Goal: Answer question/provide support: Share knowledge or assist other users

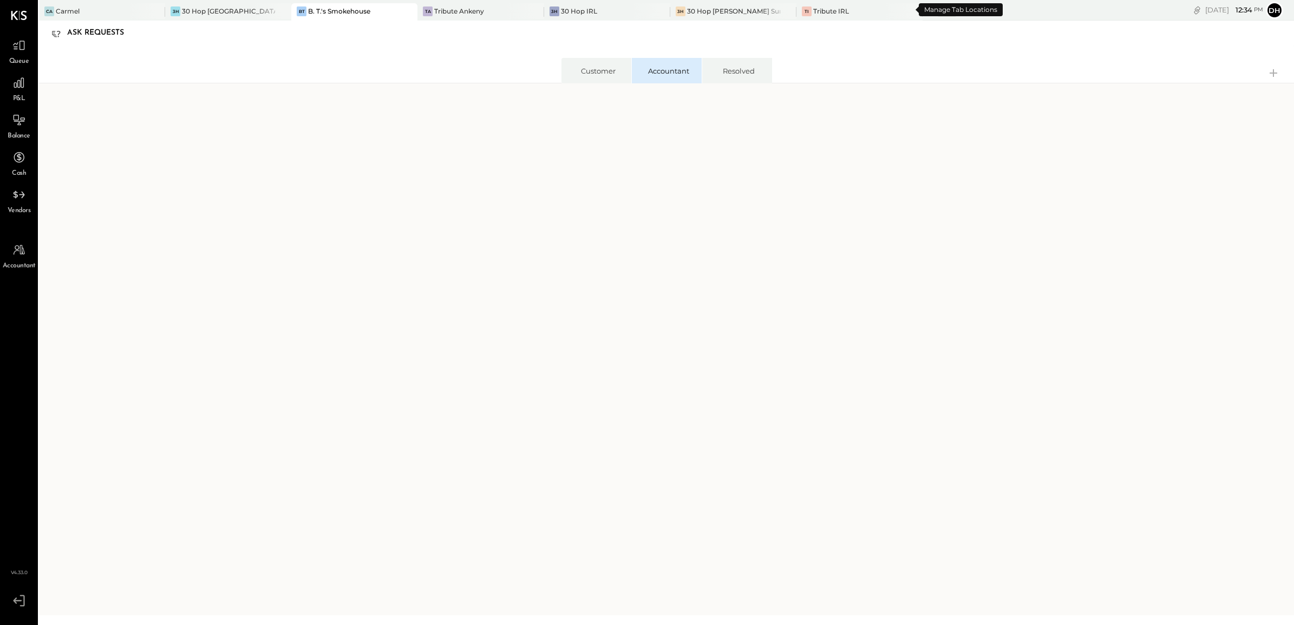
click at [938, 10] on div "+ 10" at bounding box center [947, 10] width 18 height 14
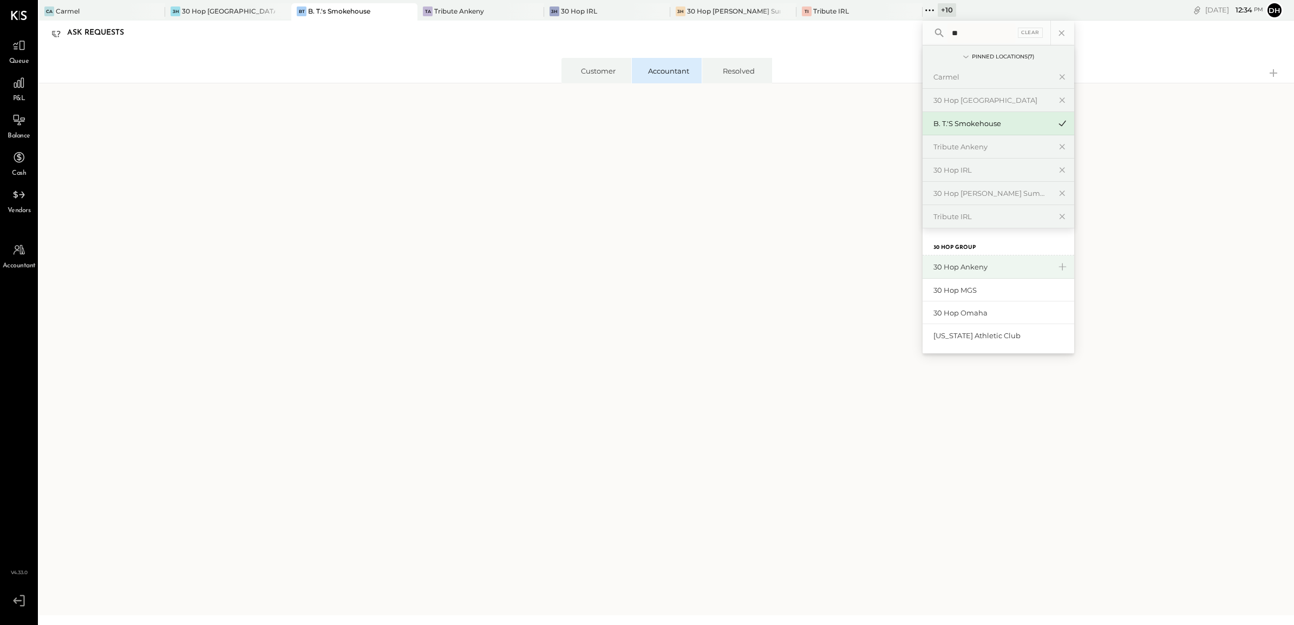
type input "**"
click at [934, 266] on div "30 Hop Ankeny" at bounding box center [992, 267] width 117 height 10
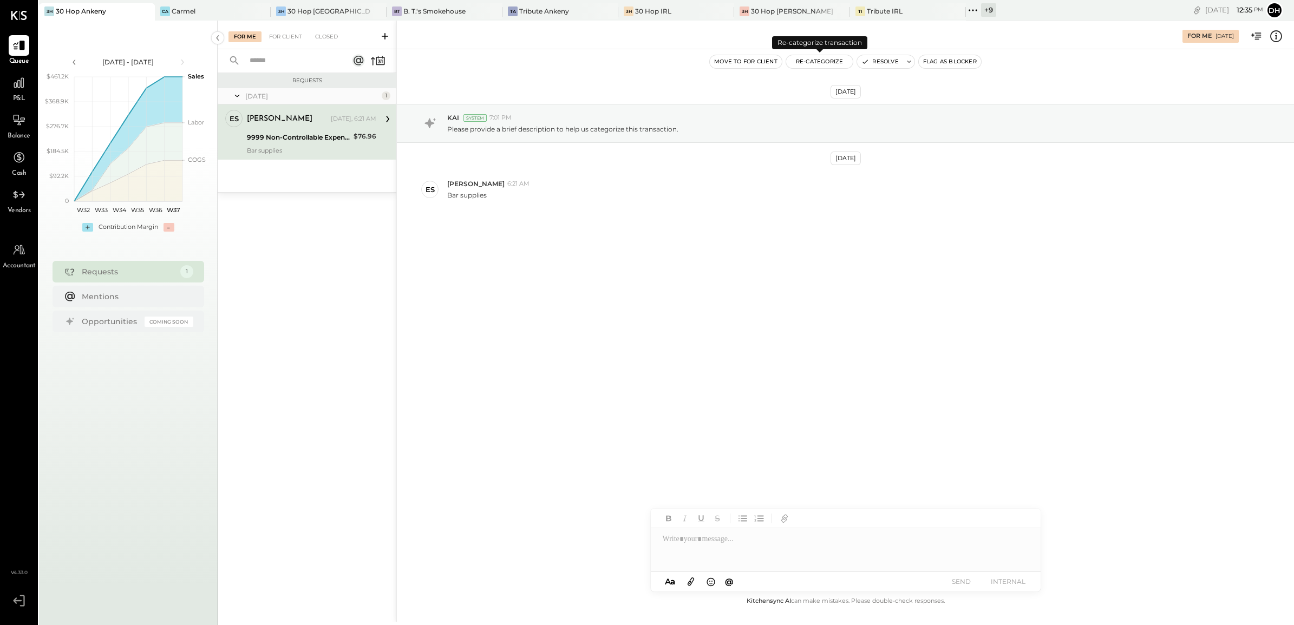
click at [832, 61] on button "Re-Categorize" at bounding box center [819, 61] width 67 height 13
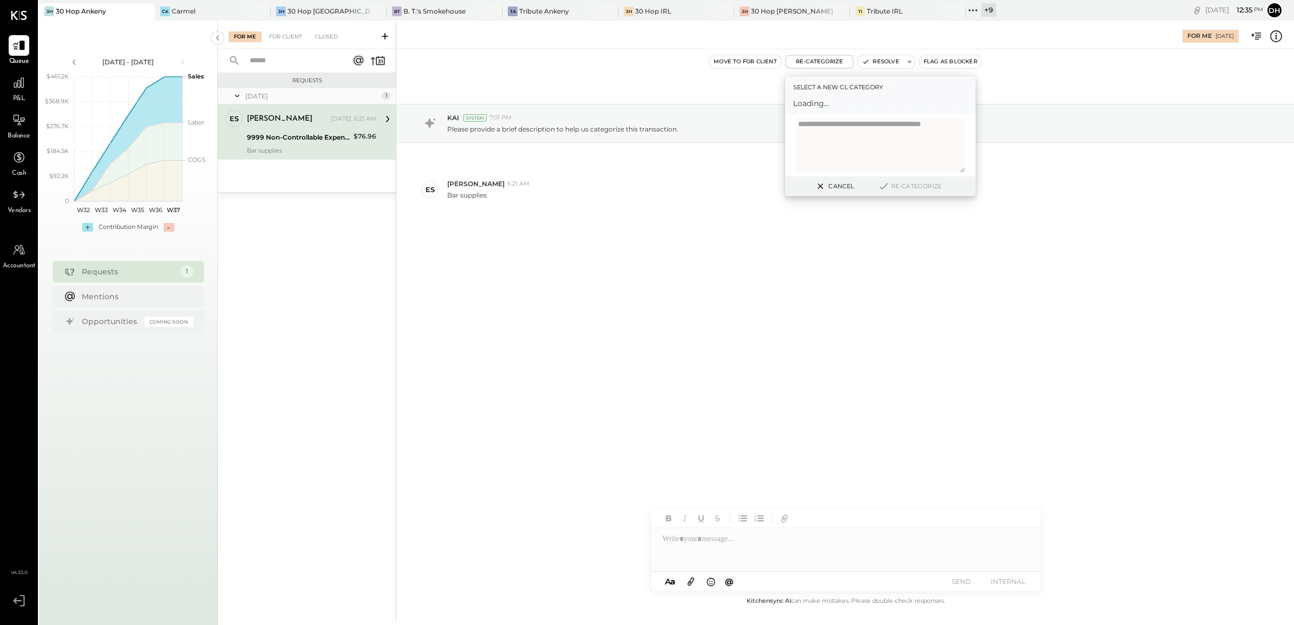
click at [824, 103] on span "Loading..." at bounding box center [880, 103] width 174 height 11
click at [848, 104] on div at bounding box center [870, 108] width 142 height 13
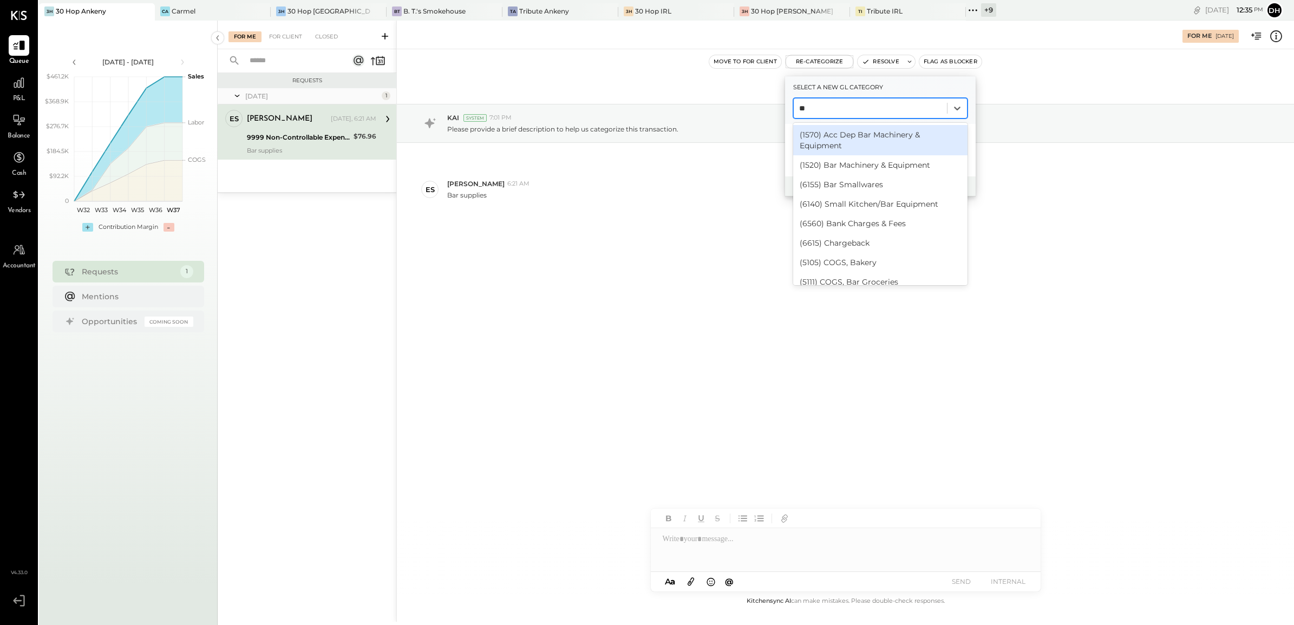
type input "***"
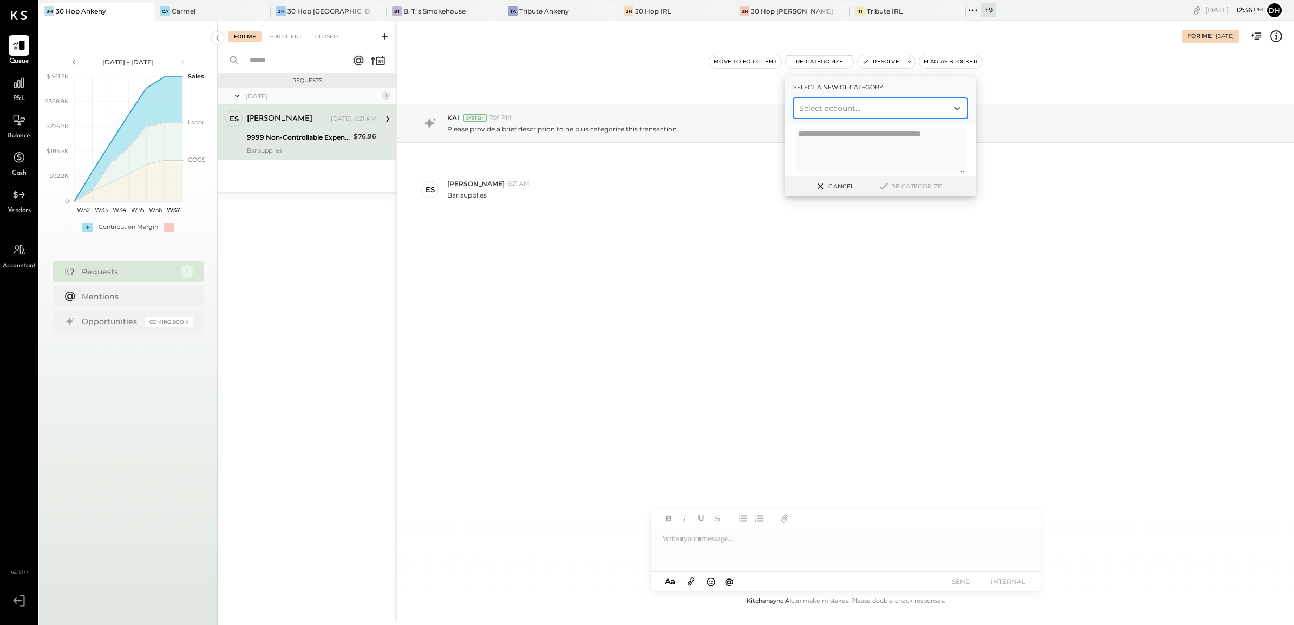
drag, startPoint x: 871, startPoint y: 98, endPoint x: 807, endPoint y: 118, distance: 66.3
click at [807, 118] on div "Select account..." at bounding box center [880, 108] width 174 height 21
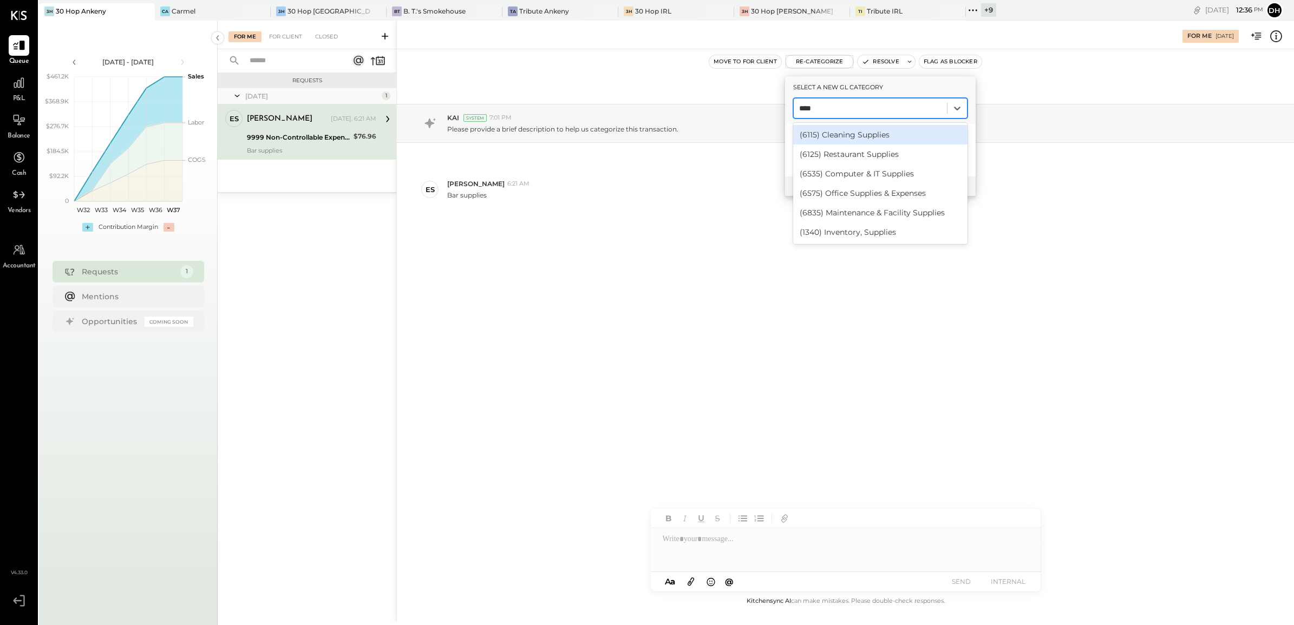
type input "*****"
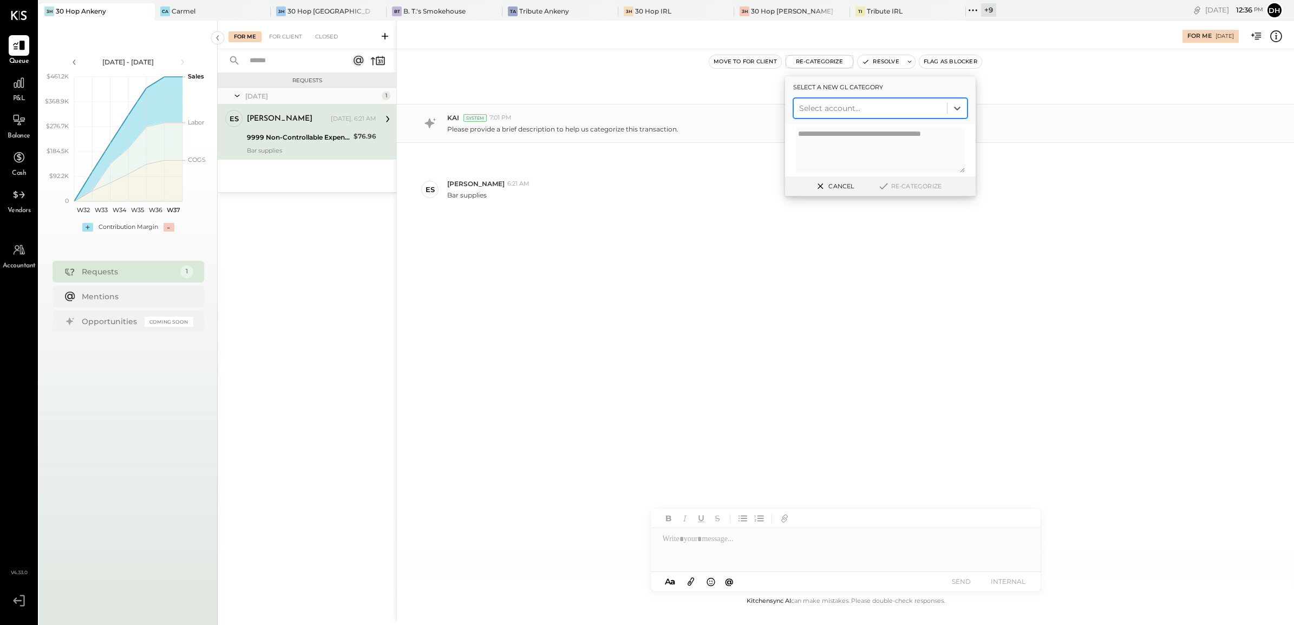
drag, startPoint x: 843, startPoint y: 104, endPoint x: 767, endPoint y: 107, distance: 75.9
click at [767, 107] on div "For Me [DATE] Move to for client Re-Categorize Select a new gl category Select …" at bounding box center [845, 322] width 898 height 602
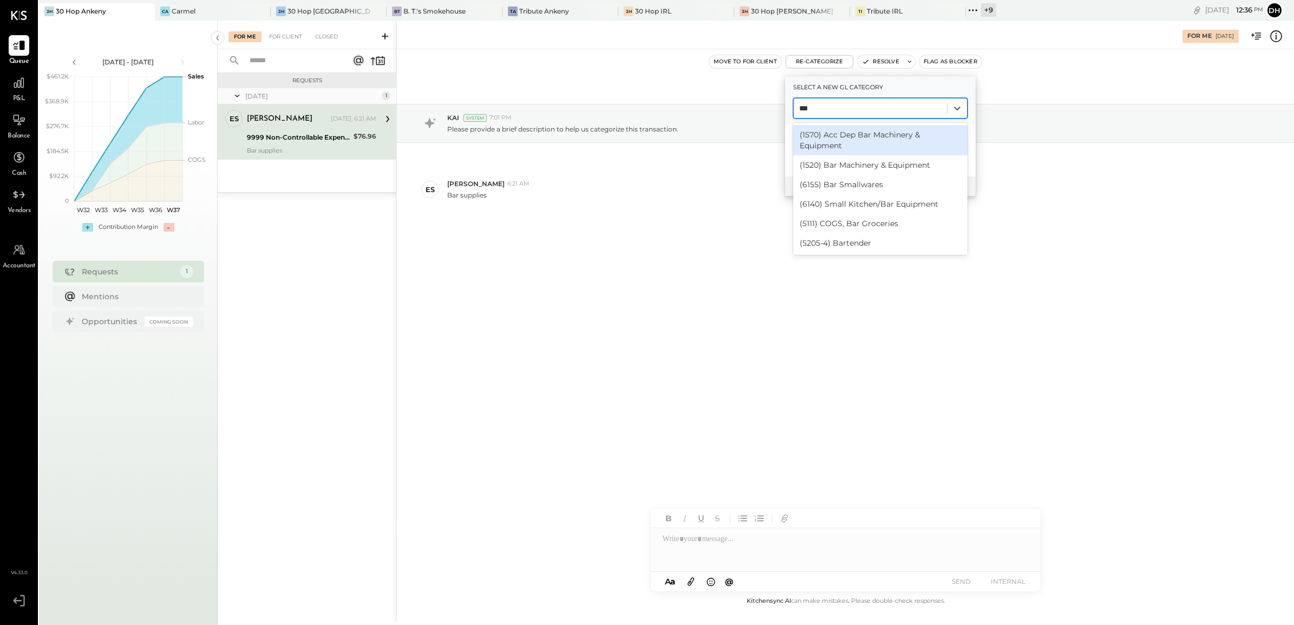
type input "***"
click at [849, 187] on div "(6155) Bar Smallwares" at bounding box center [880, 184] width 174 height 19
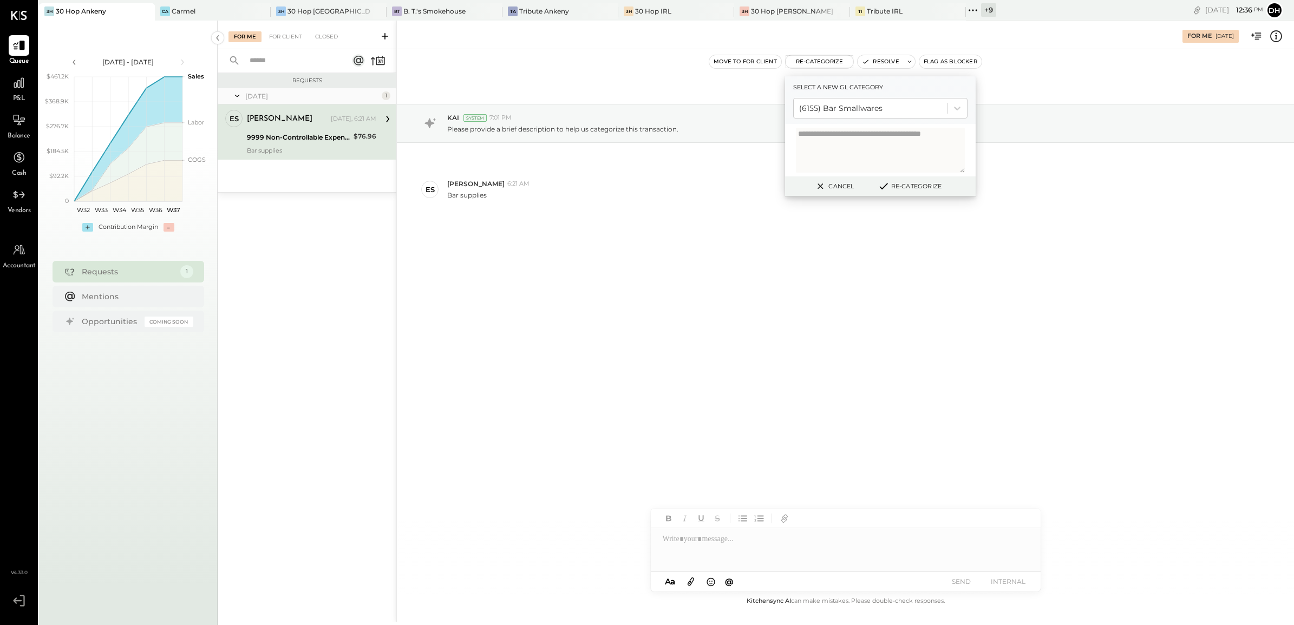
click at [907, 185] on button "Re-Categorize" at bounding box center [909, 186] width 71 height 13
click at [914, 181] on button "Re-Categorize" at bounding box center [913, 186] width 71 height 13
click at [903, 184] on button "Re-Categorize" at bounding box center [913, 186] width 71 height 13
click at [385, 34] on icon at bounding box center [385, 36] width 6 height 6
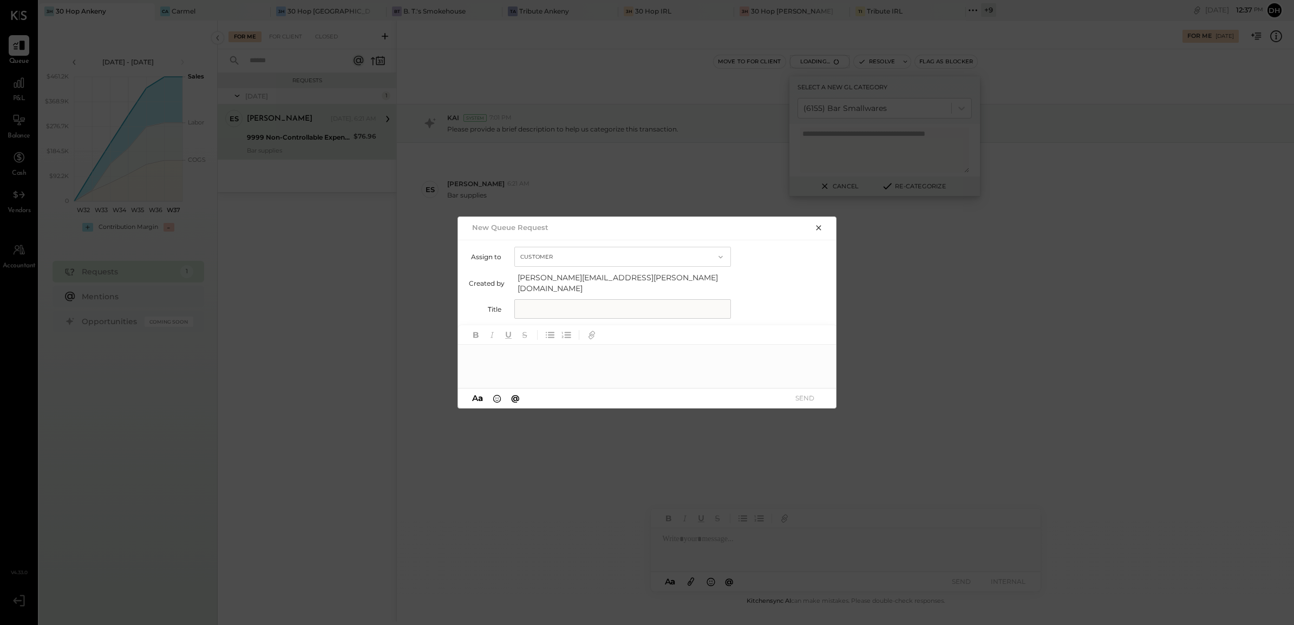
click at [562, 303] on input "text" at bounding box center [622, 308] width 217 height 19
drag, startPoint x: 701, startPoint y: 301, endPoint x: 227, endPoint y: 306, distance: 473.9
click at [227, 306] on div "**********" at bounding box center [647, 312] width 1294 height 625
type input "**********"
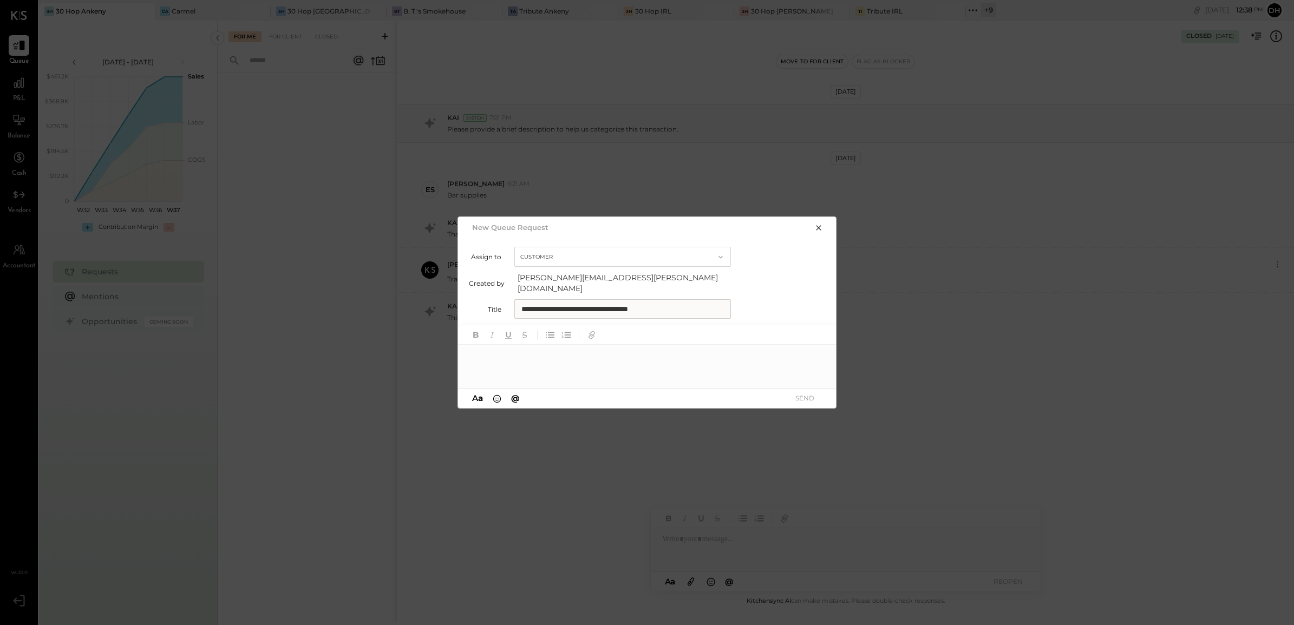
click at [514, 355] on div at bounding box center [647, 366] width 379 height 43
paste div
click at [803, 392] on button "SEND" at bounding box center [804, 398] width 43 height 15
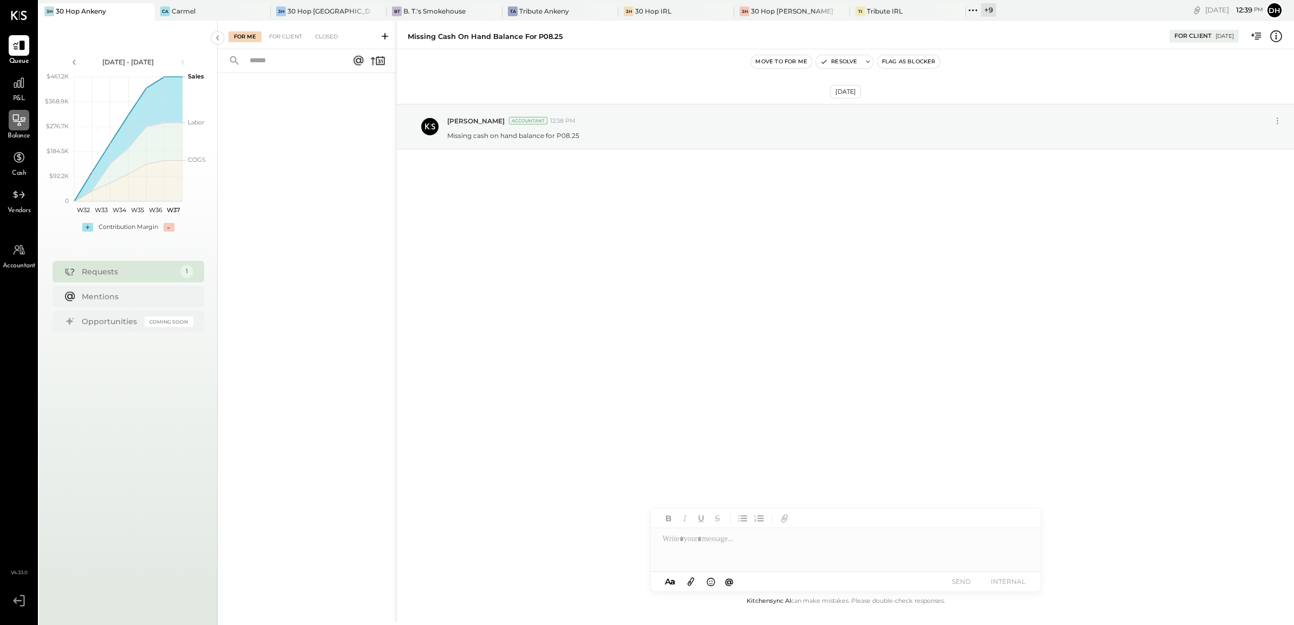
click at [14, 126] on icon at bounding box center [19, 120] width 14 height 14
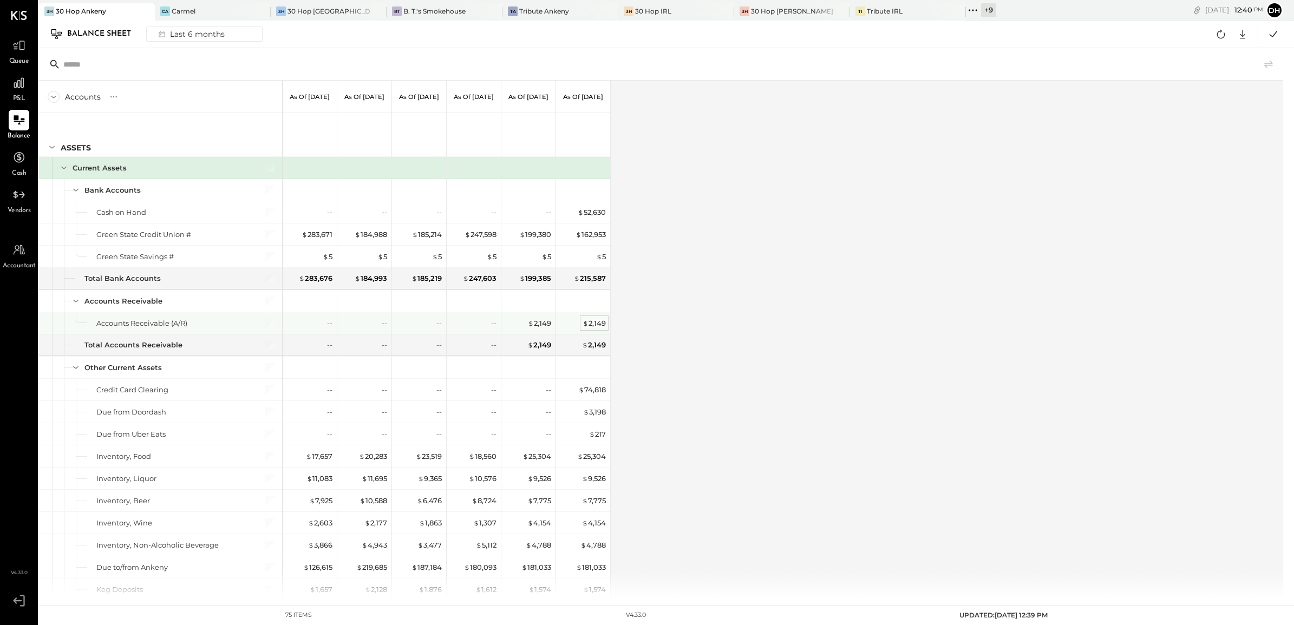
click at [593, 322] on div "$ 2,149" at bounding box center [594, 323] width 23 height 10
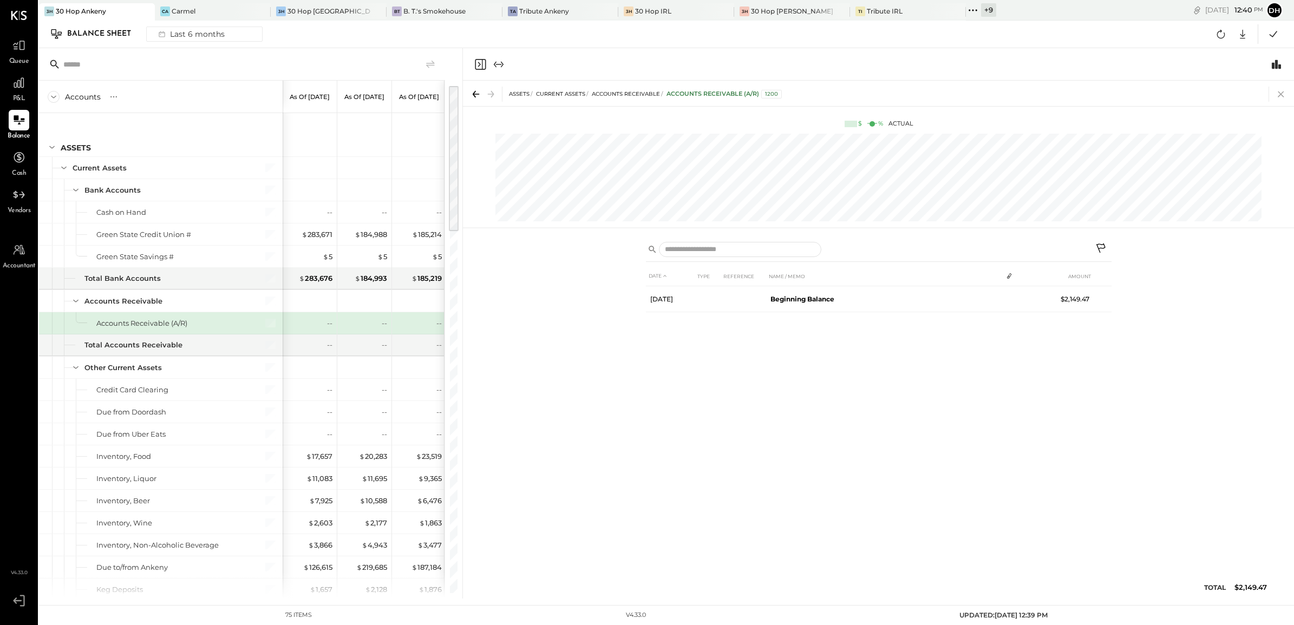
click at [1281, 93] on icon at bounding box center [1281, 95] width 6 height 6
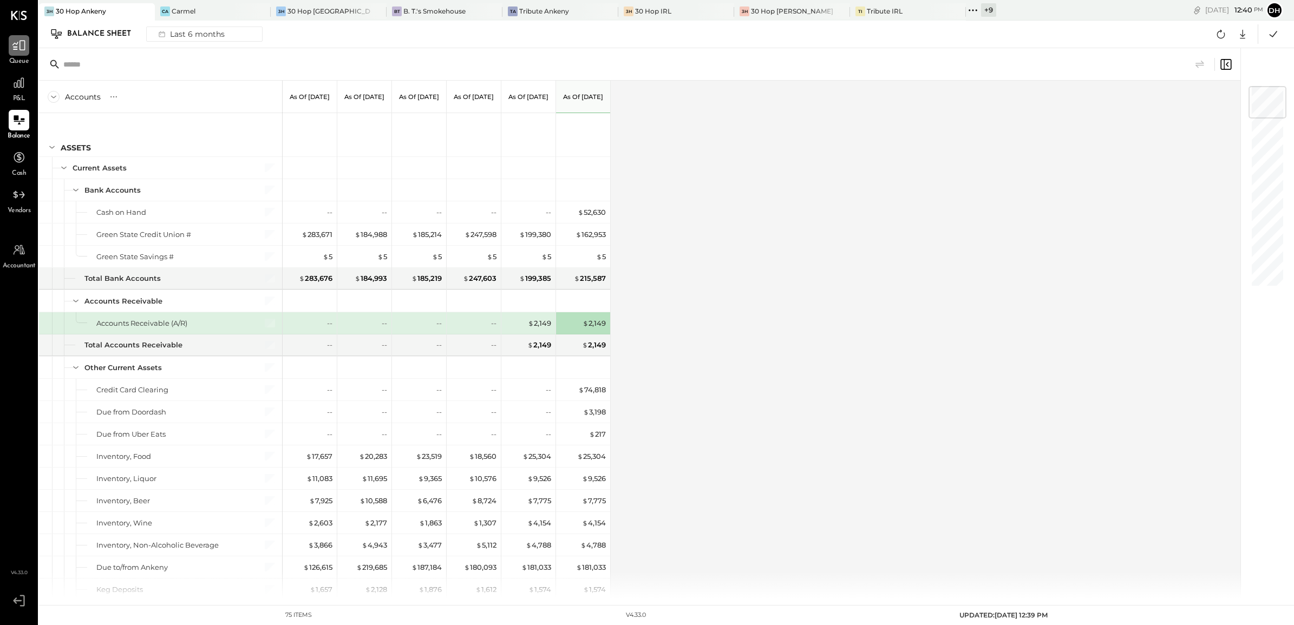
click at [14, 49] on icon at bounding box center [19, 45] width 14 height 14
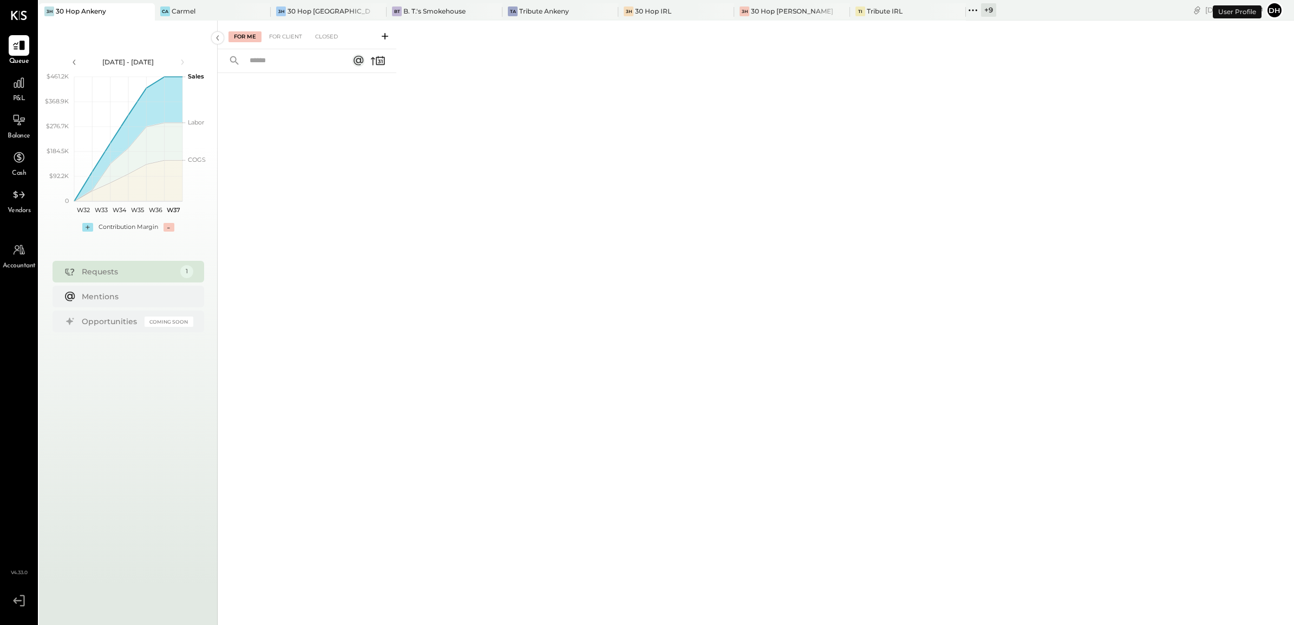
click at [386, 31] on icon at bounding box center [385, 36] width 11 height 11
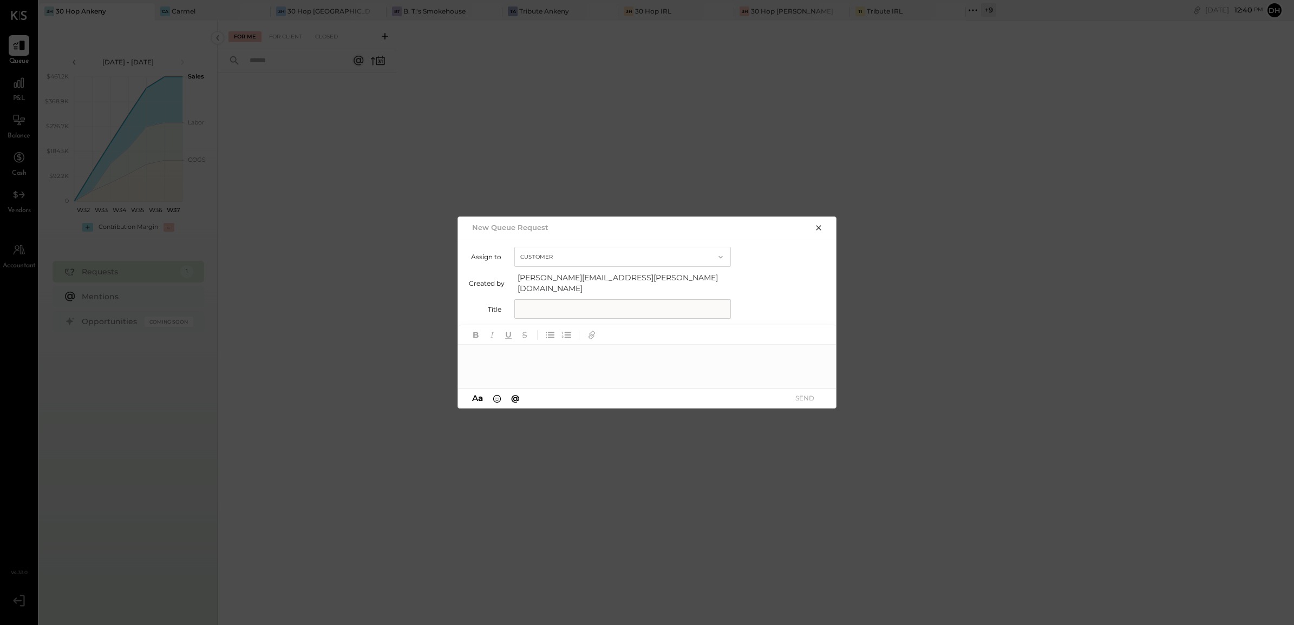
click at [531, 299] on input "text" at bounding box center [622, 308] width 217 height 19
type input "**********"
click at [584, 350] on div at bounding box center [647, 366] width 379 height 43
paste div
click at [803, 392] on button "SEND" at bounding box center [804, 398] width 43 height 15
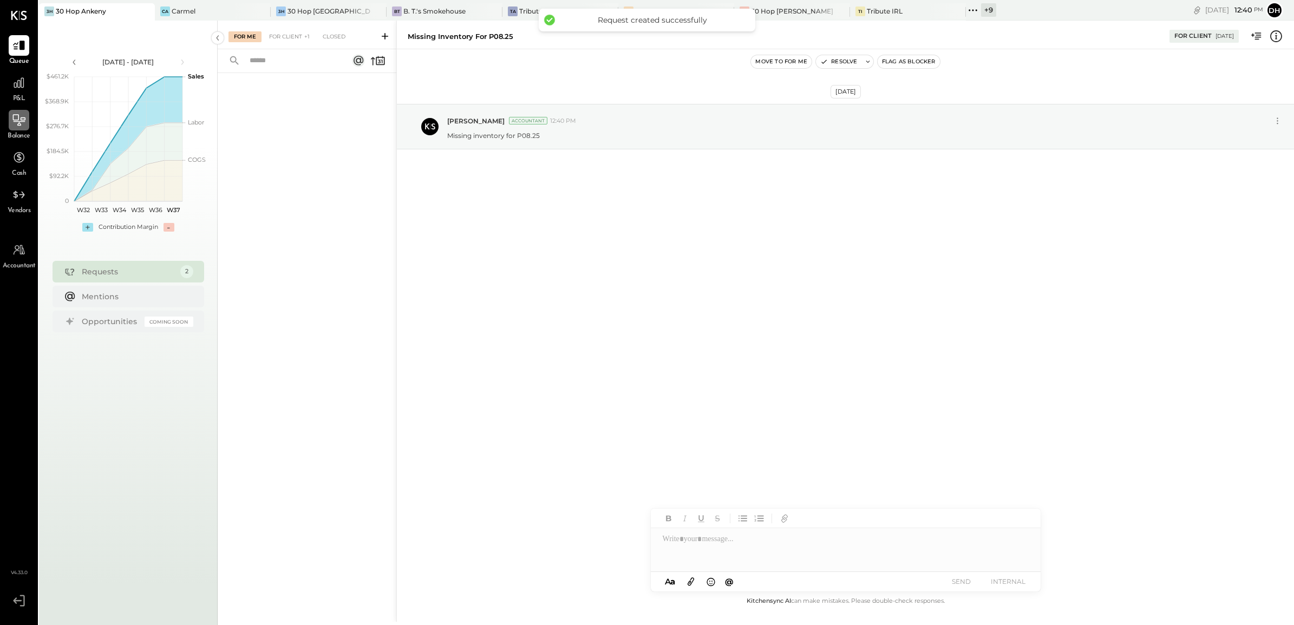
click at [25, 120] on icon at bounding box center [19, 120] width 14 height 14
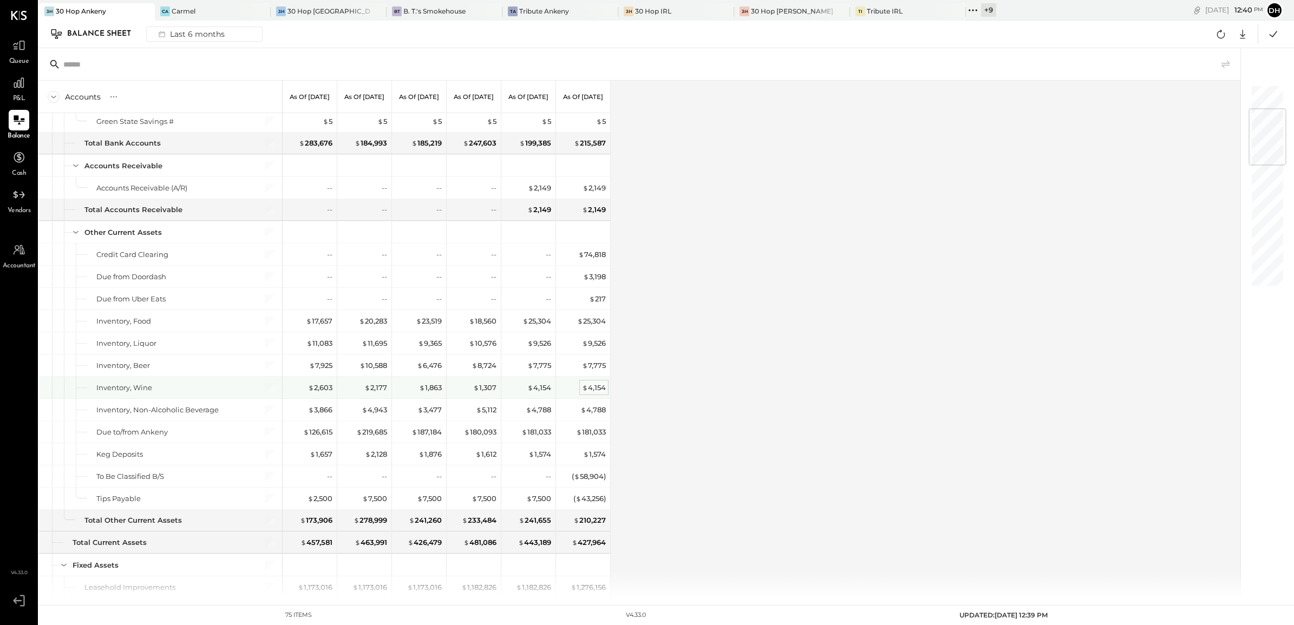
scroll to position [203, 0]
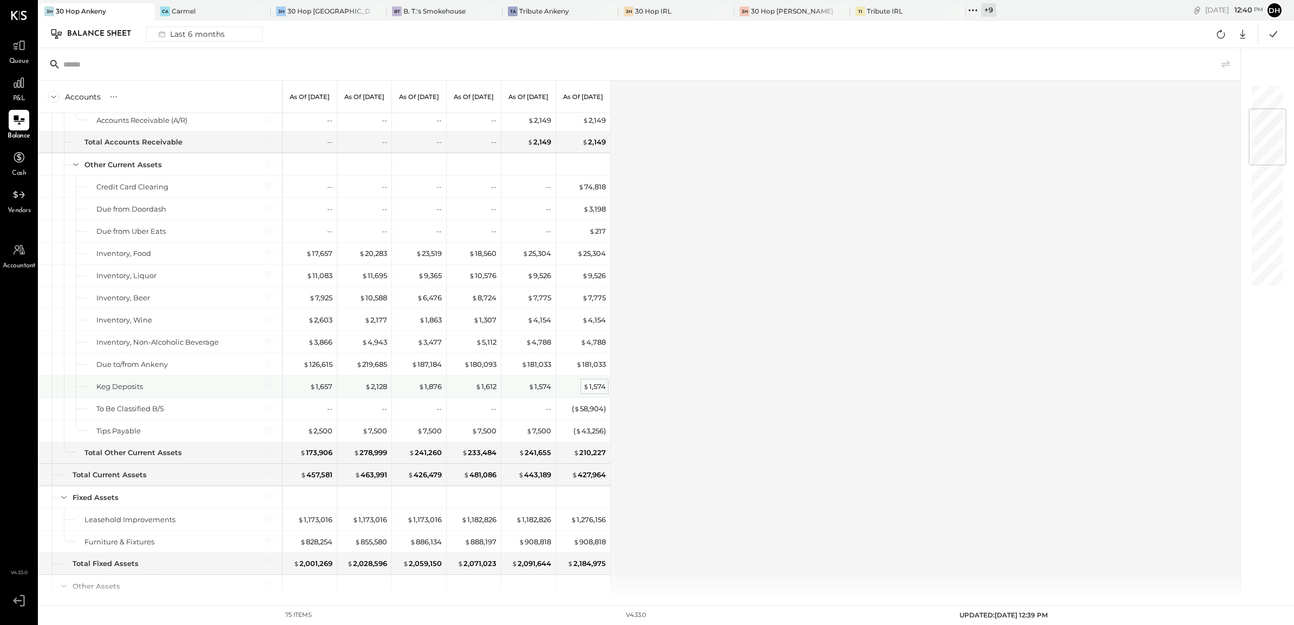
click at [602, 387] on div "$ 1,574" at bounding box center [594, 387] width 23 height 10
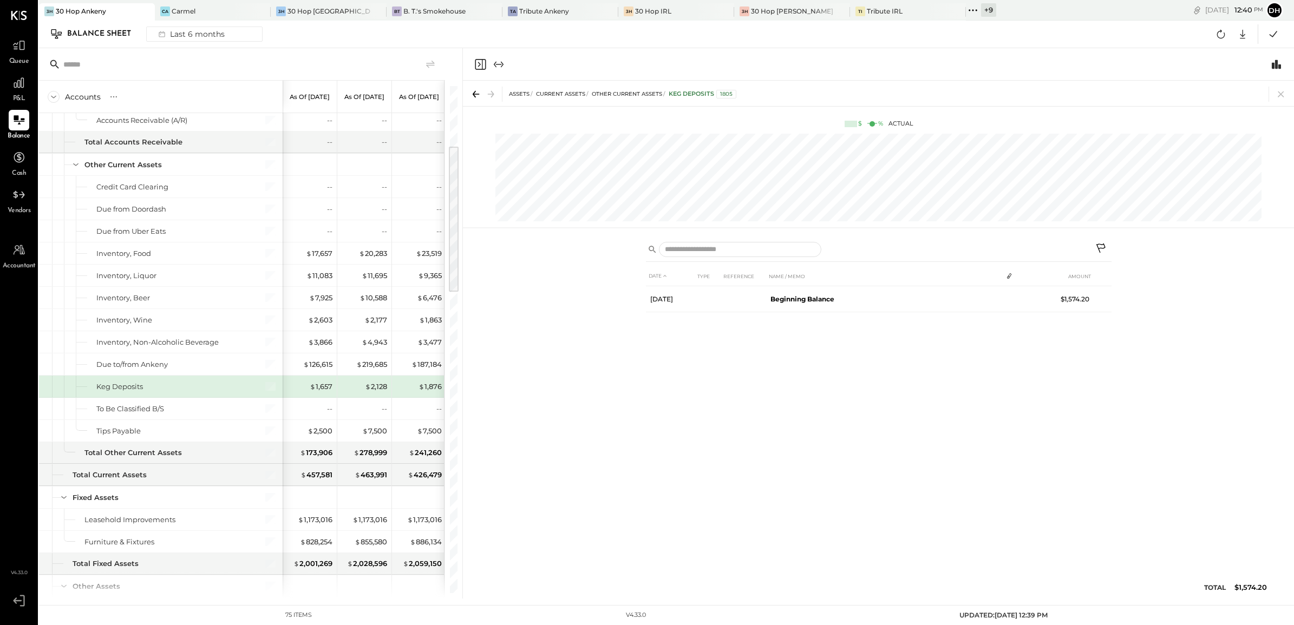
click at [1100, 245] on icon at bounding box center [1101, 249] width 13 height 13
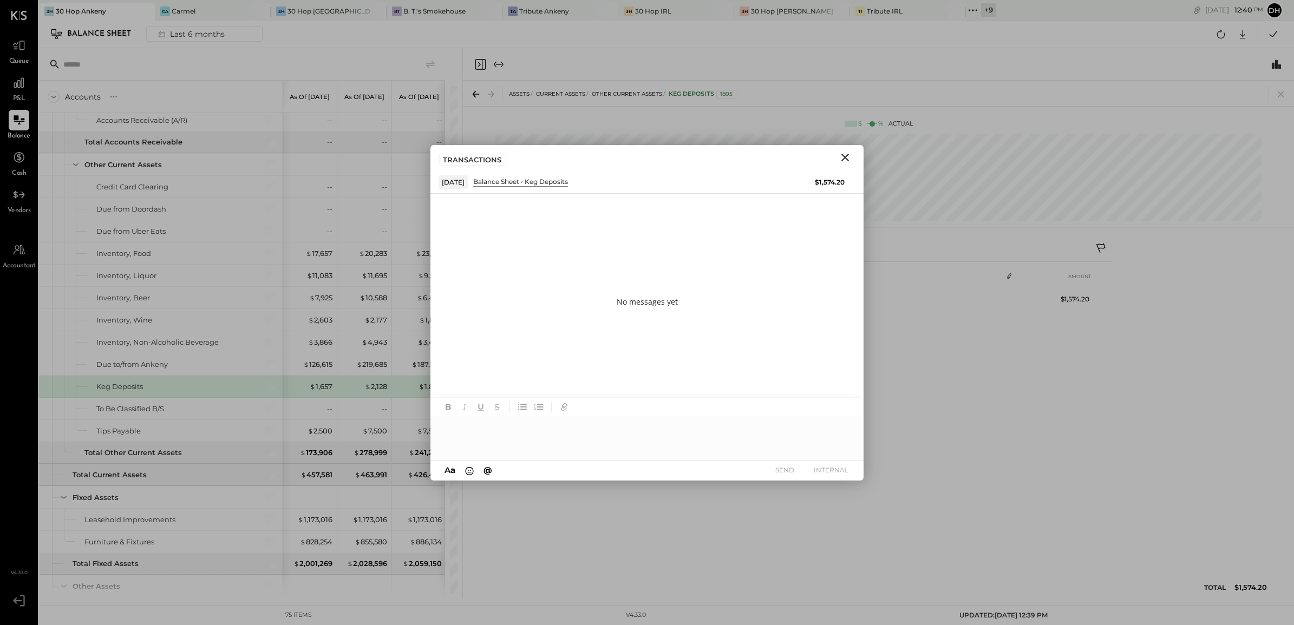
click at [475, 434] on div at bounding box center [646, 439] width 433 height 43
click at [840, 434] on icon at bounding box center [840, 429] width 13 height 13
click at [461, 410] on div "Would you like me to adjust the deposit against other income to bring the balan…" at bounding box center [632, 412] width 382 height 11
click at [842, 447] on icon at bounding box center [841, 448] width 8 height 8
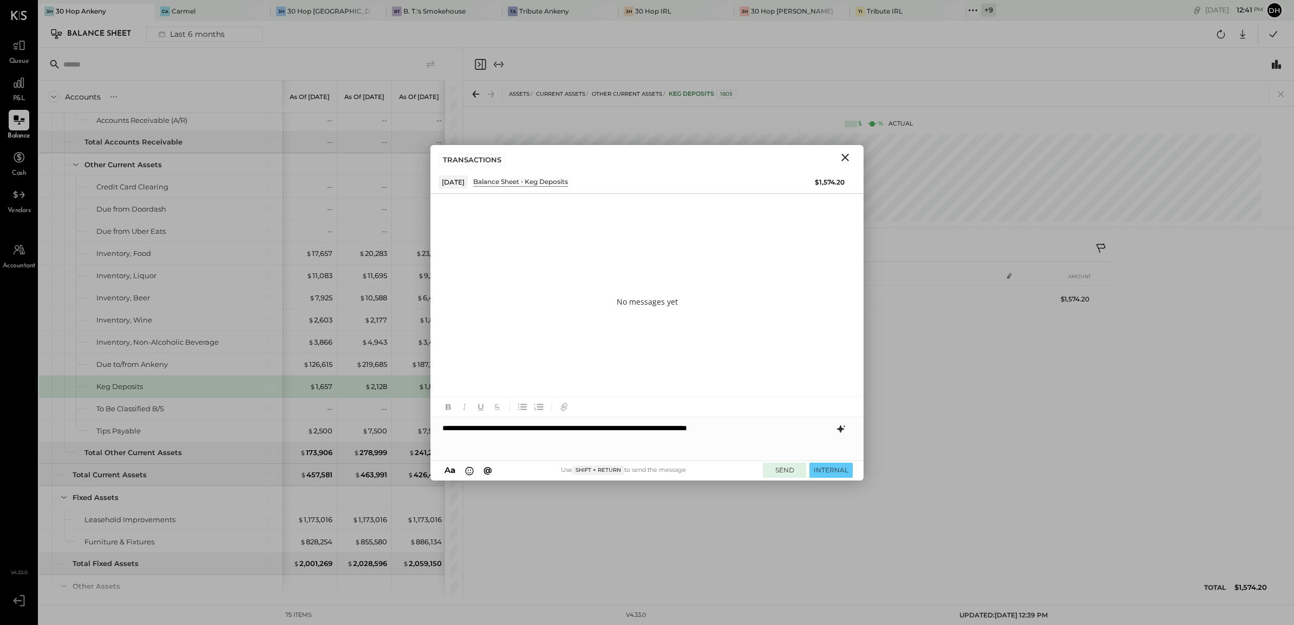
click at [785, 472] on button "SEND" at bounding box center [784, 470] width 43 height 15
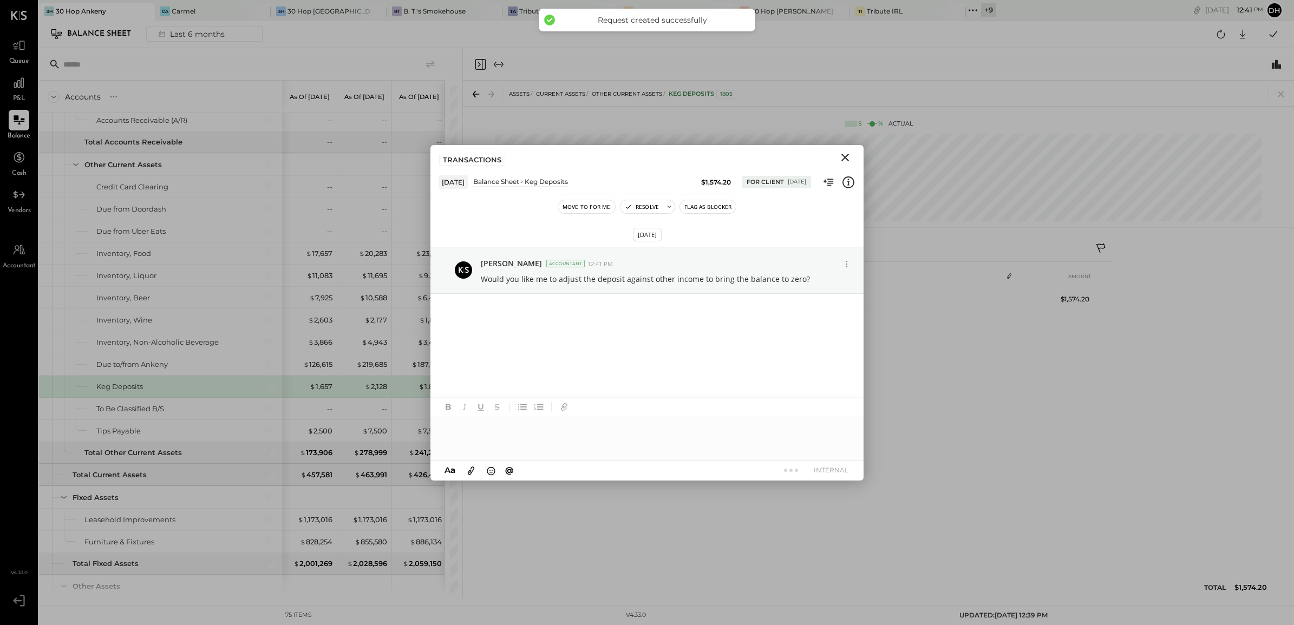
click at [842, 164] on icon "Close" at bounding box center [845, 157] width 13 height 13
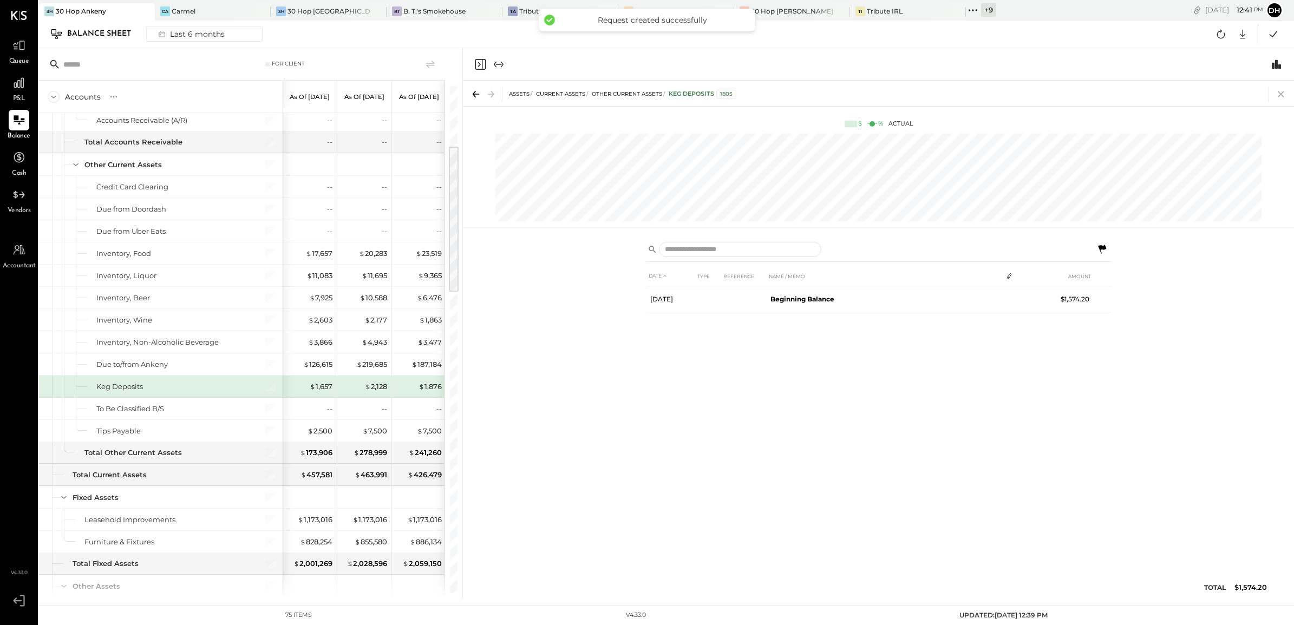
click at [1286, 96] on icon at bounding box center [1281, 94] width 15 height 15
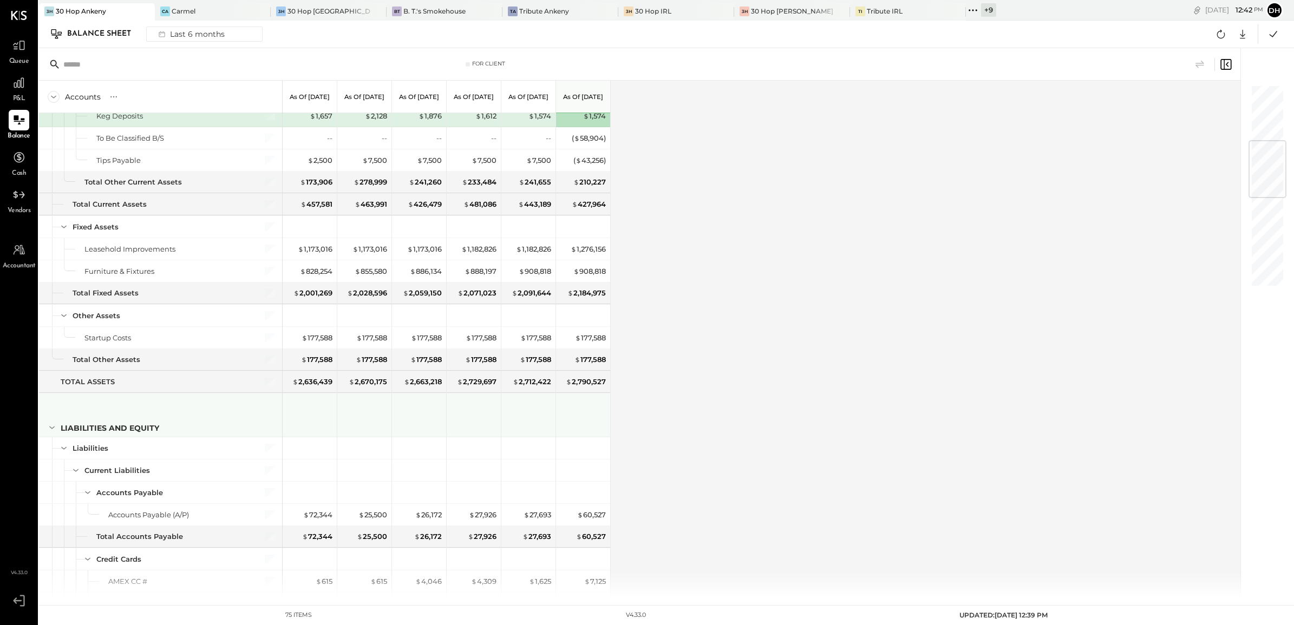
scroll to position [542, 0]
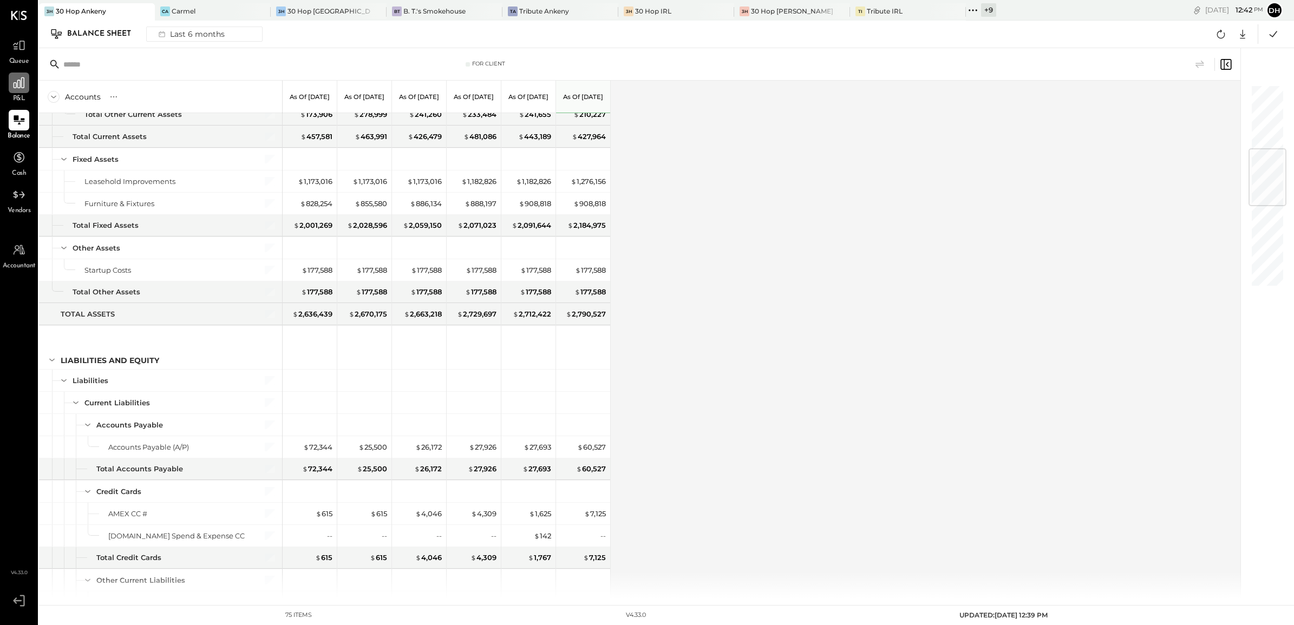
click at [15, 85] on icon at bounding box center [19, 83] width 14 height 14
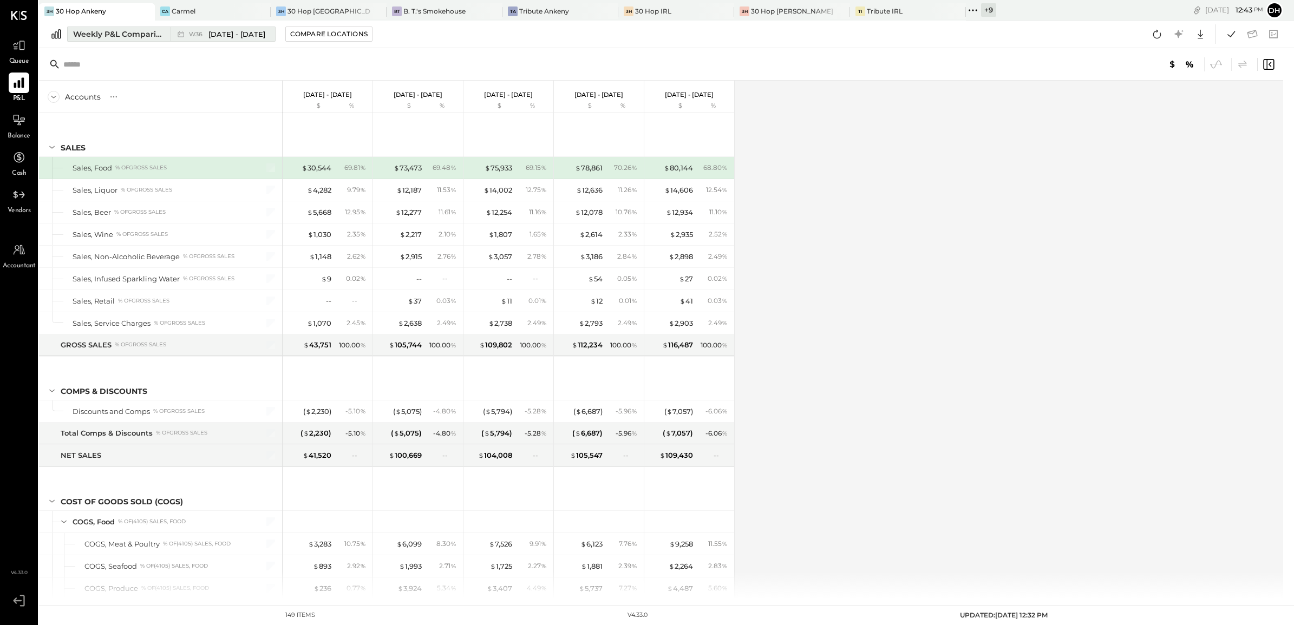
click at [105, 31] on div "Weekly P&L Comparison" at bounding box center [118, 34] width 91 height 11
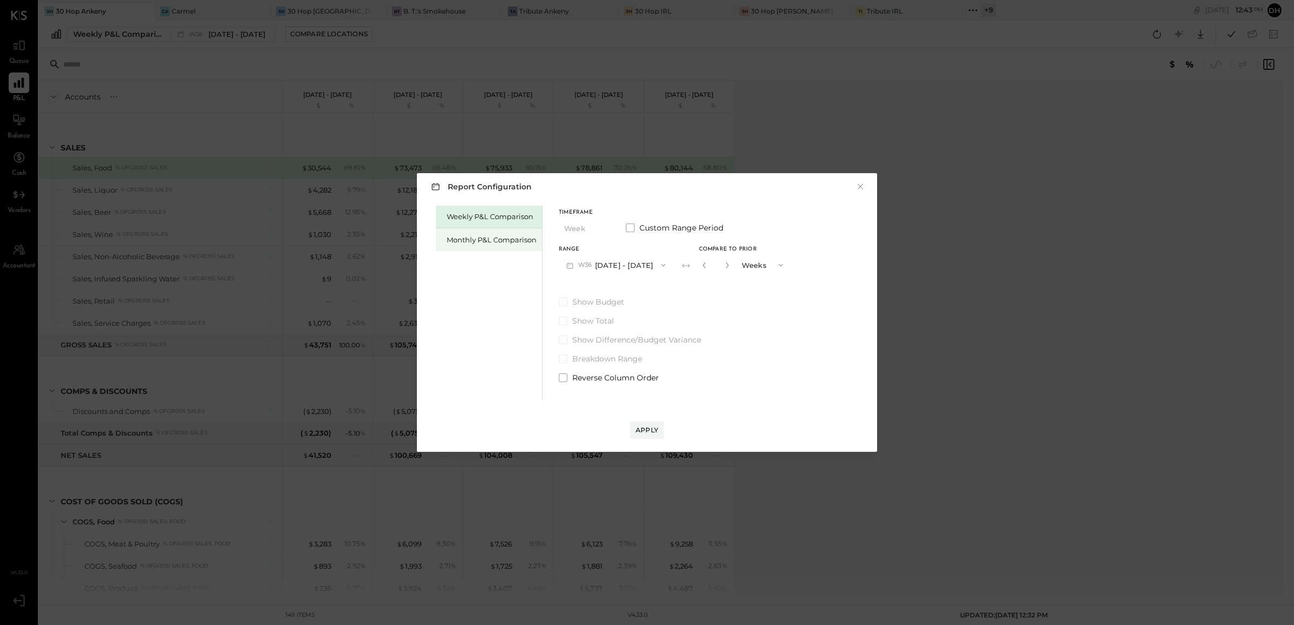
click at [488, 237] on div "Monthly P&L Comparison" at bounding box center [492, 240] width 90 height 10
click at [643, 265] on button "M09 [DATE] - [DATE]" at bounding box center [616, 265] width 114 height 20
click at [635, 293] on div "M08 [DATE] - [DATE]" at bounding box center [620, 289] width 123 height 23
click at [712, 262] on div "Compare" at bounding box center [703, 264] width 35 height 9
click at [724, 264] on icon "button" at bounding box center [727, 265] width 6 height 6
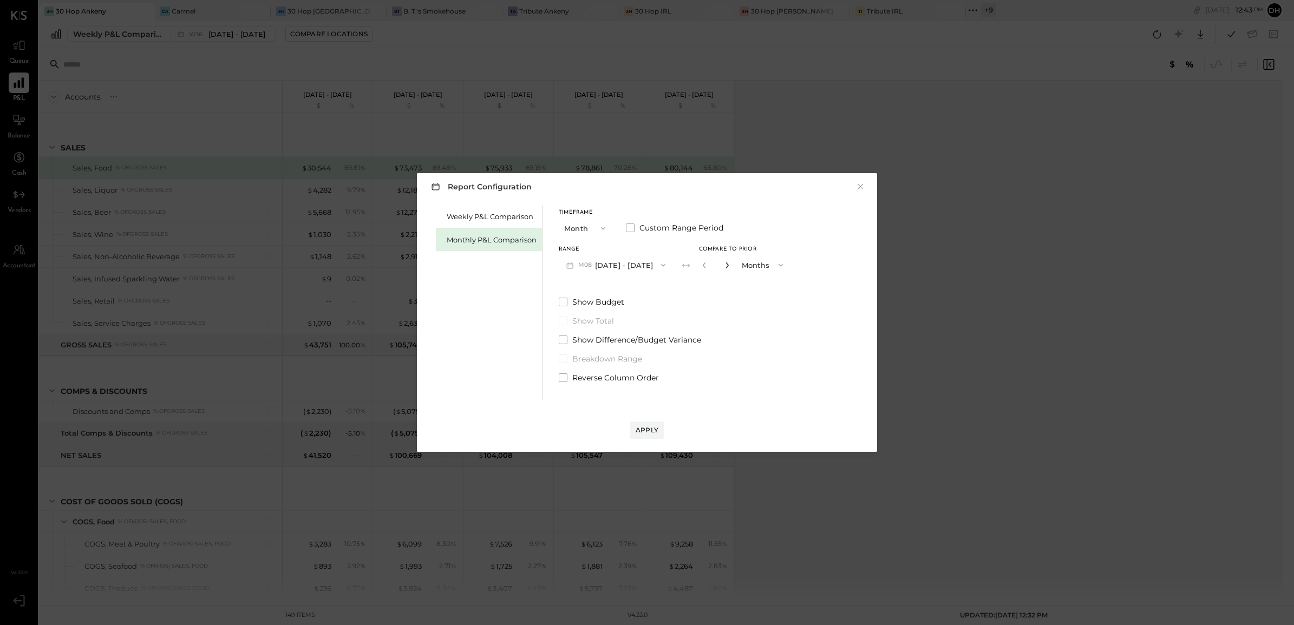
click at [724, 264] on icon "button" at bounding box center [727, 265] width 6 height 6
type input "*"
click at [646, 429] on div "Apply" at bounding box center [647, 430] width 23 height 9
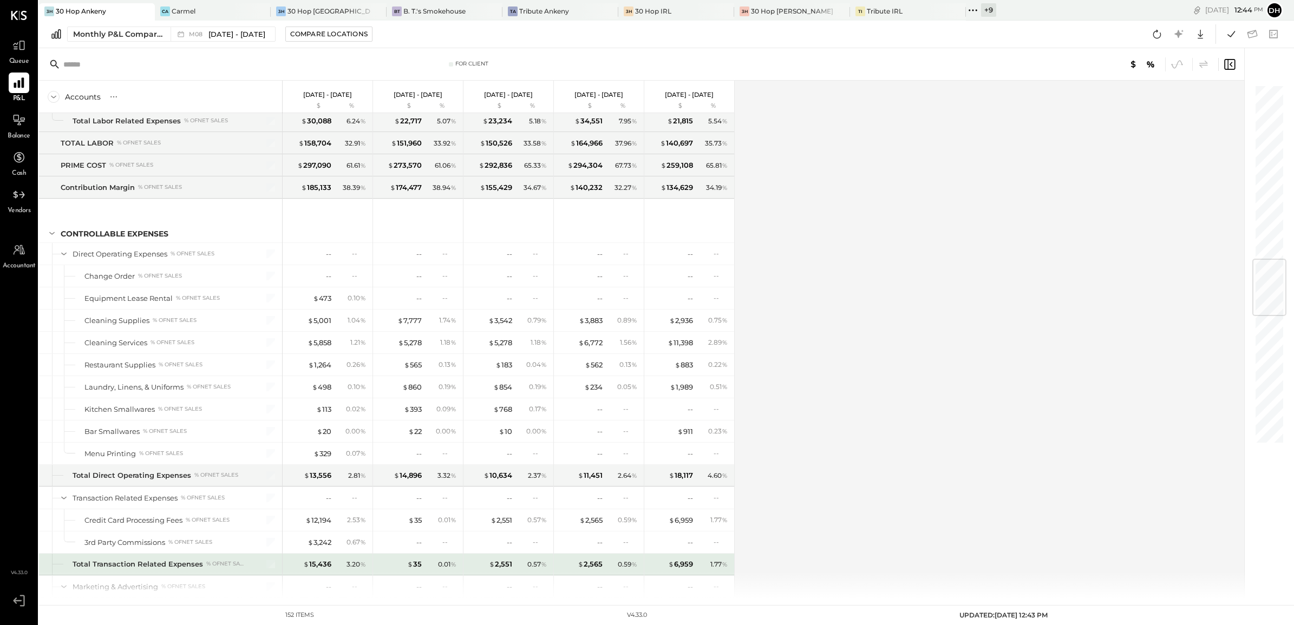
scroll to position [1557, 0]
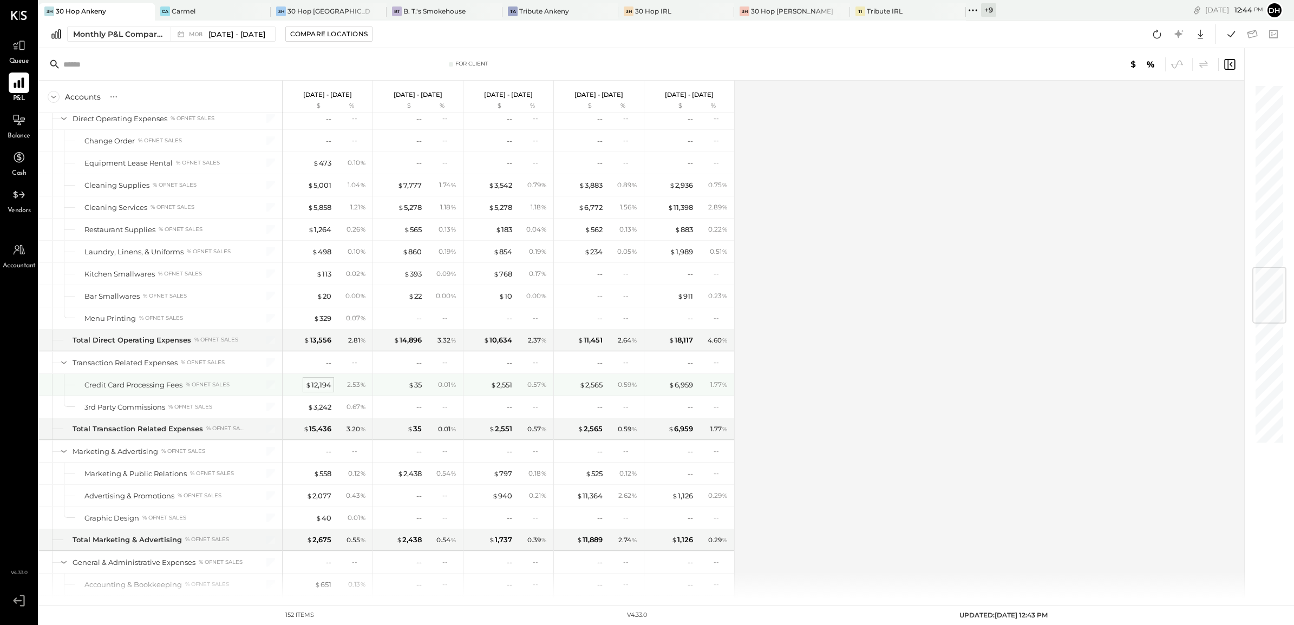
click at [321, 390] on div "$ 12,194" at bounding box center [318, 385] width 26 height 10
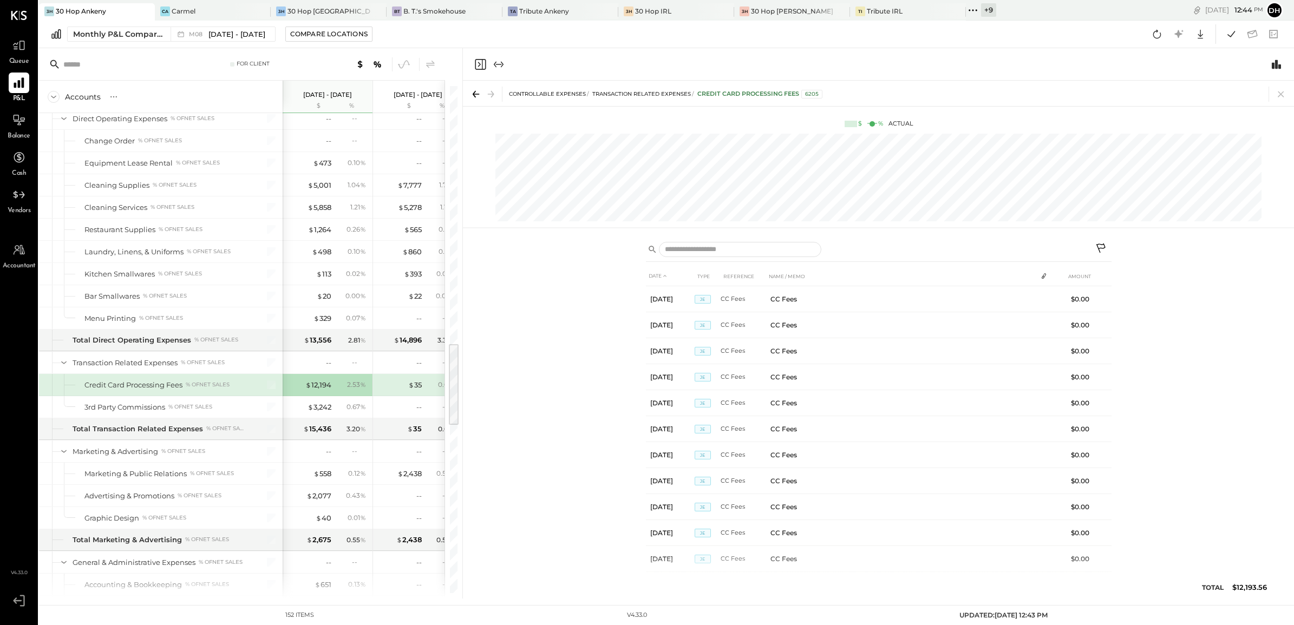
click at [1283, 90] on icon at bounding box center [1281, 94] width 15 height 15
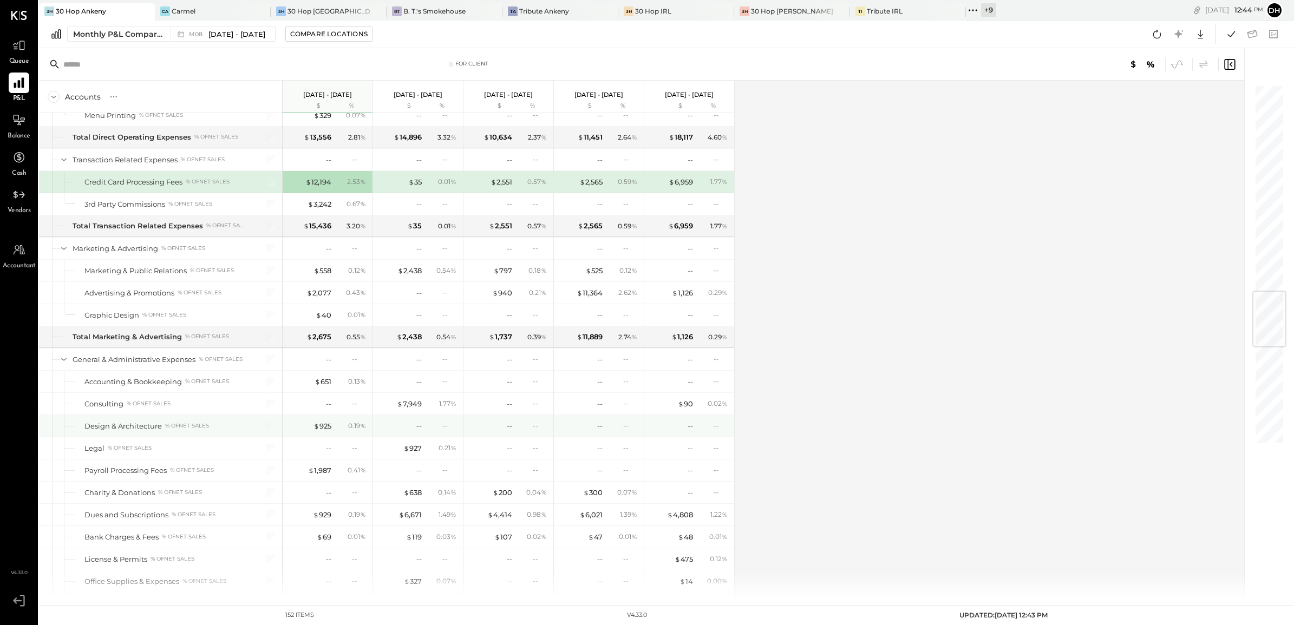
scroll to position [1963, 0]
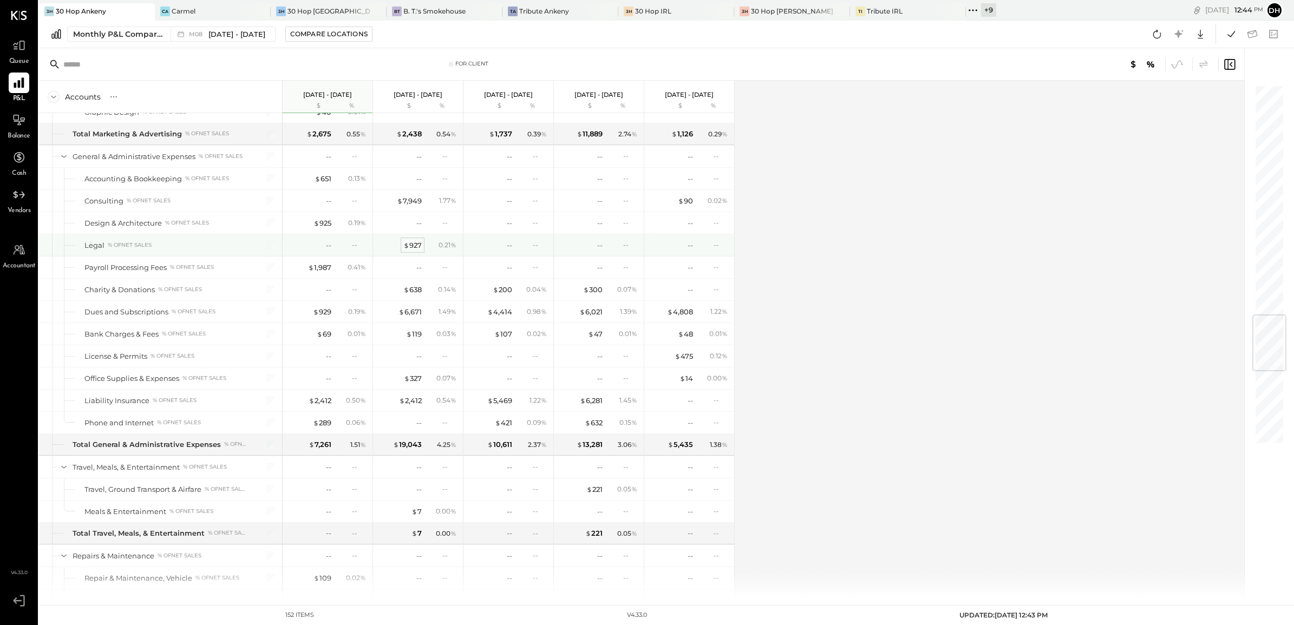
click at [416, 251] on div "$ 927" at bounding box center [412, 245] width 18 height 10
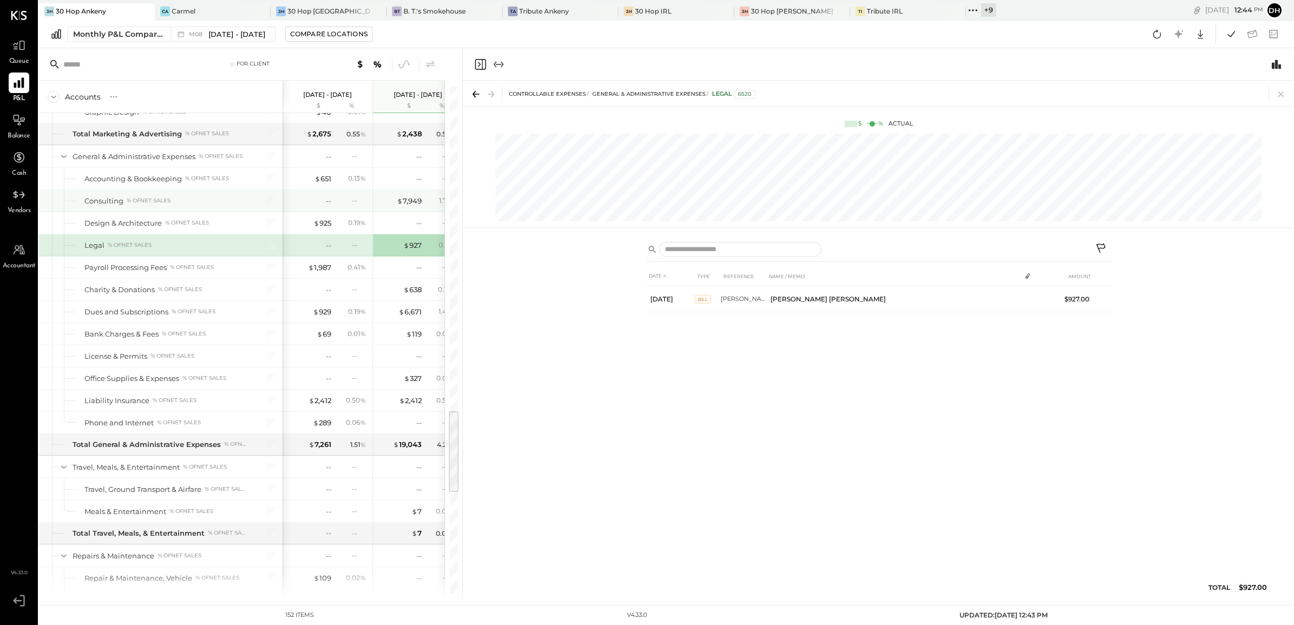
click at [357, 212] on div "-- --" at bounding box center [328, 201] width 81 height 22
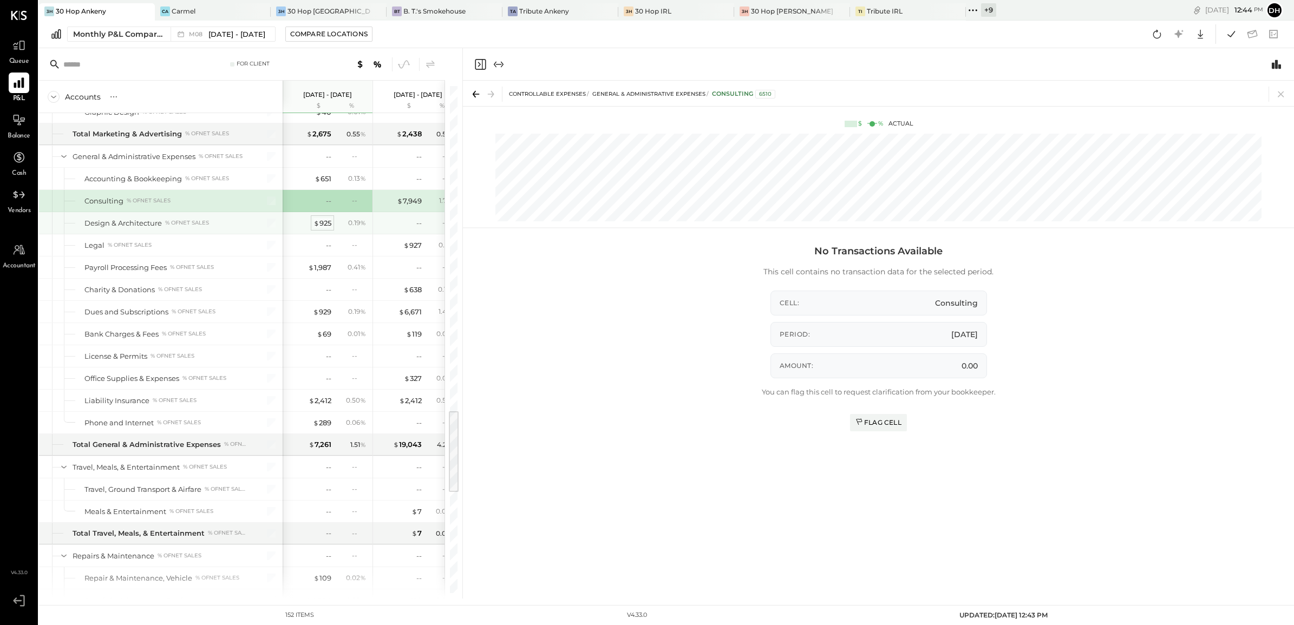
click at [317, 227] on span "$" at bounding box center [317, 223] width 6 height 9
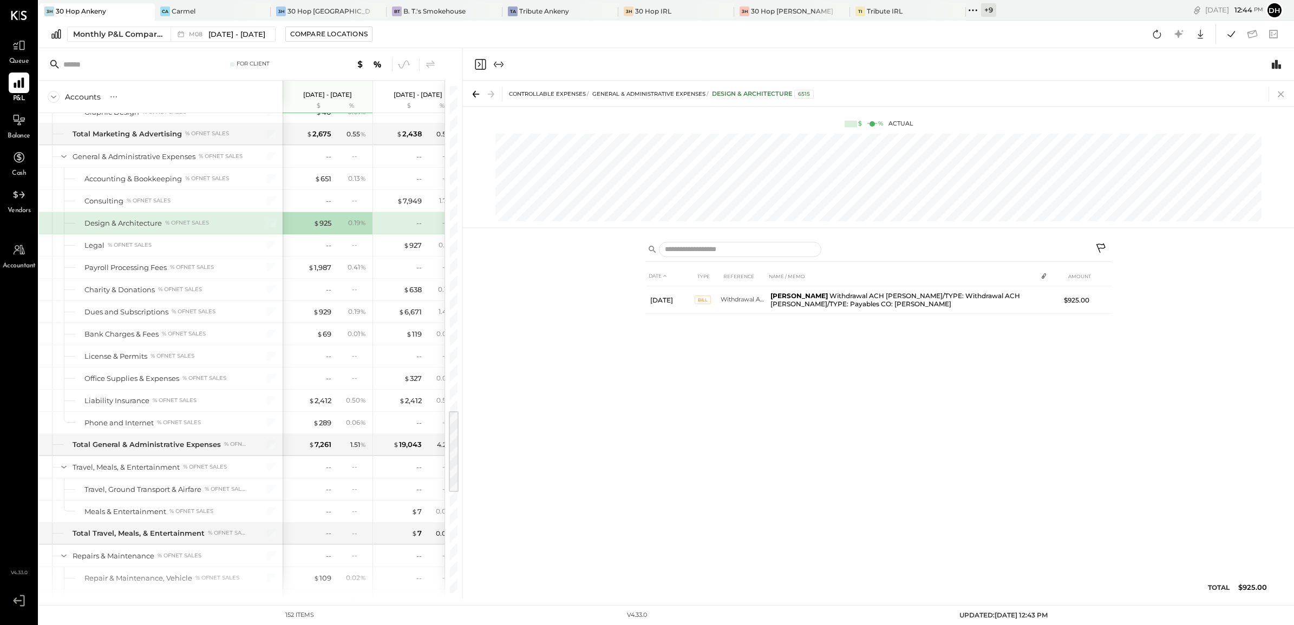
click at [1281, 87] on icon at bounding box center [1281, 94] width 15 height 15
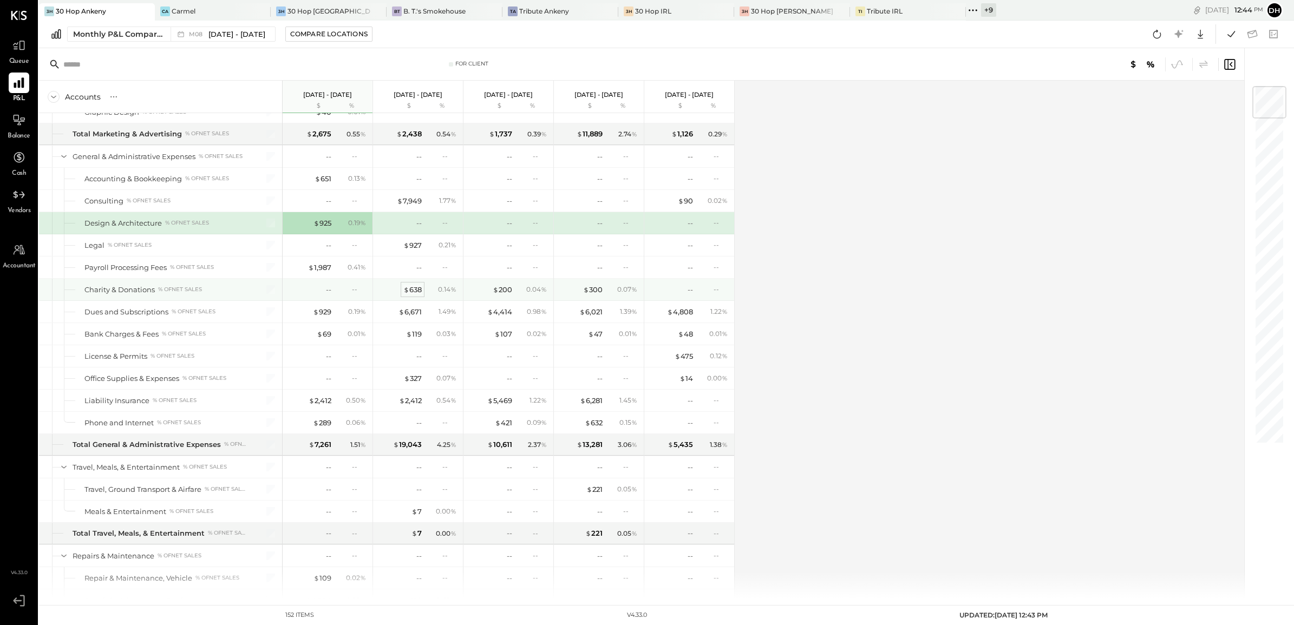
click at [406, 294] on span "$" at bounding box center [406, 289] width 6 height 9
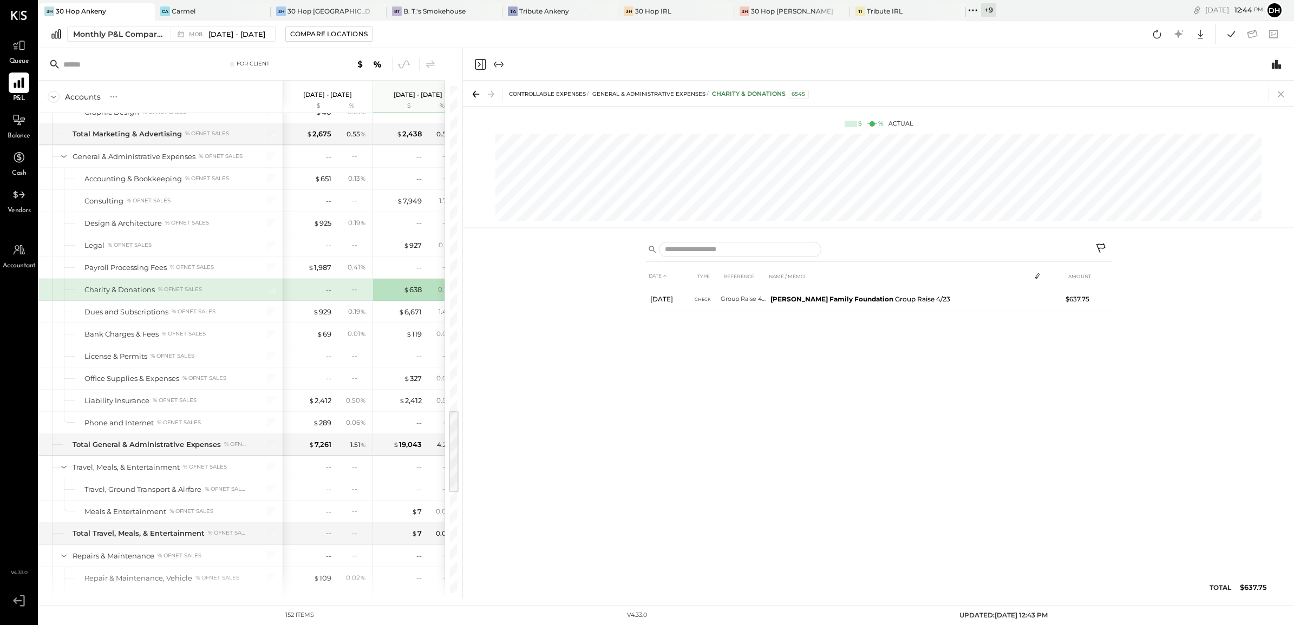
click at [1284, 94] on icon at bounding box center [1281, 94] width 15 height 15
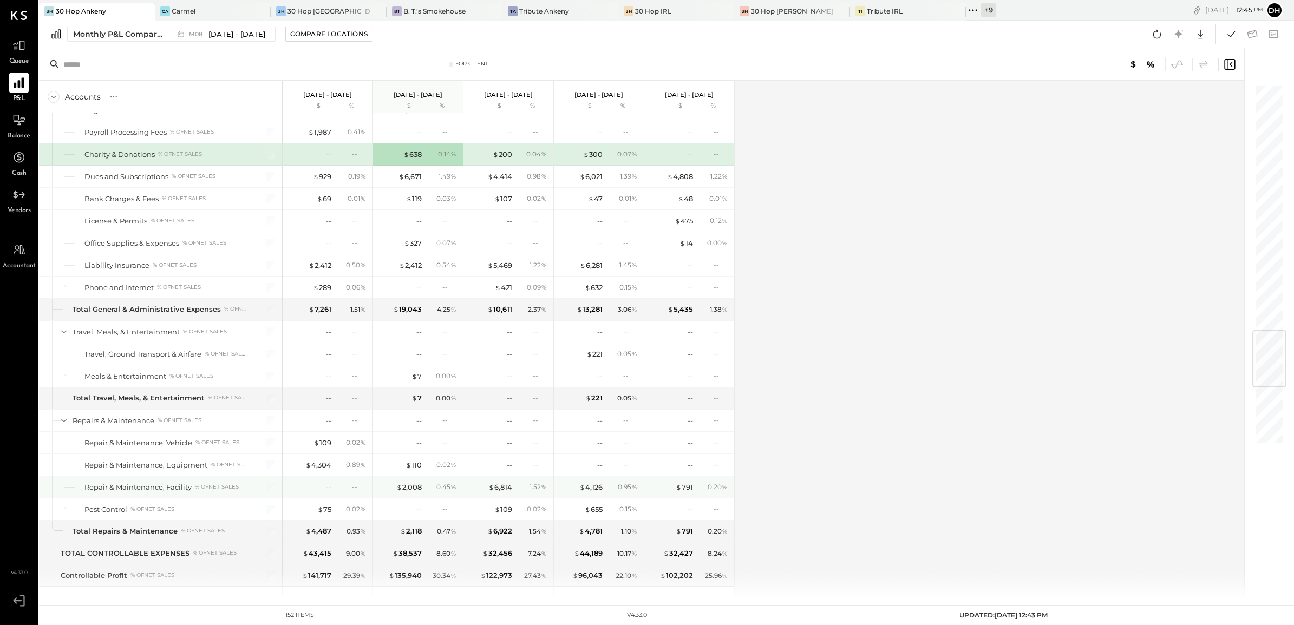
scroll to position [2234, 0]
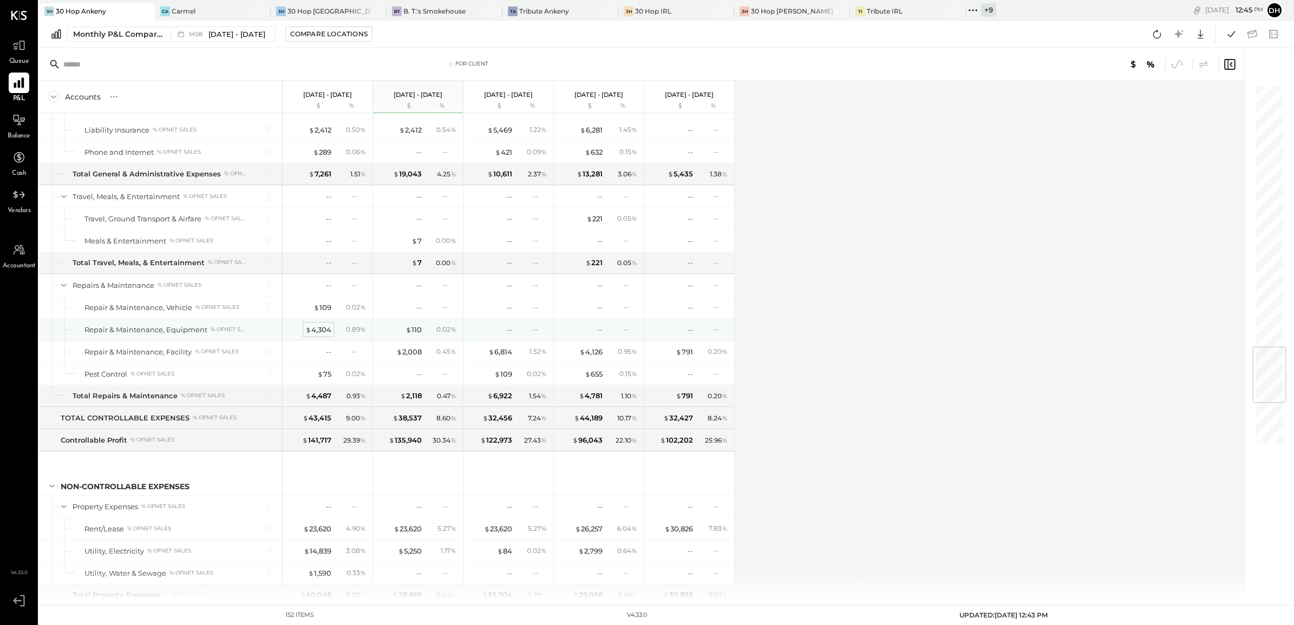
click at [315, 335] on div "$ 4,304" at bounding box center [318, 330] width 26 height 10
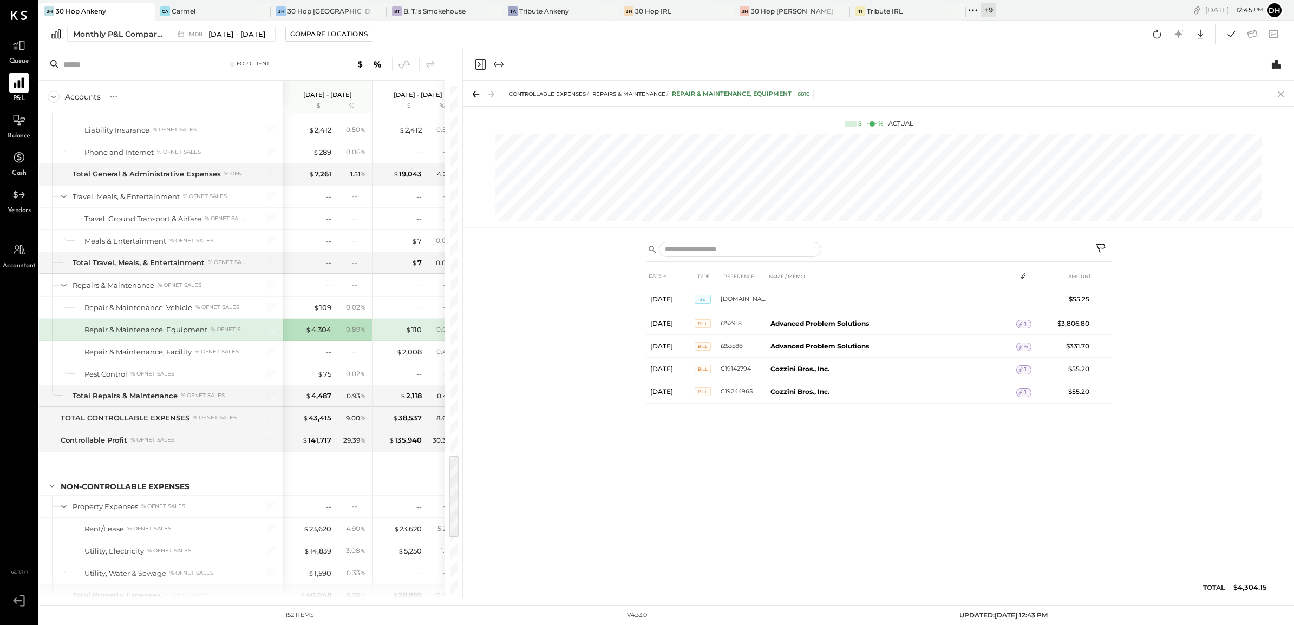
click at [1279, 100] on icon at bounding box center [1281, 94] width 15 height 15
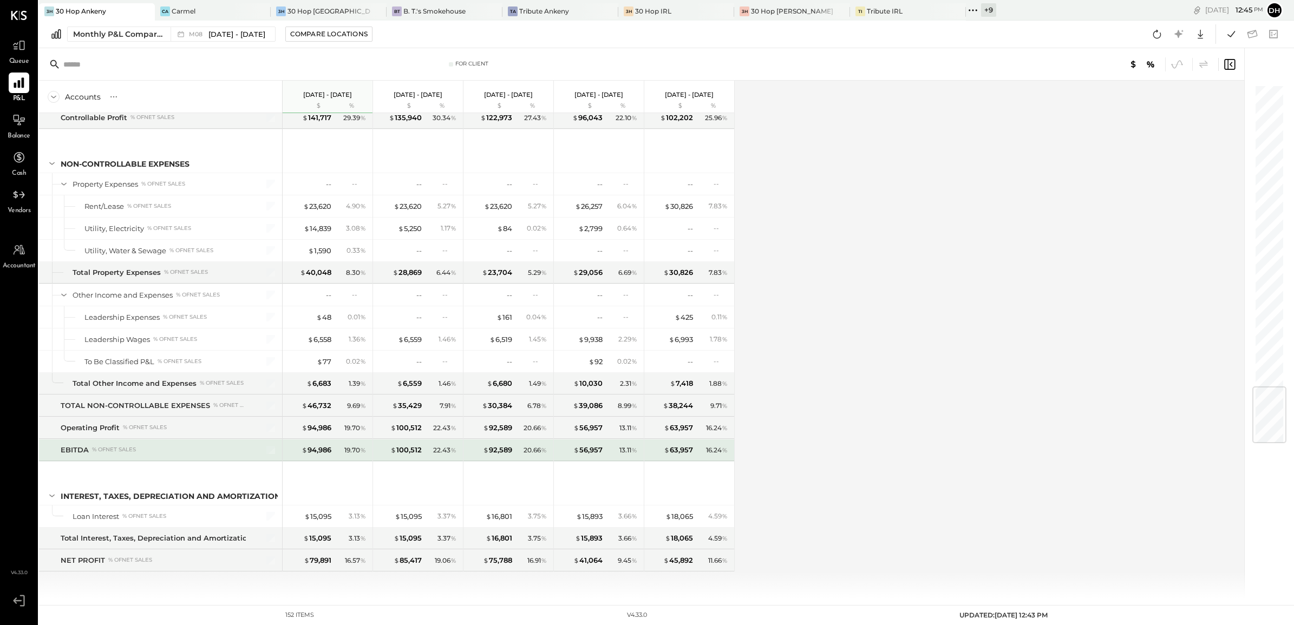
scroll to position [2573, 0]
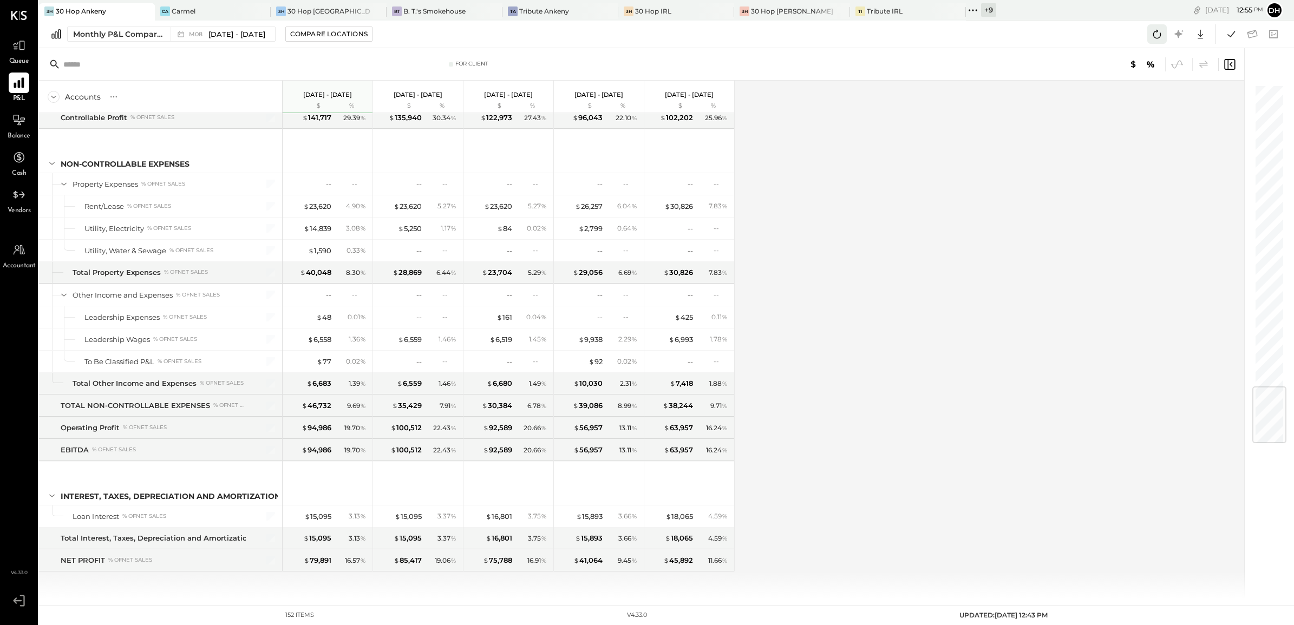
click at [1157, 30] on icon at bounding box center [1157, 34] width 8 height 9
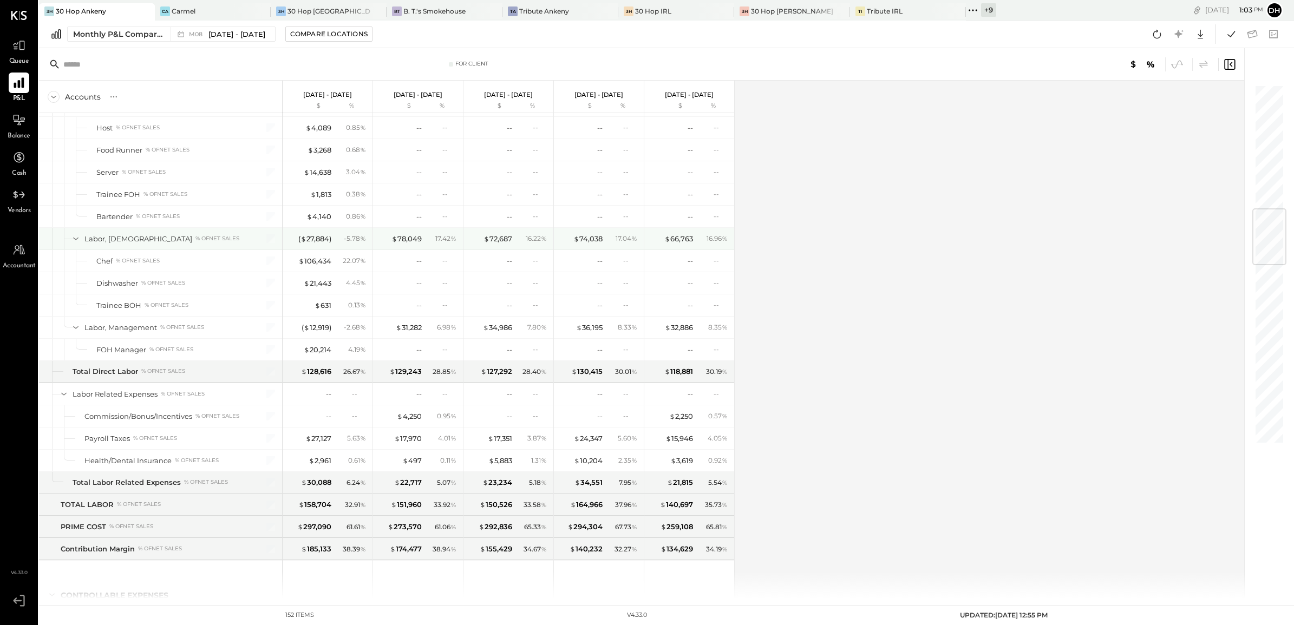
scroll to position [789, 0]
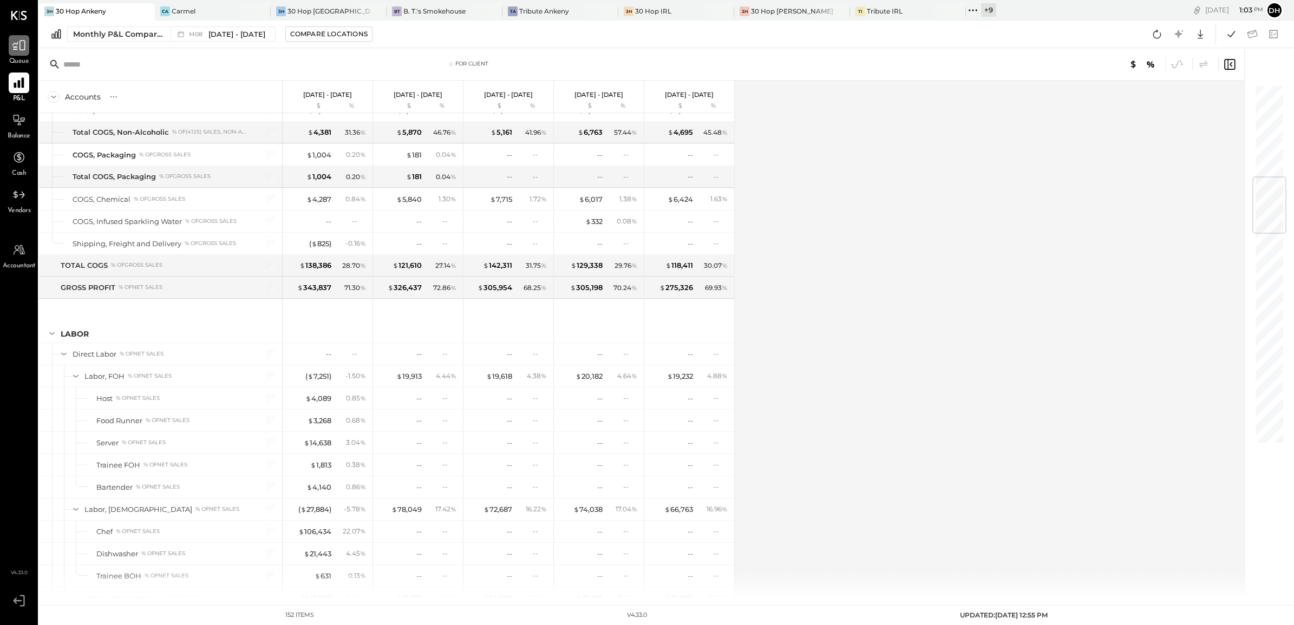
click at [14, 55] on div at bounding box center [19, 45] width 21 height 21
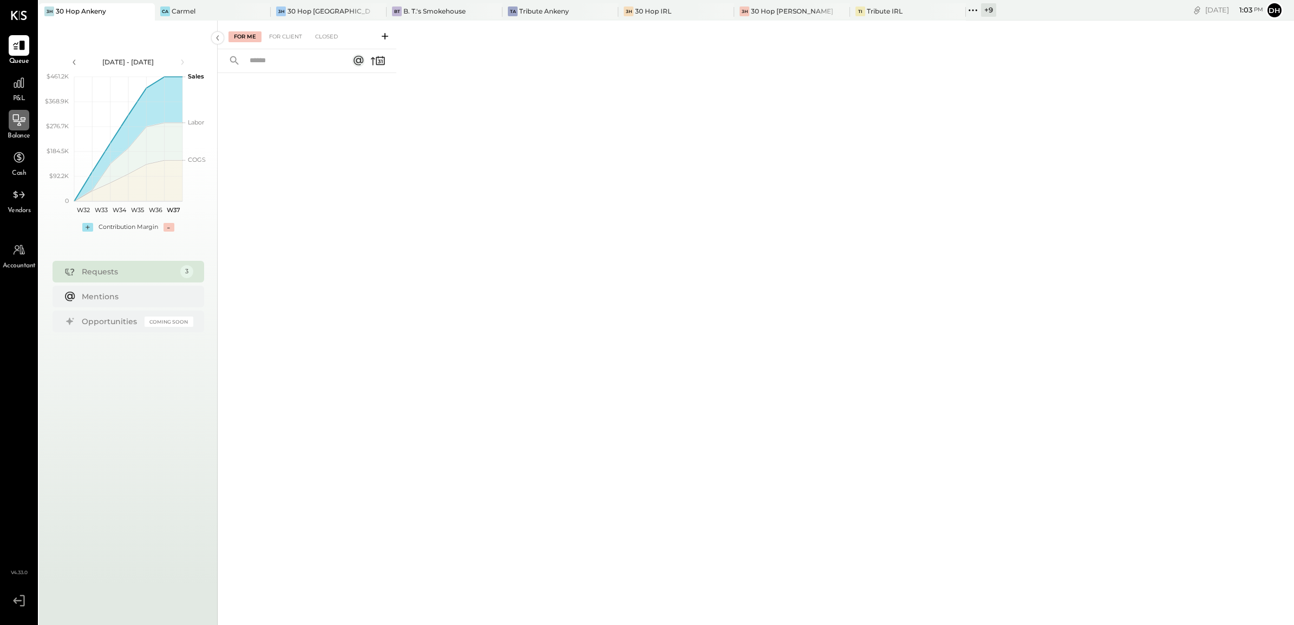
click at [16, 130] on div at bounding box center [19, 120] width 21 height 21
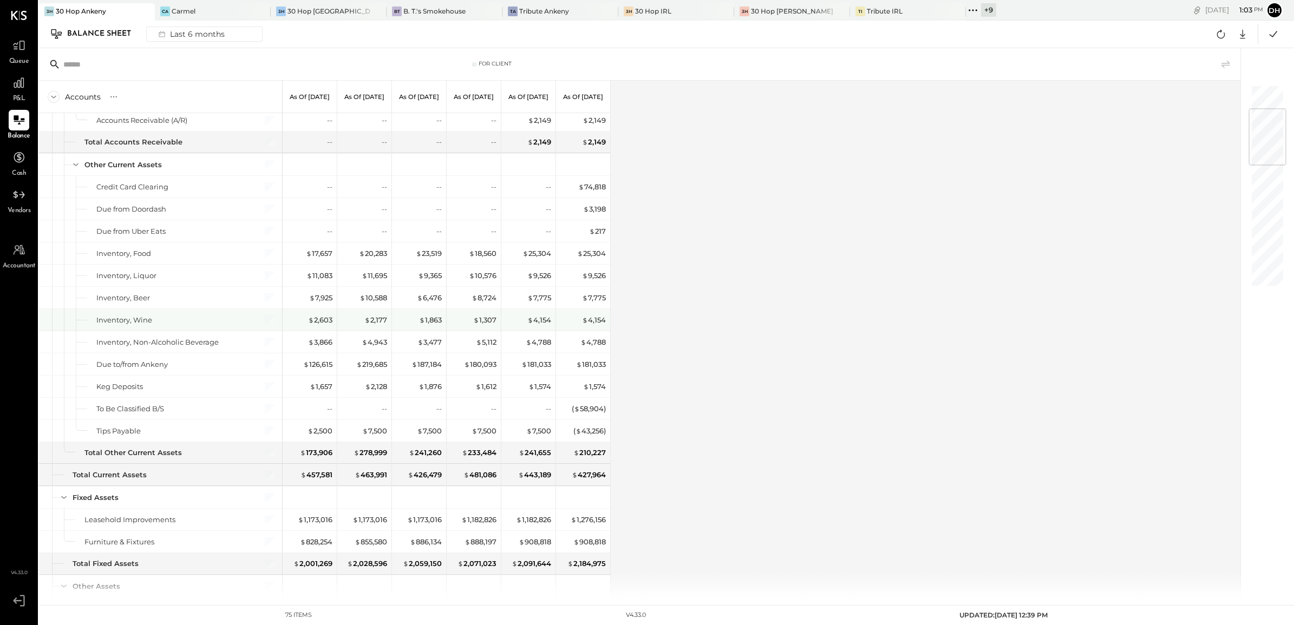
scroll to position [406, 0]
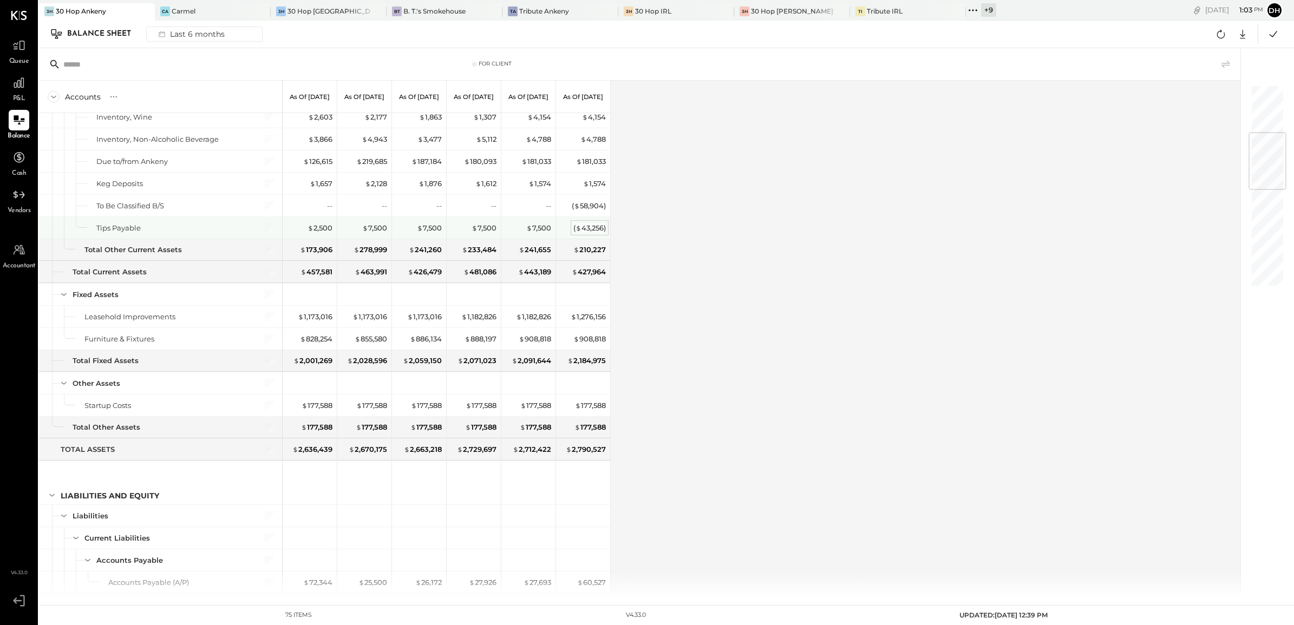
click at [596, 231] on div "( $ 43,256 )" at bounding box center [589, 228] width 32 height 10
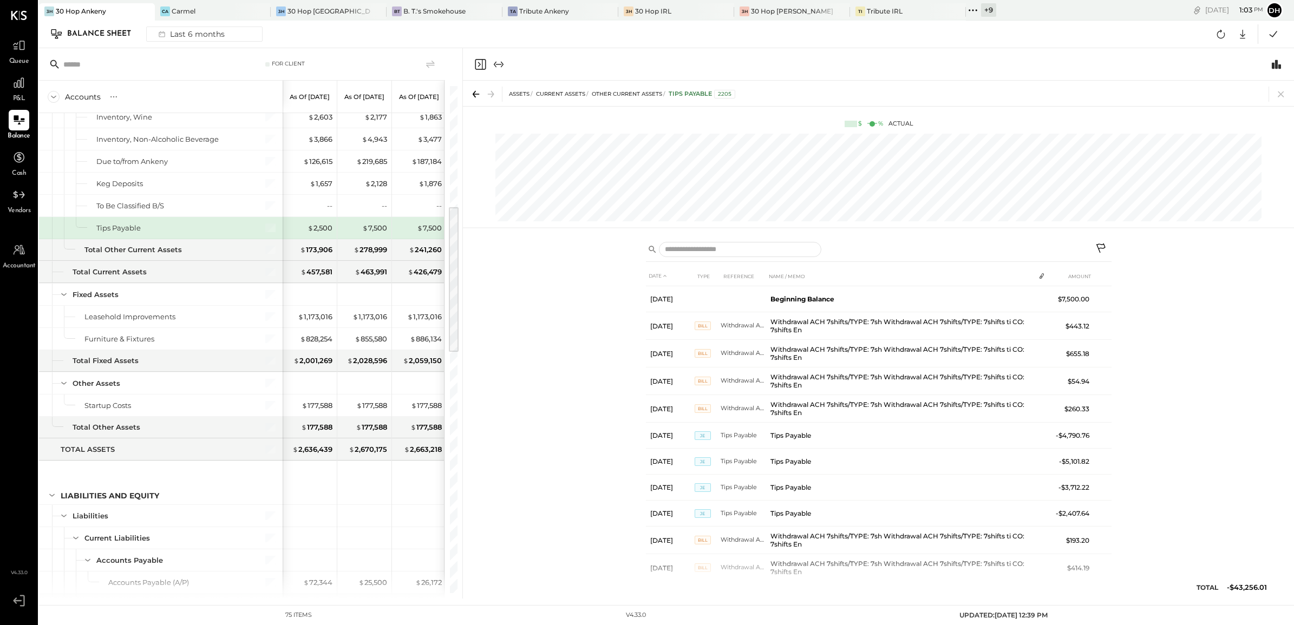
click at [1105, 245] on icon at bounding box center [1101, 249] width 13 height 13
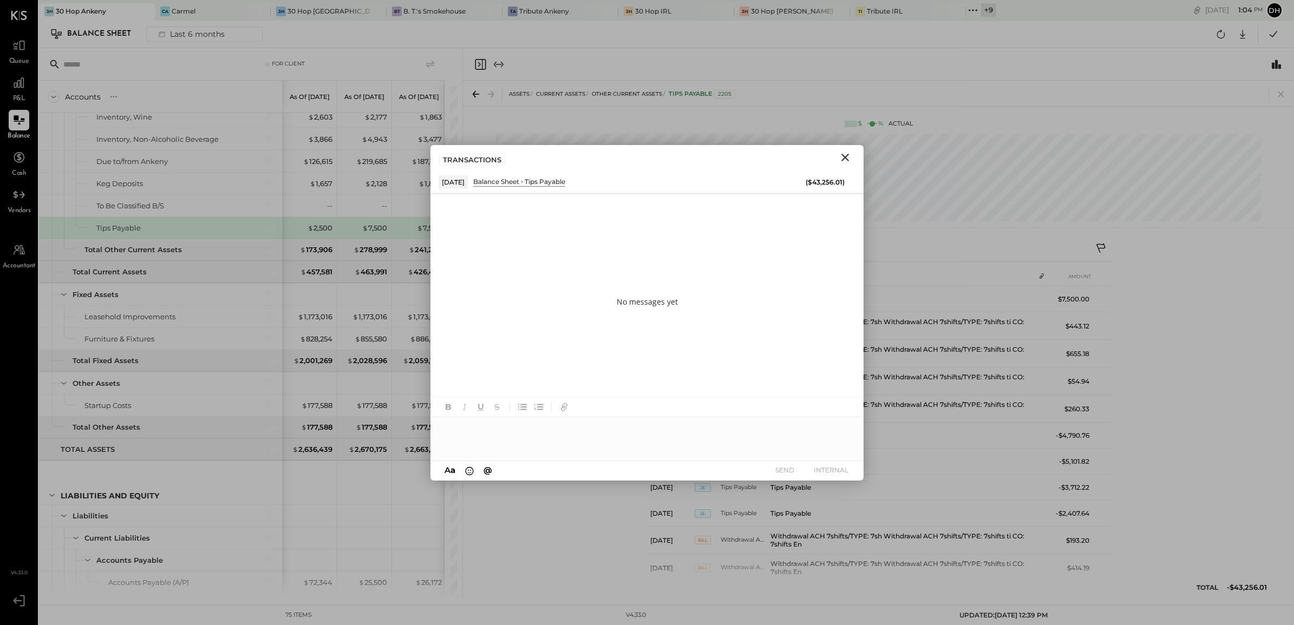
click at [467, 428] on div at bounding box center [646, 439] width 433 height 43
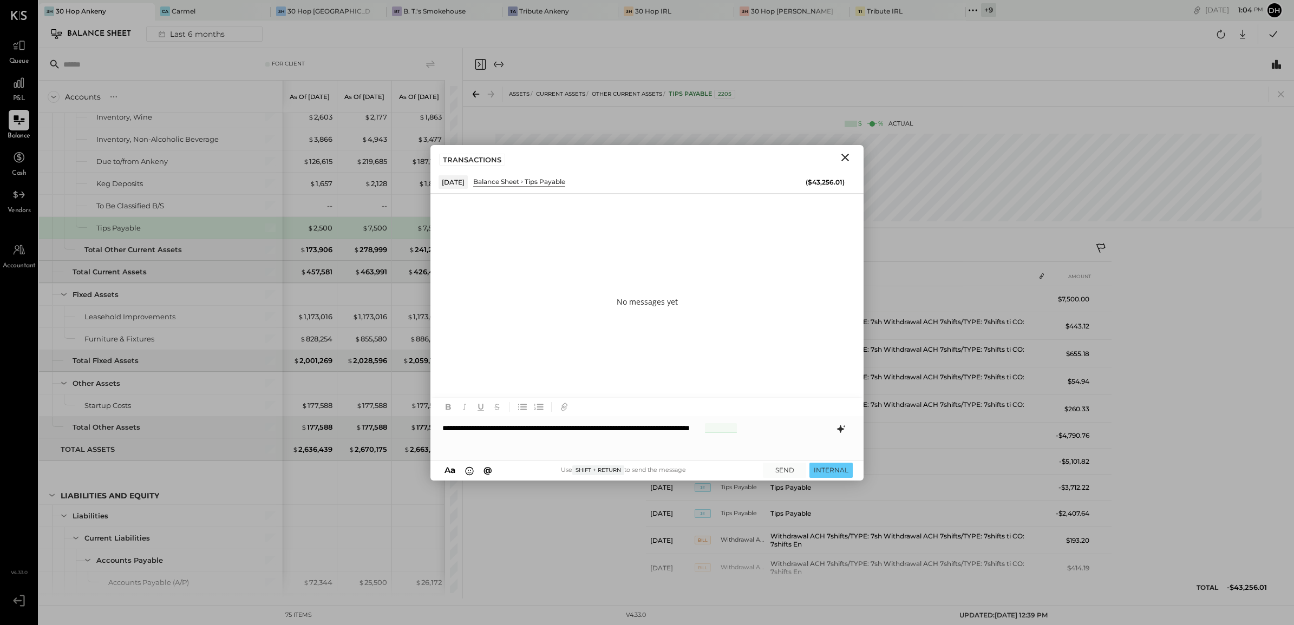
click at [846, 426] on icon at bounding box center [840, 429] width 13 height 13
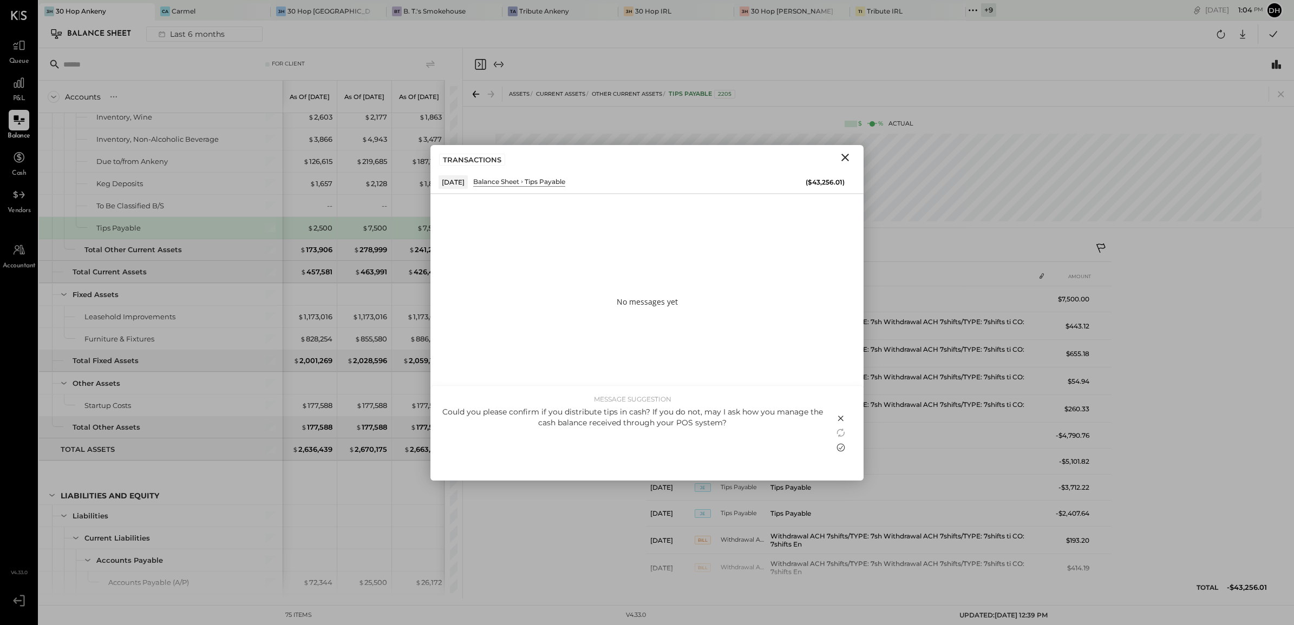
click at [842, 447] on icon at bounding box center [841, 448] width 8 height 8
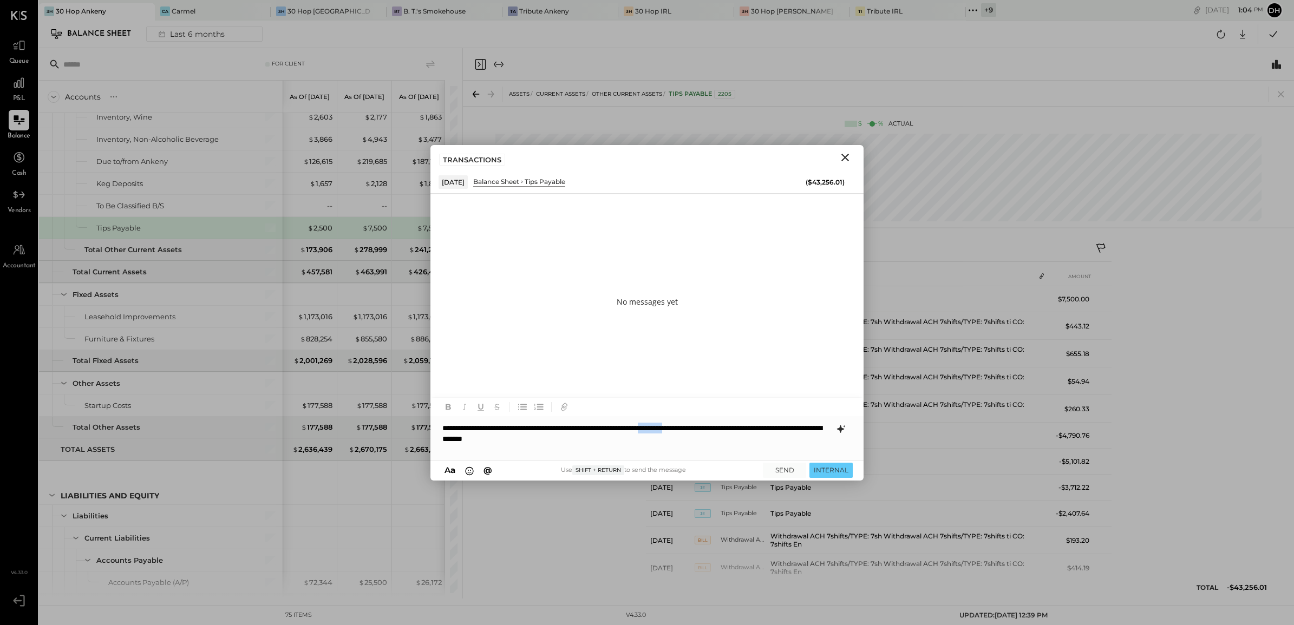
drag, startPoint x: 700, startPoint y: 428, endPoint x: 738, endPoint y: 428, distance: 37.4
click at [738, 428] on p "**********" at bounding box center [636, 434] width 389 height 22
click at [577, 401] on div at bounding box center [646, 407] width 433 height 19
click at [648, 360] on div "No messages yet" at bounding box center [646, 302] width 433 height 217
click at [588, 445] on div "**********" at bounding box center [646, 439] width 433 height 43
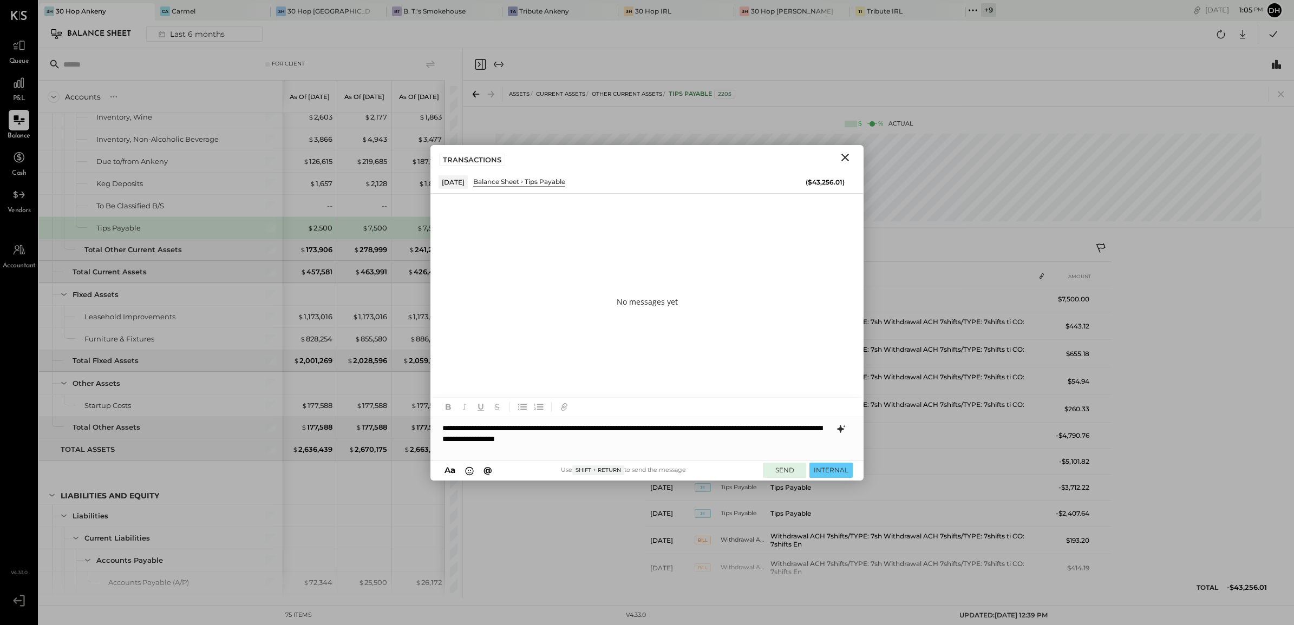
click at [773, 474] on button "SEND" at bounding box center [784, 470] width 43 height 15
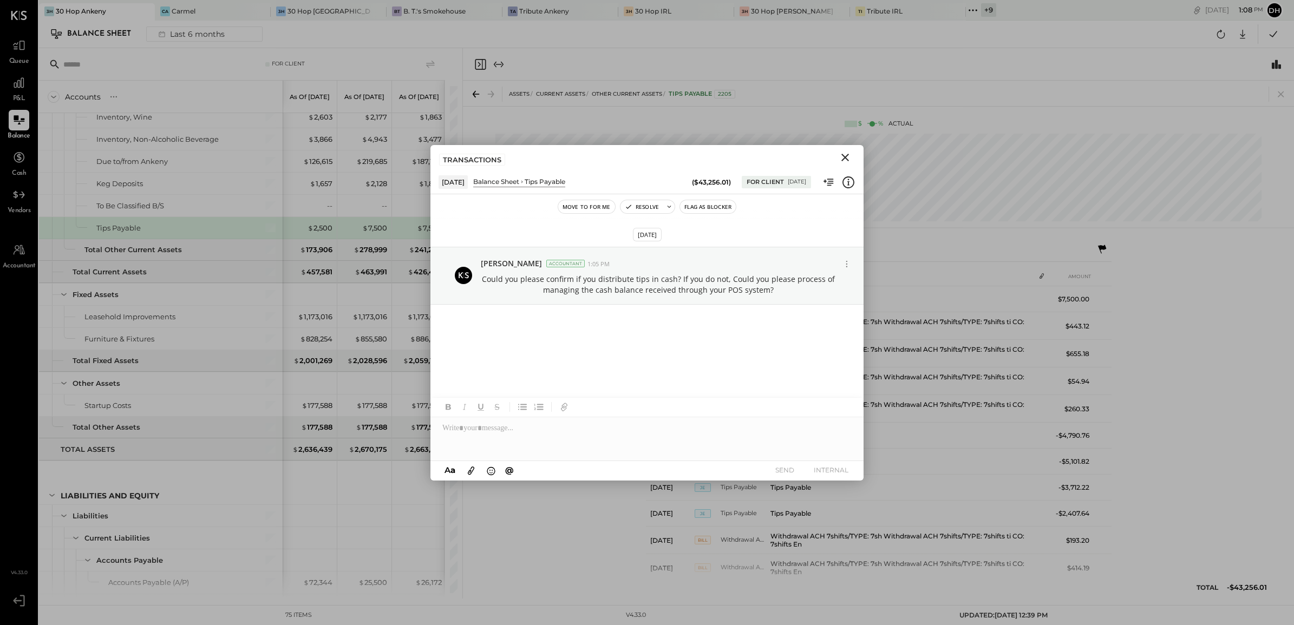
click at [844, 163] on icon "Close" at bounding box center [845, 157] width 13 height 13
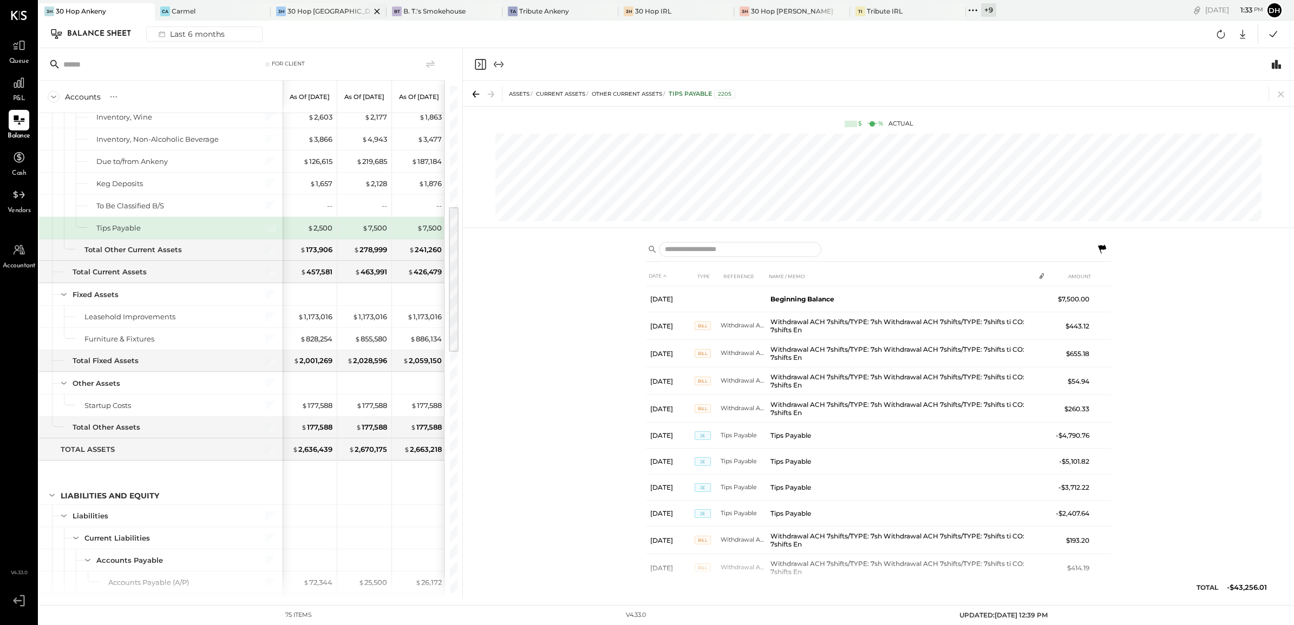
click at [321, 11] on div "30 Hop [GEOGRAPHIC_DATA]" at bounding box center [329, 10] width 83 height 9
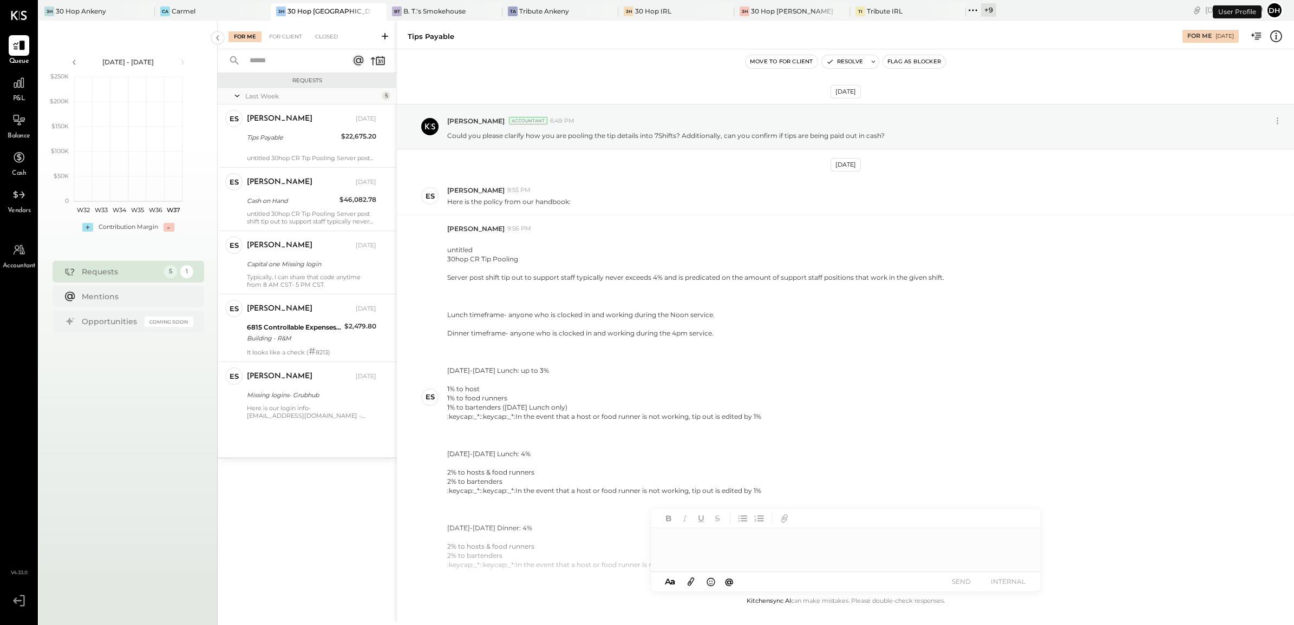
scroll to position [66, 0]
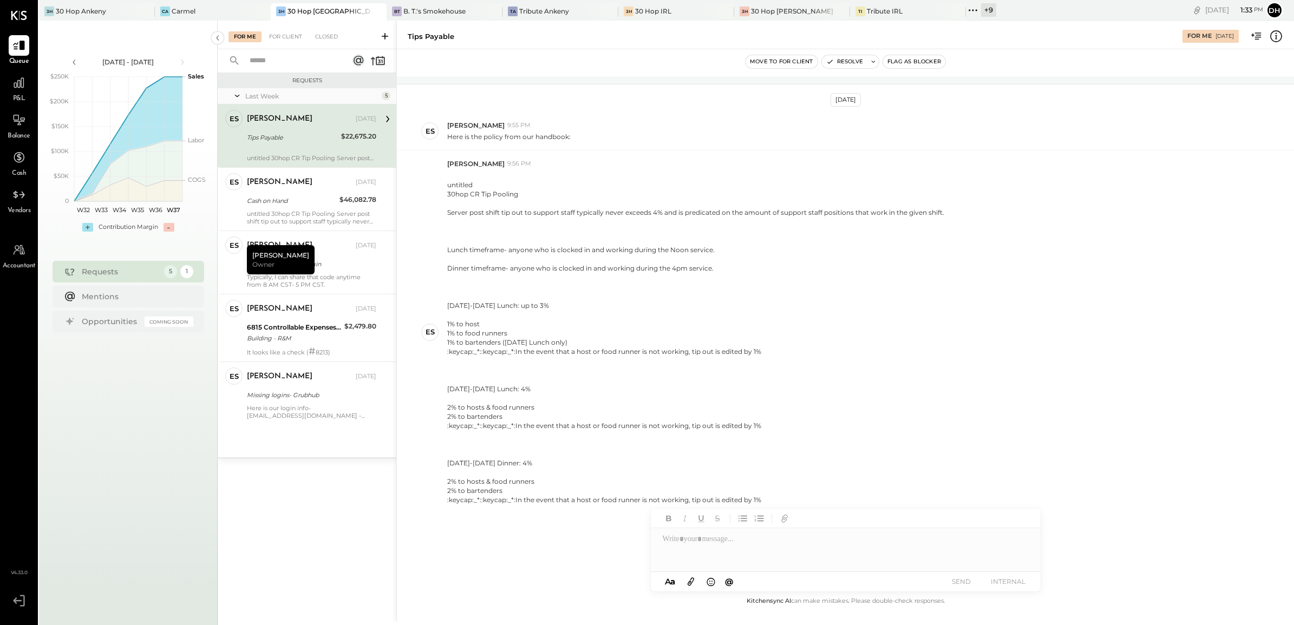
click at [298, 134] on div "Tips Payable" at bounding box center [292, 137] width 91 height 11
click at [285, 204] on div "Cash on Hand" at bounding box center [291, 200] width 89 height 11
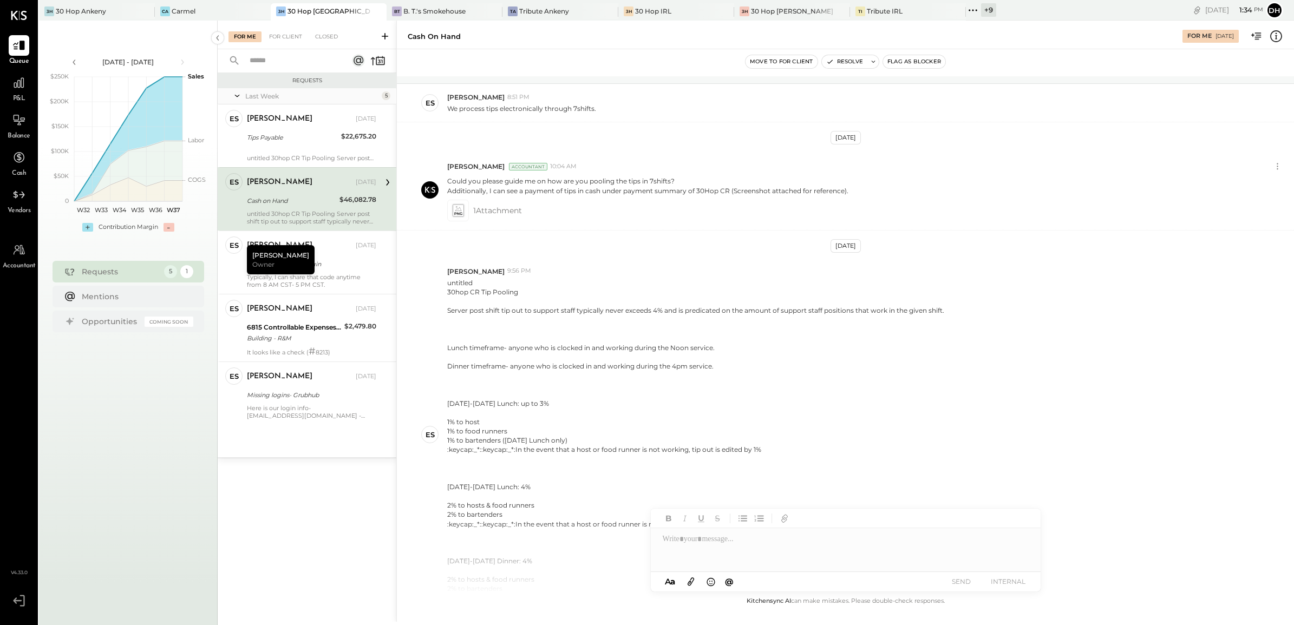
scroll to position [164, 0]
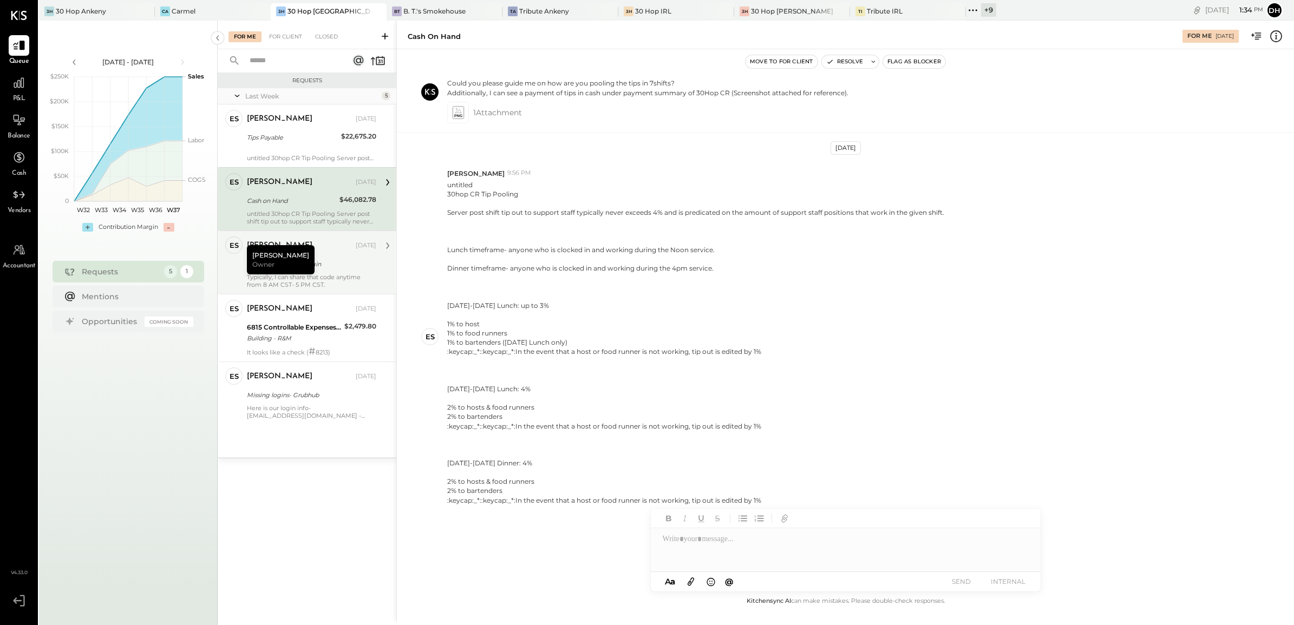
click at [323, 274] on div "Typically, I can share that code anytime from 8 AM CST- 5 PM CST." at bounding box center [311, 280] width 129 height 15
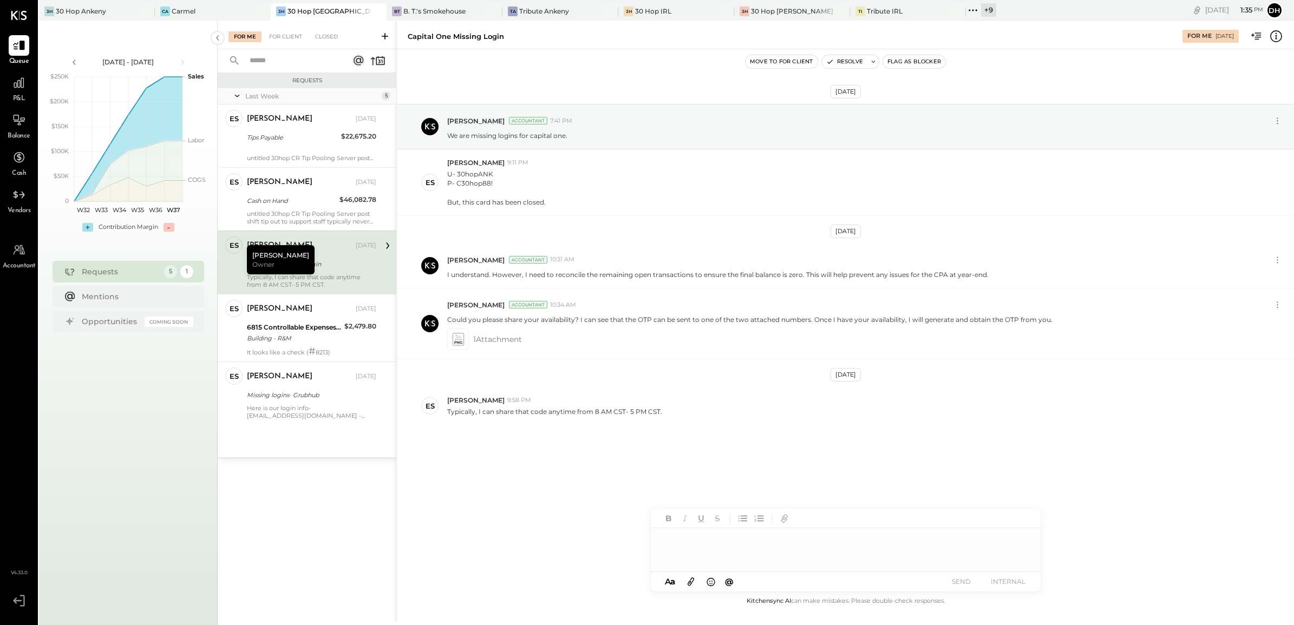
click at [723, 540] on div at bounding box center [846, 550] width 390 height 43
click at [962, 584] on button "SEND" at bounding box center [961, 582] width 43 height 15
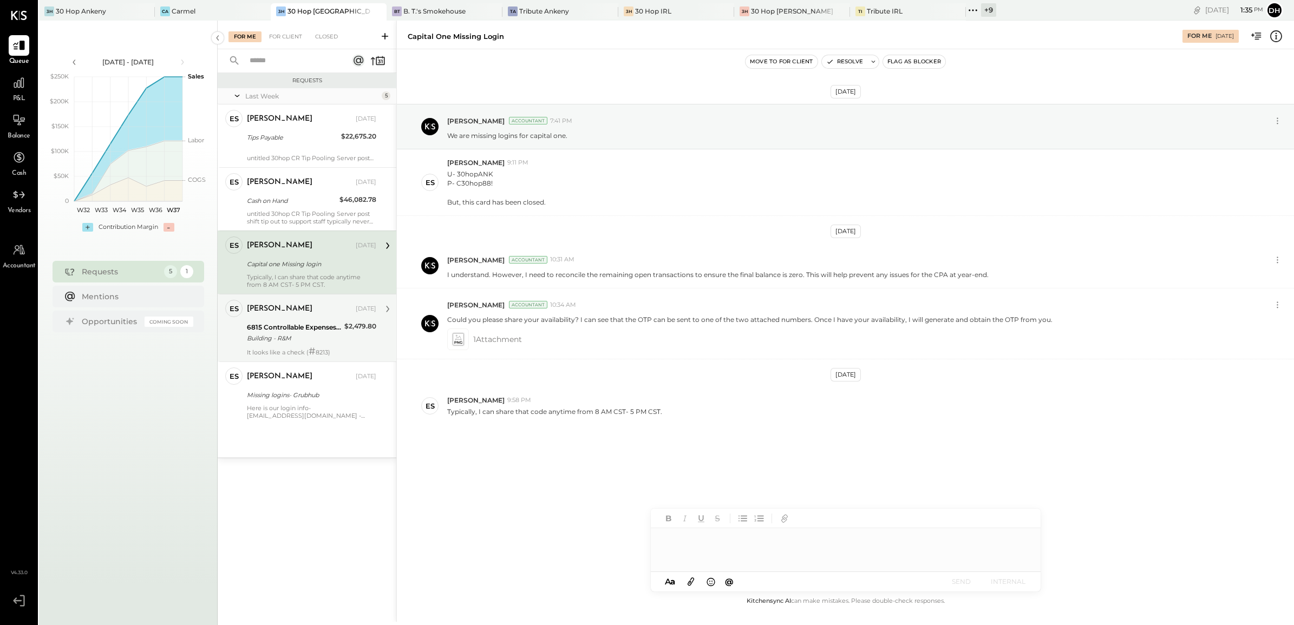
scroll to position [66, 0]
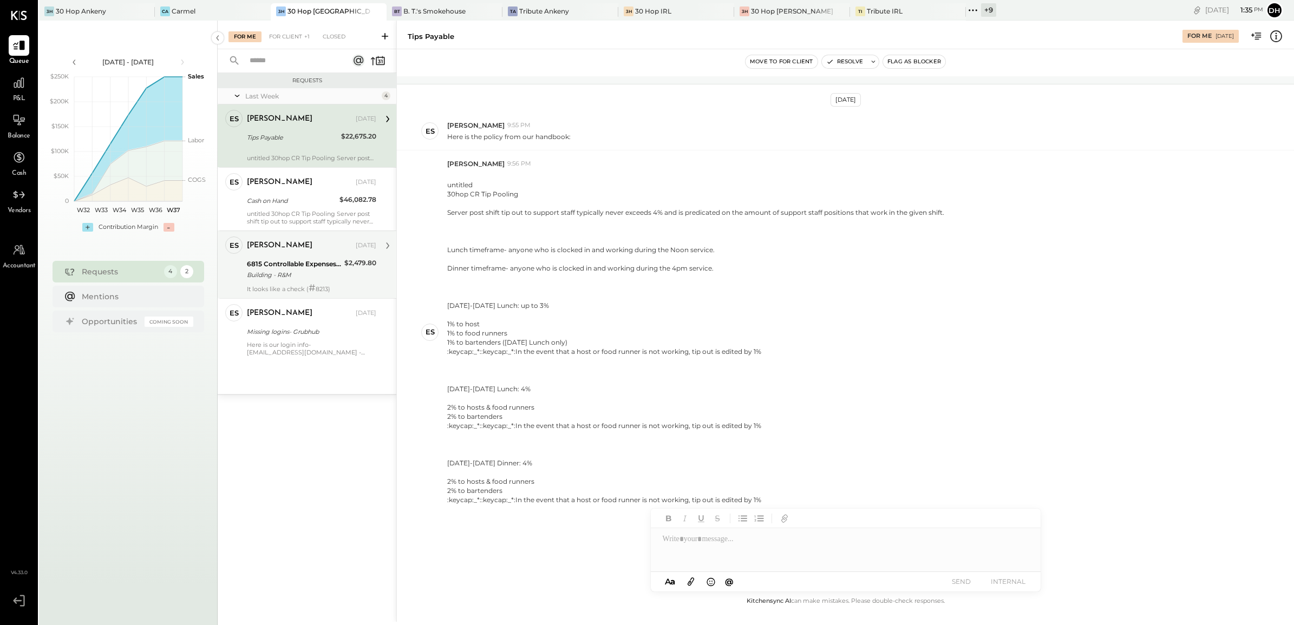
click at [274, 271] on div "Building - R&M" at bounding box center [294, 275] width 94 height 11
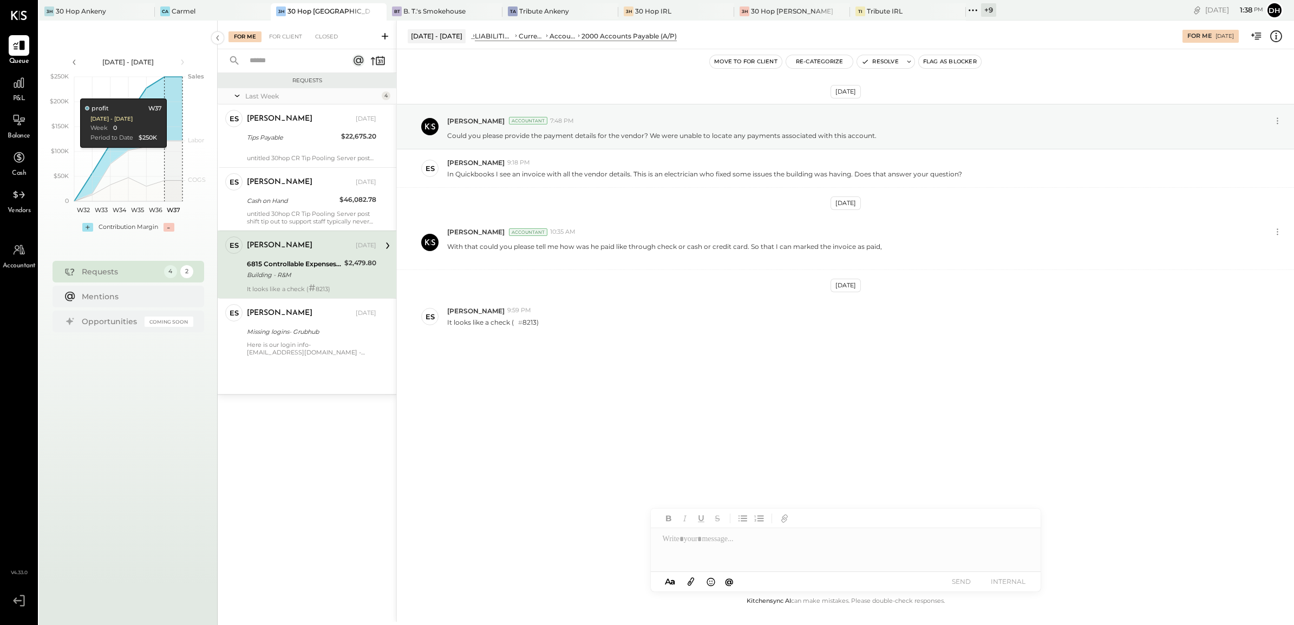
click at [739, 551] on div at bounding box center [846, 550] width 390 height 43
click at [969, 576] on button "SEND" at bounding box center [961, 582] width 43 height 15
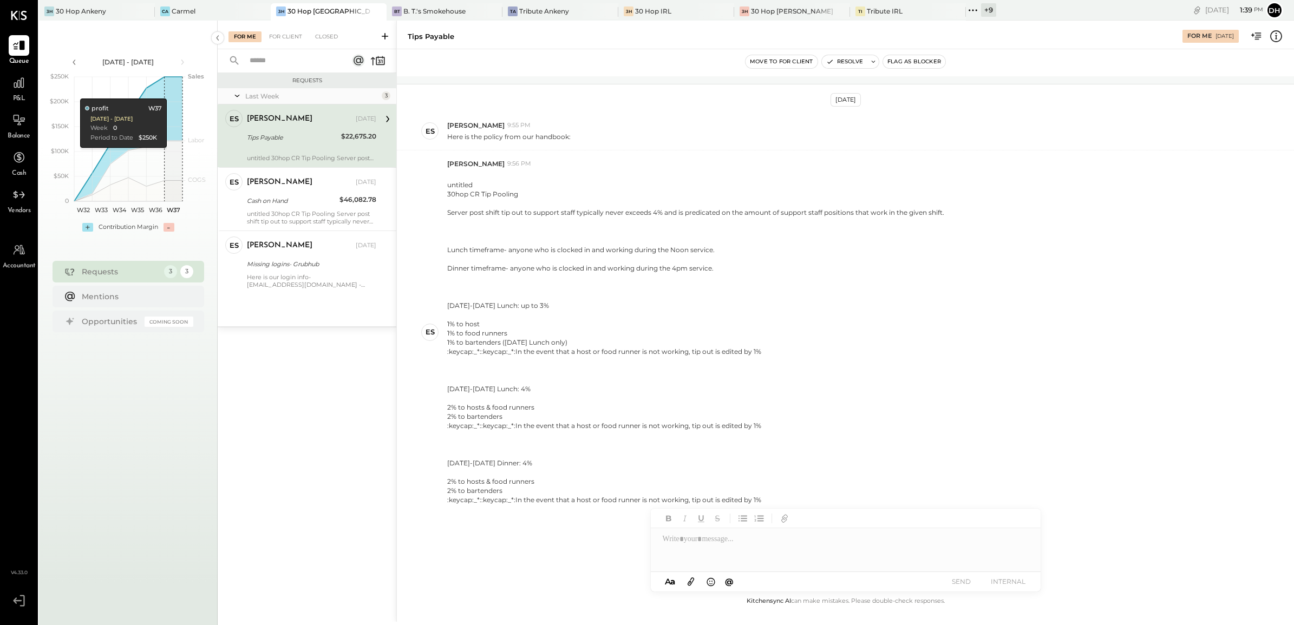
click at [291, 119] on div "[PERSON_NAME]" at bounding box center [280, 119] width 66 height 11
click at [691, 547] on div at bounding box center [846, 550] width 390 height 43
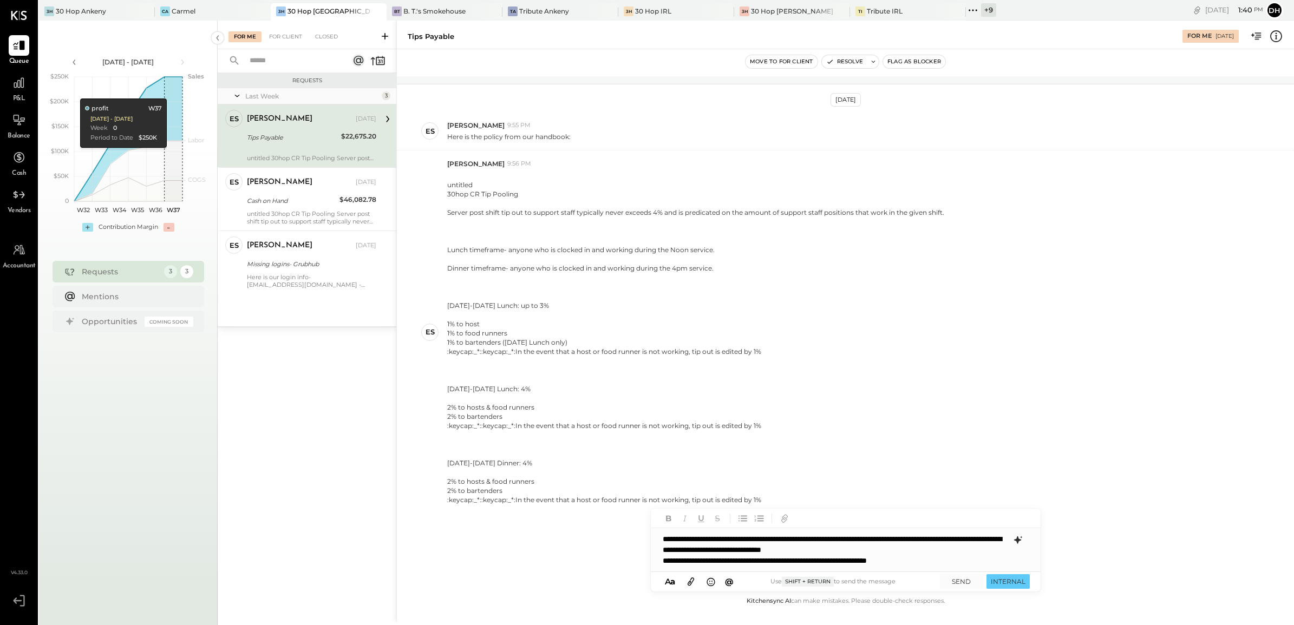
click at [1020, 542] on icon at bounding box center [1018, 540] width 13 height 13
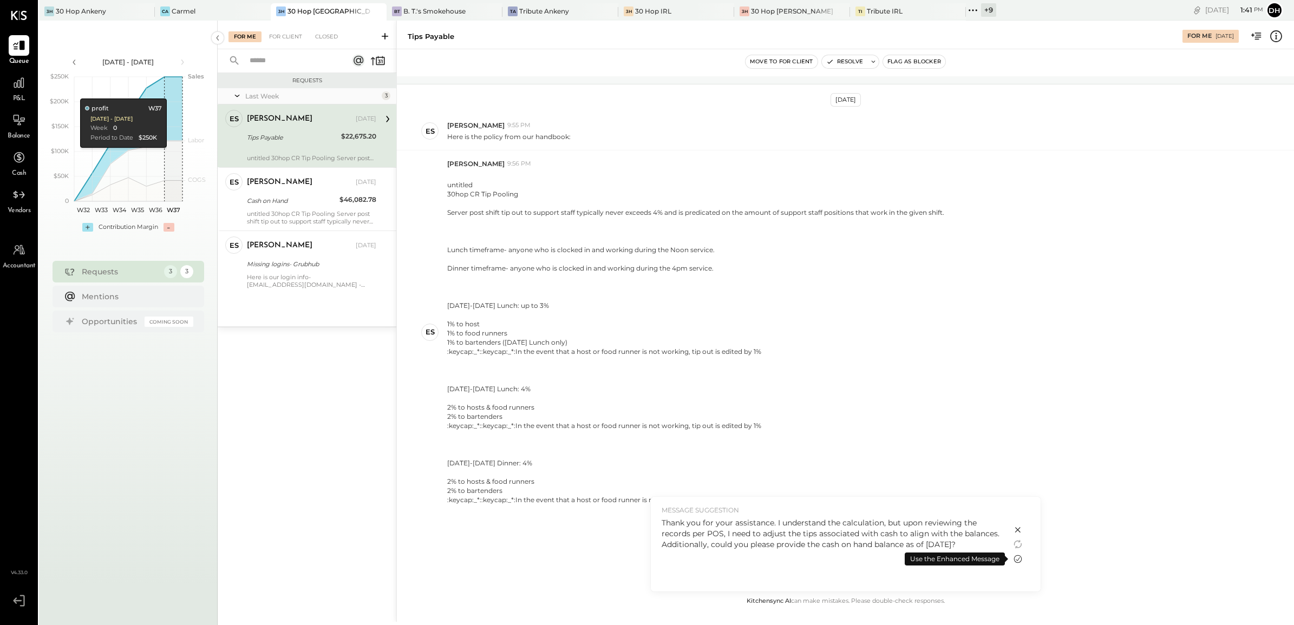
click at [1019, 559] on icon at bounding box center [1018, 560] width 8 height 8
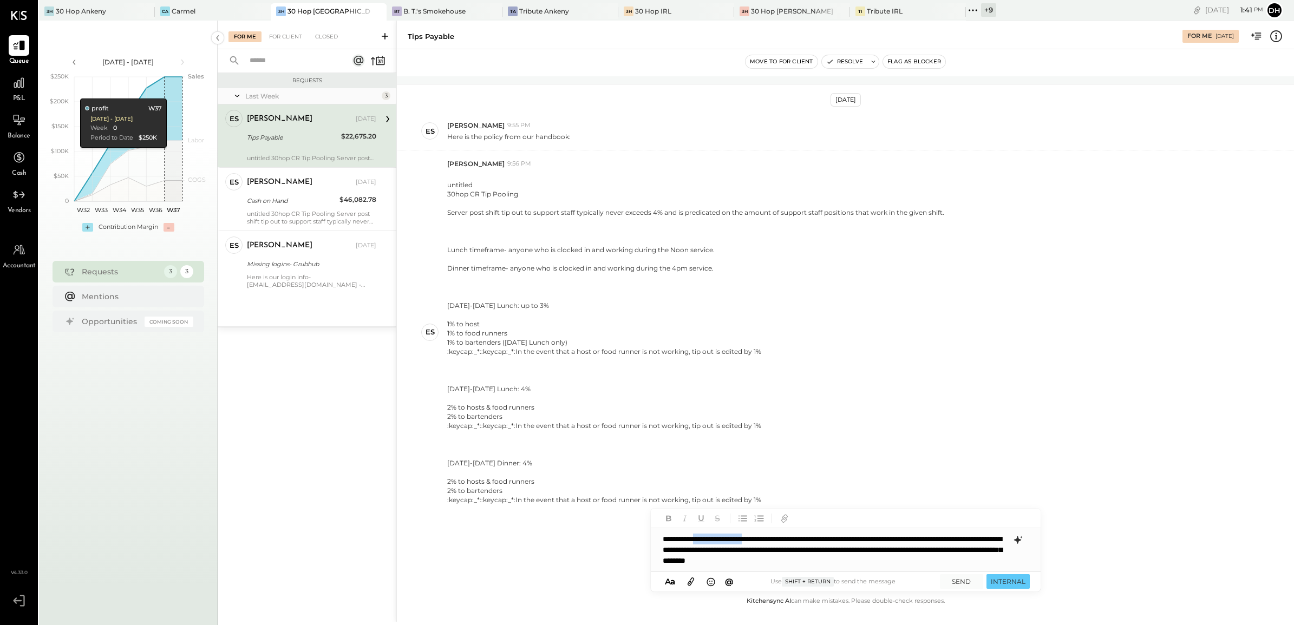
drag, startPoint x: 773, startPoint y: 539, endPoint x: 707, endPoint y: 536, distance: 66.7
click at [707, 536] on div "**********" at bounding box center [846, 550] width 390 height 43
drag, startPoint x: 911, startPoint y: 539, endPoint x: 859, endPoint y: 534, distance: 52.7
click at [859, 534] on div "**********" at bounding box center [846, 550] width 390 height 43
drag, startPoint x: 882, startPoint y: 549, endPoint x: 865, endPoint y: 547, distance: 16.8
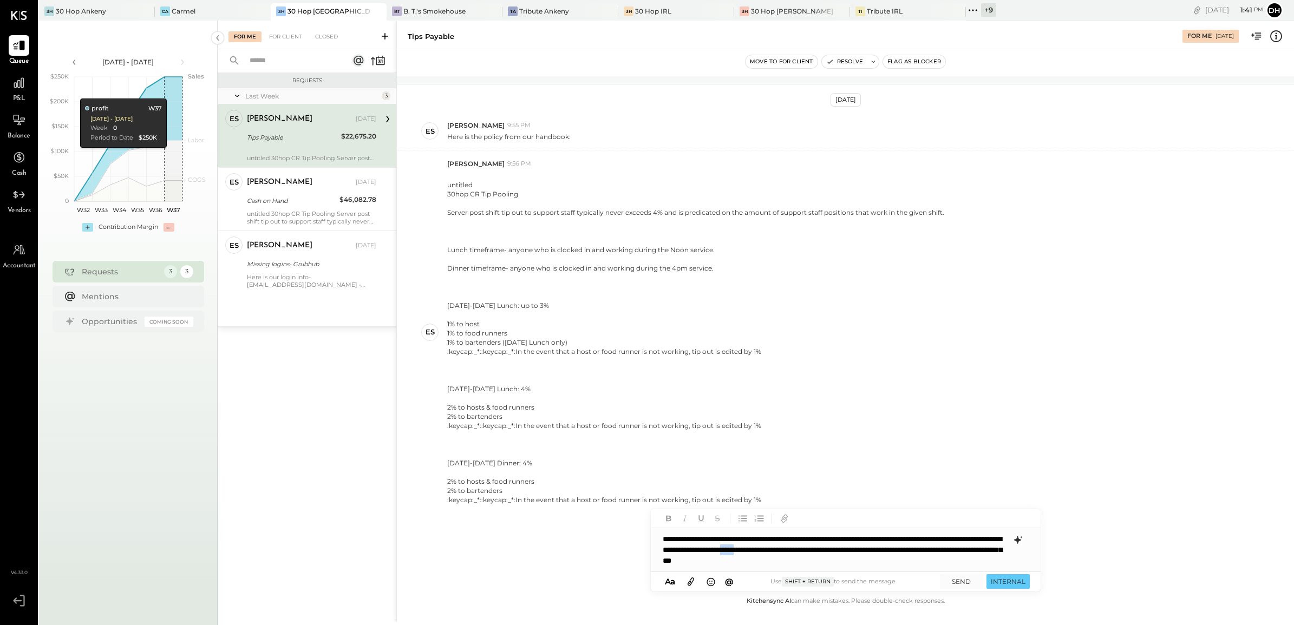
click at [865, 547] on div "**********" at bounding box center [846, 550] width 390 height 43
drag, startPoint x: 927, startPoint y: 562, endPoint x: 970, endPoint y: 560, distance: 43.9
click at [970, 560] on div "**********" at bounding box center [846, 550] width 390 height 43
drag, startPoint x: 969, startPoint y: 544, endPoint x: 968, endPoint y: 566, distance: 21.7
click at [968, 566] on div "**********" at bounding box center [846, 550] width 390 height 43
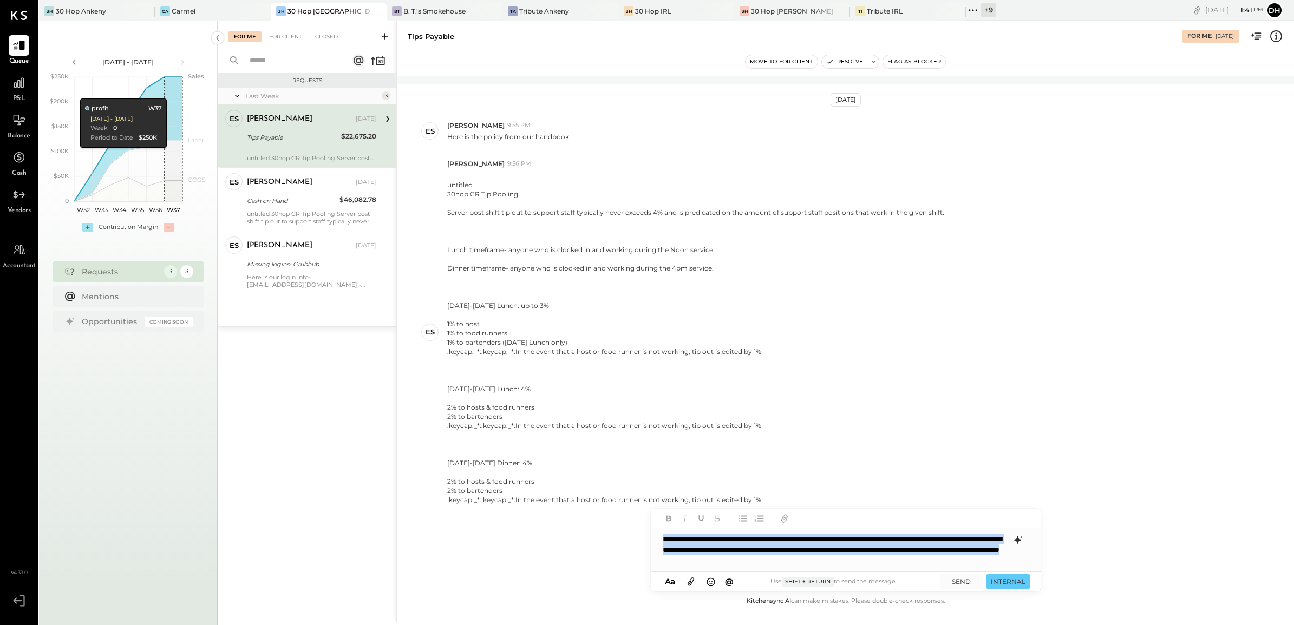
drag, startPoint x: 663, startPoint y: 540, endPoint x: 975, endPoint y: 566, distance: 313.0
click at [975, 566] on div "**********" at bounding box center [846, 550] width 390 height 43
copy div "**********"
click at [967, 583] on button "SEND" at bounding box center [961, 582] width 43 height 15
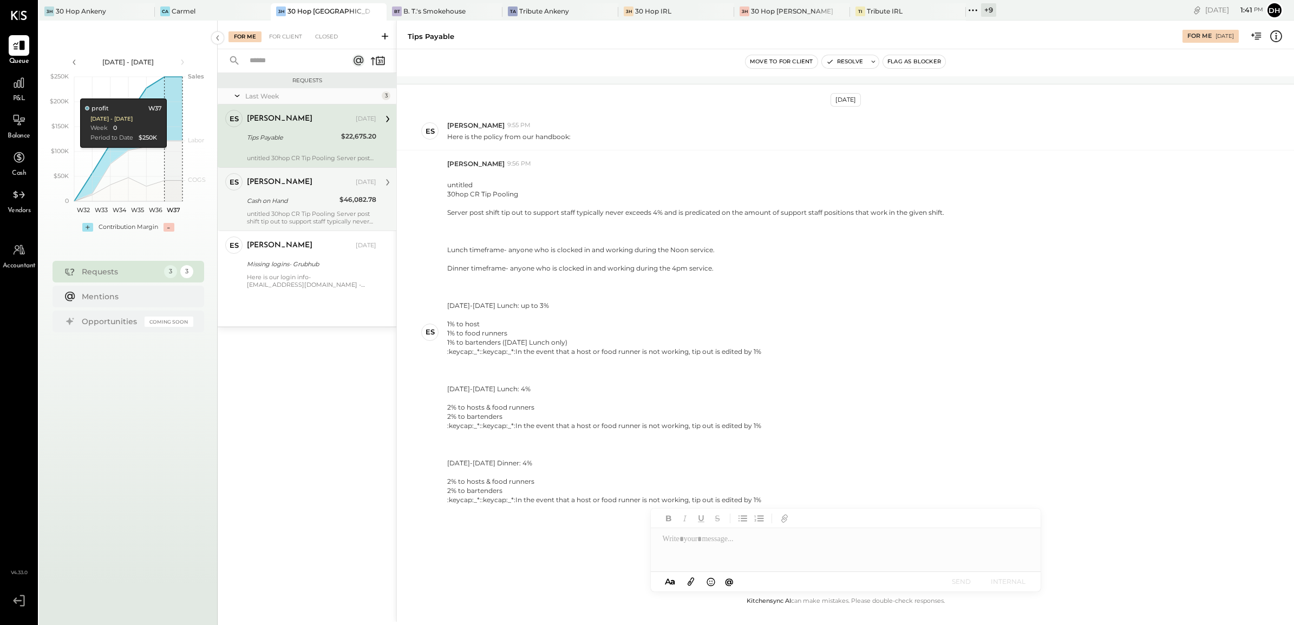
drag, startPoint x: 302, startPoint y: 187, endPoint x: 323, endPoint y: 207, distance: 29.5
click at [302, 187] on div "[PERSON_NAME]" at bounding box center [280, 182] width 66 height 11
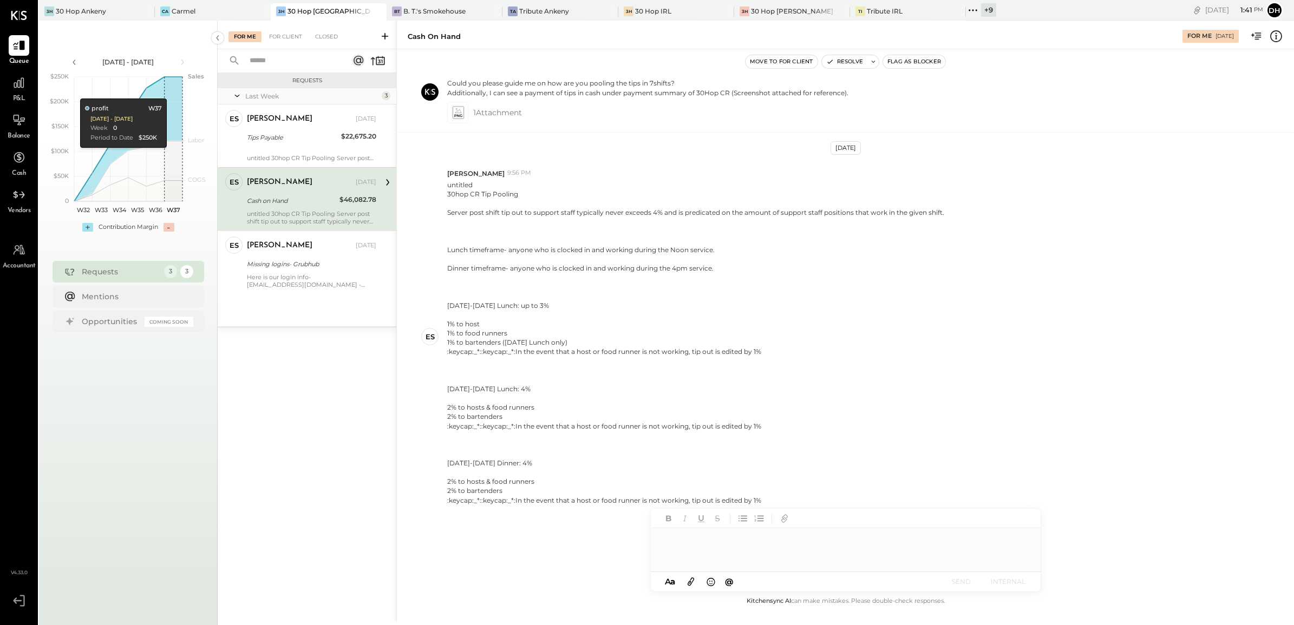
click at [746, 547] on div at bounding box center [846, 550] width 390 height 43
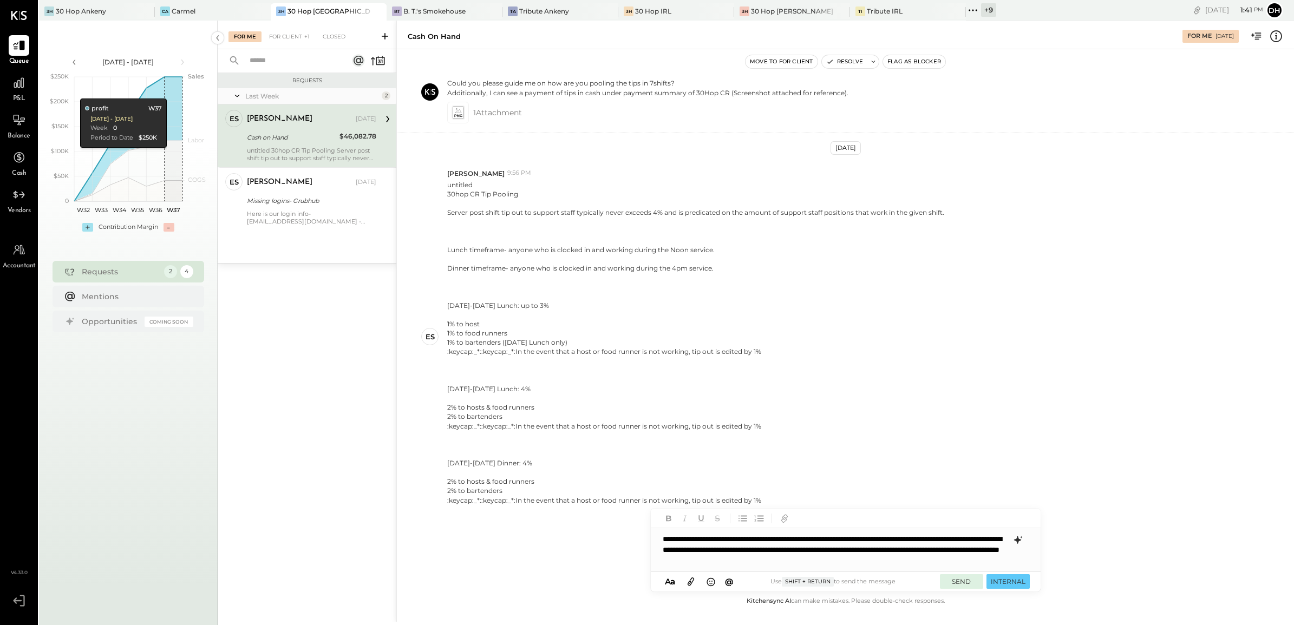
click at [968, 581] on button "SEND" at bounding box center [961, 582] width 43 height 15
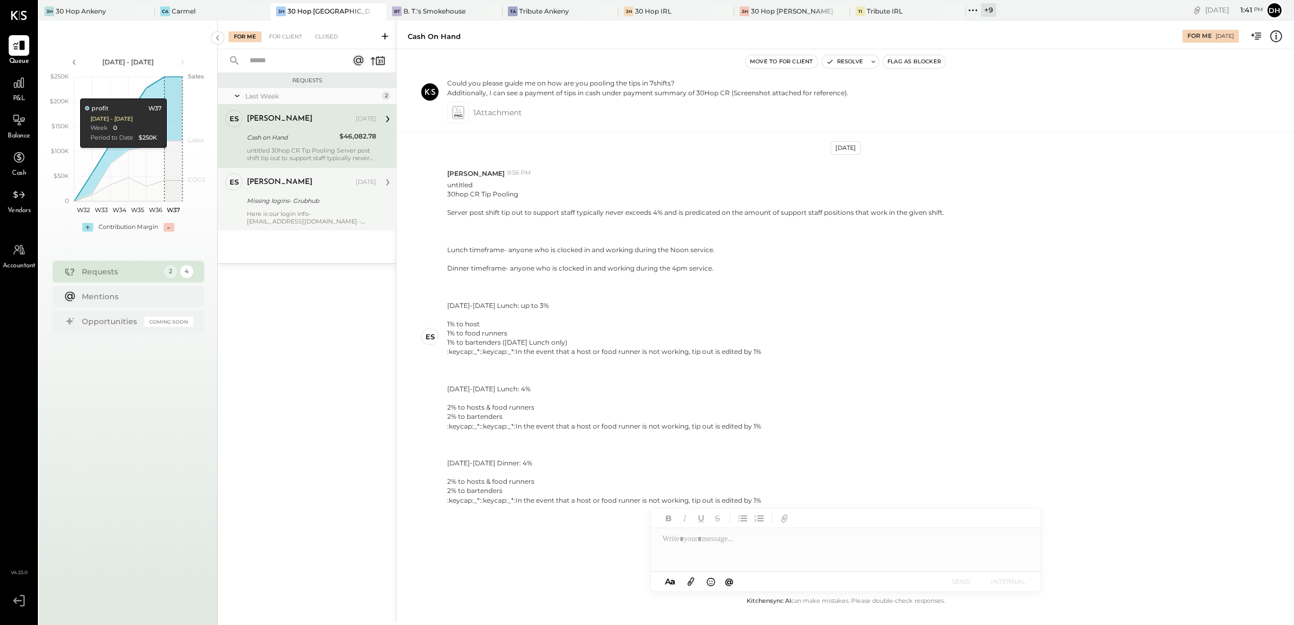
click at [289, 210] on div "Here is our login info- [EMAIL_ADDRESS][DOMAIN_NAME] - ThirtyHop2718!" at bounding box center [311, 217] width 129 height 15
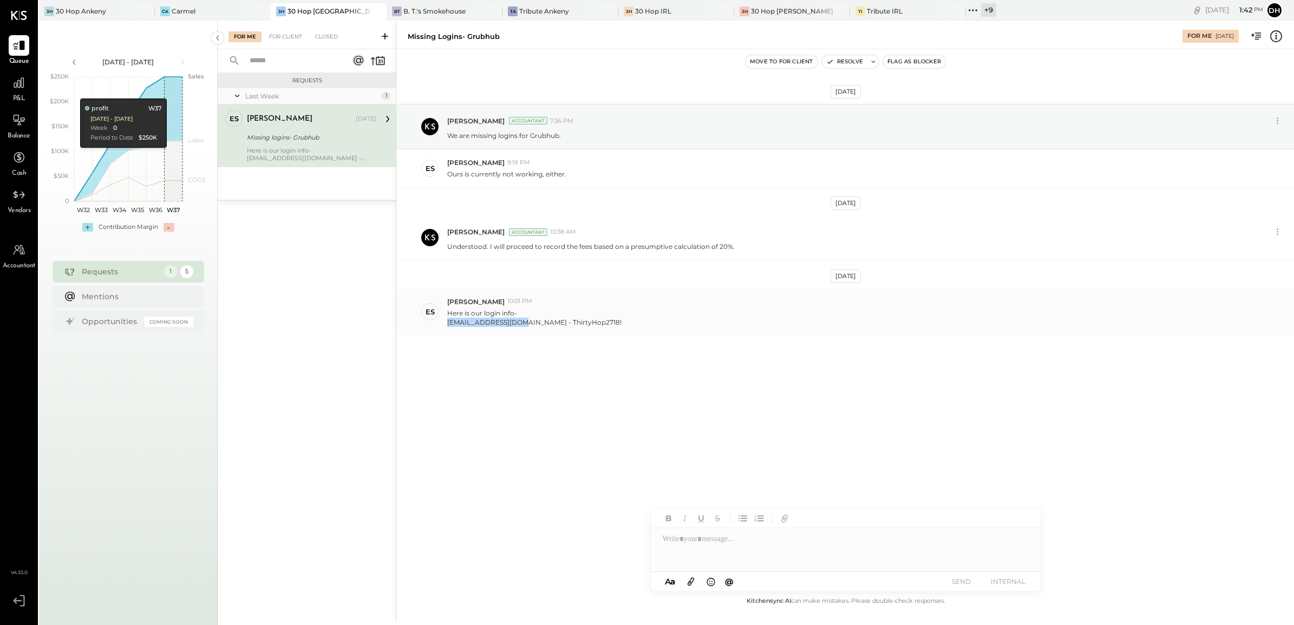
drag, startPoint x: 523, startPoint y: 325, endPoint x: 448, endPoint y: 320, distance: 75.4
click at [448, 320] on div "[EMAIL_ADDRESS][DOMAIN_NAME] - ThirtyHop2718!" at bounding box center [534, 322] width 174 height 9
copy div "[EMAIL_ADDRESS][DOMAIN_NAME]"
drag, startPoint x: 531, startPoint y: 322, endPoint x: 590, endPoint y: 325, distance: 59.7
click at [590, 325] on div "Here is our login info- [EMAIL_ADDRESS][DOMAIN_NAME] - ThirtyHop2718!" at bounding box center [866, 316] width 838 height 21
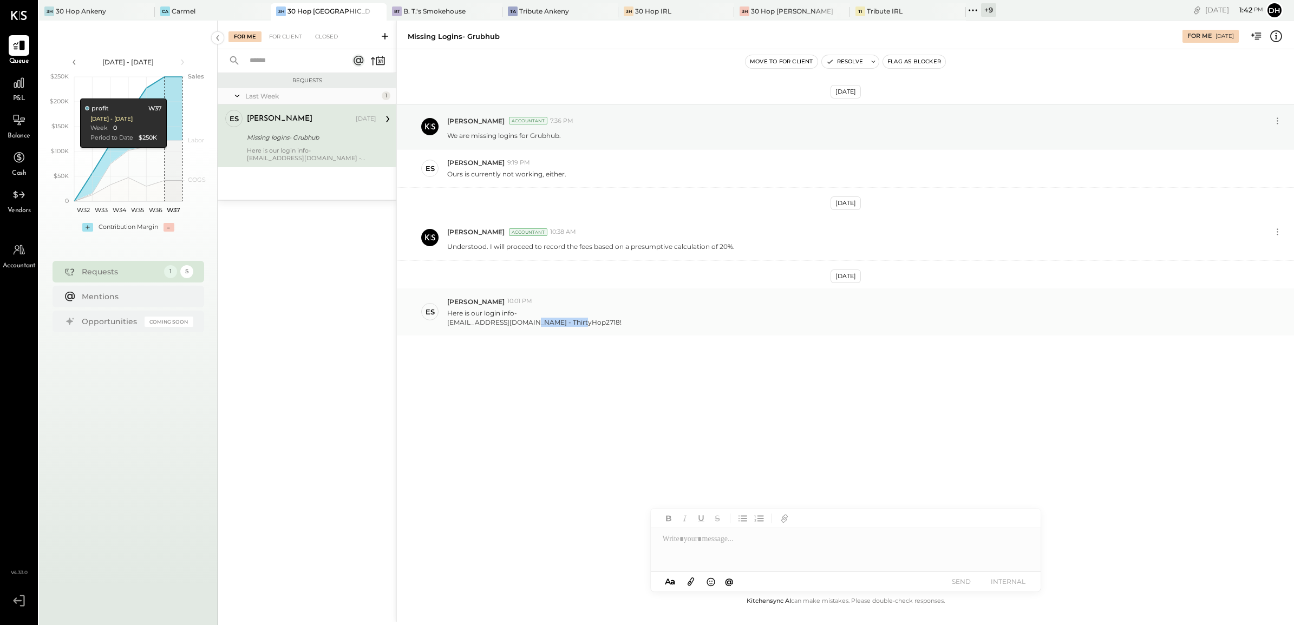
copy div "ThirtyHop2718!"
click at [699, 539] on div at bounding box center [846, 550] width 390 height 43
click at [1019, 185] on div "ES [PERSON_NAME] 9:19 PM Ours is currently not working, either." at bounding box center [845, 168] width 897 height 38
click at [692, 580] on icon at bounding box center [691, 582] width 12 height 12
click at [710, 520] on div "**********" at bounding box center [846, 509] width 390 height 43
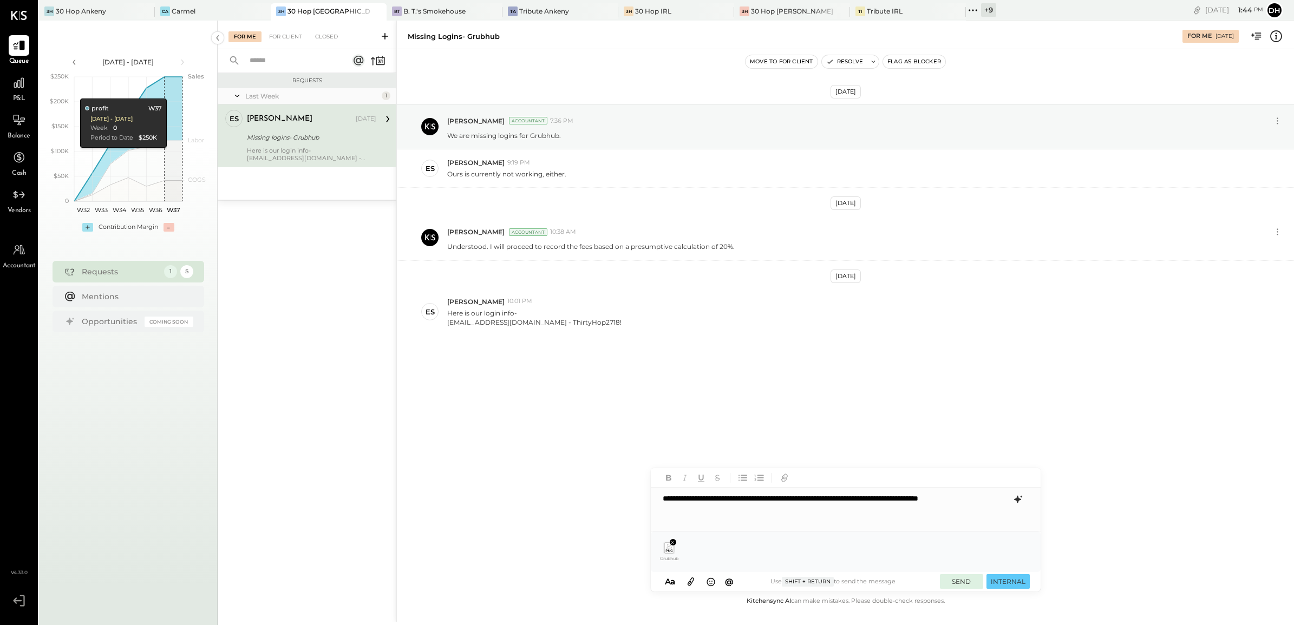
click at [970, 577] on button "SEND" at bounding box center [961, 582] width 43 height 15
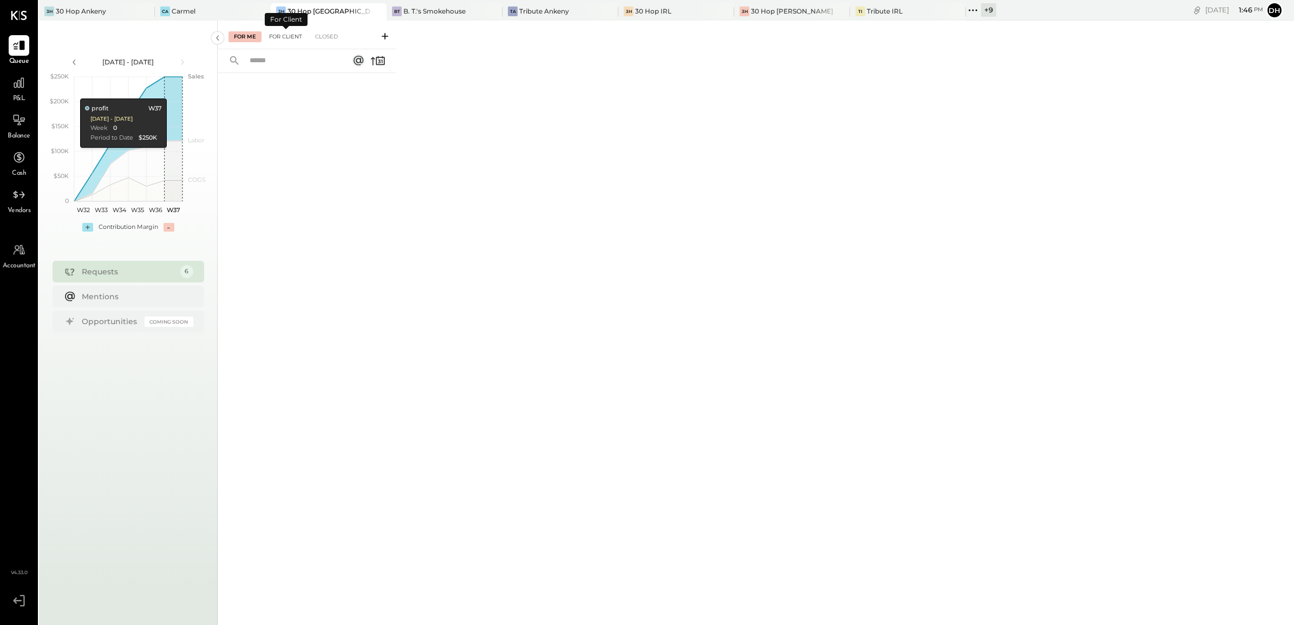
click at [291, 39] on div "For Client" at bounding box center [286, 36] width 44 height 11
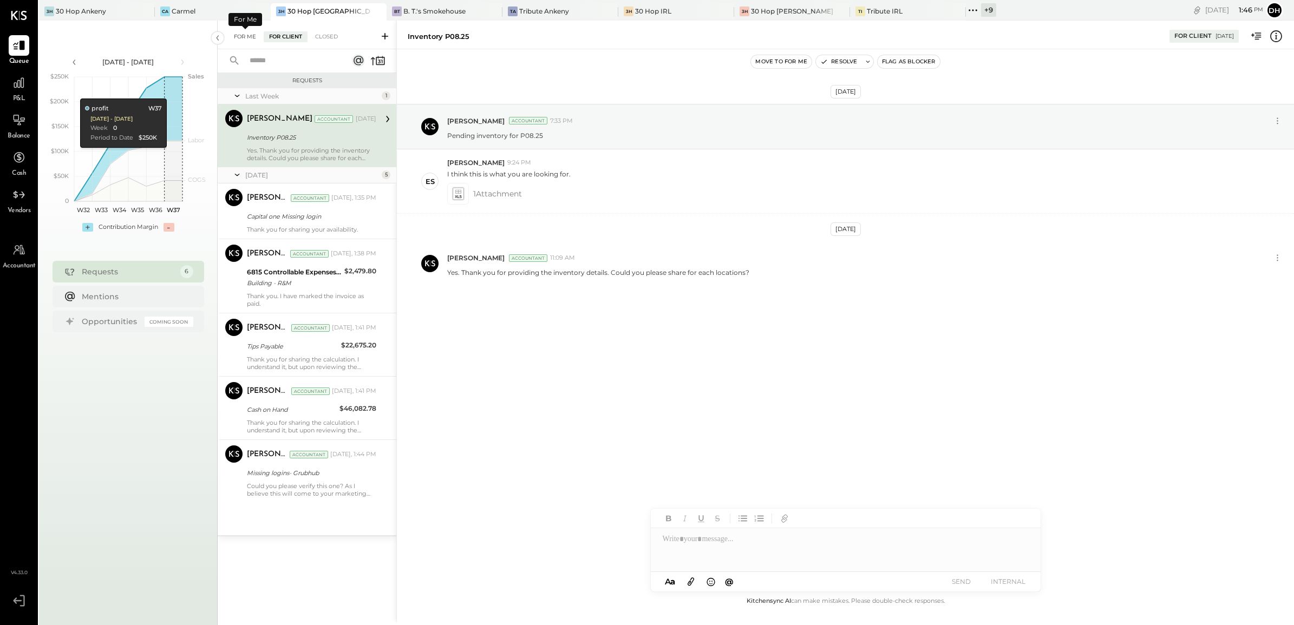
click at [240, 34] on div "For Me" at bounding box center [245, 36] width 33 height 11
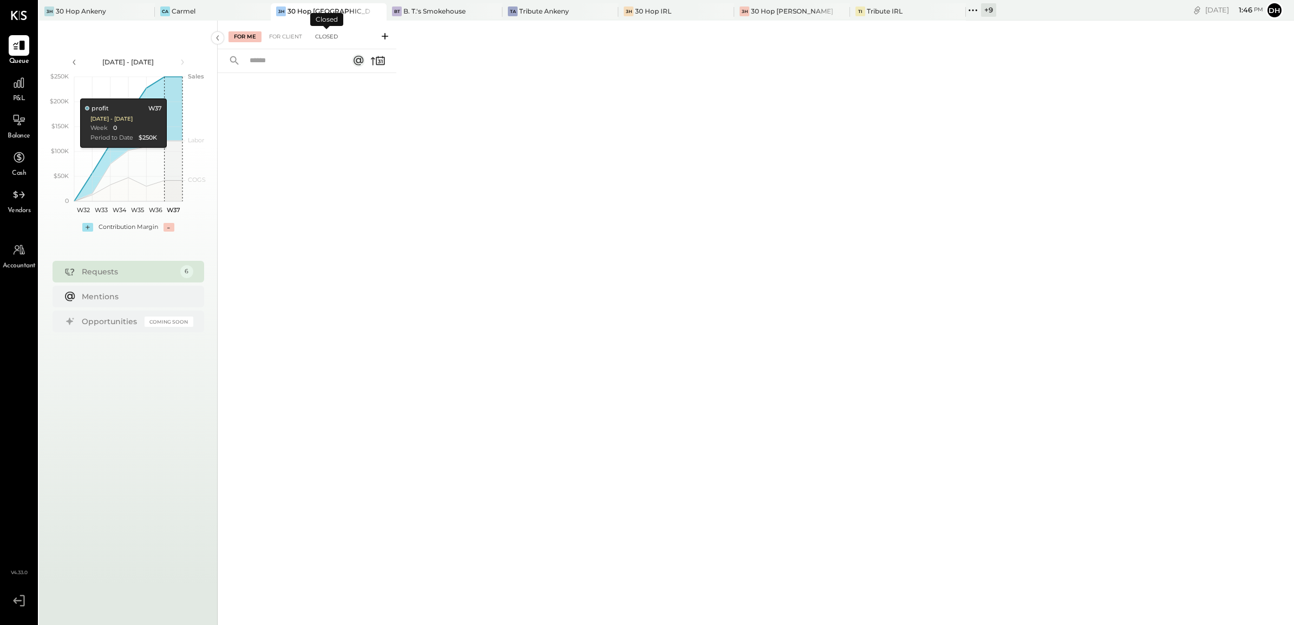
click at [319, 36] on div "Closed" at bounding box center [327, 36] width 34 height 11
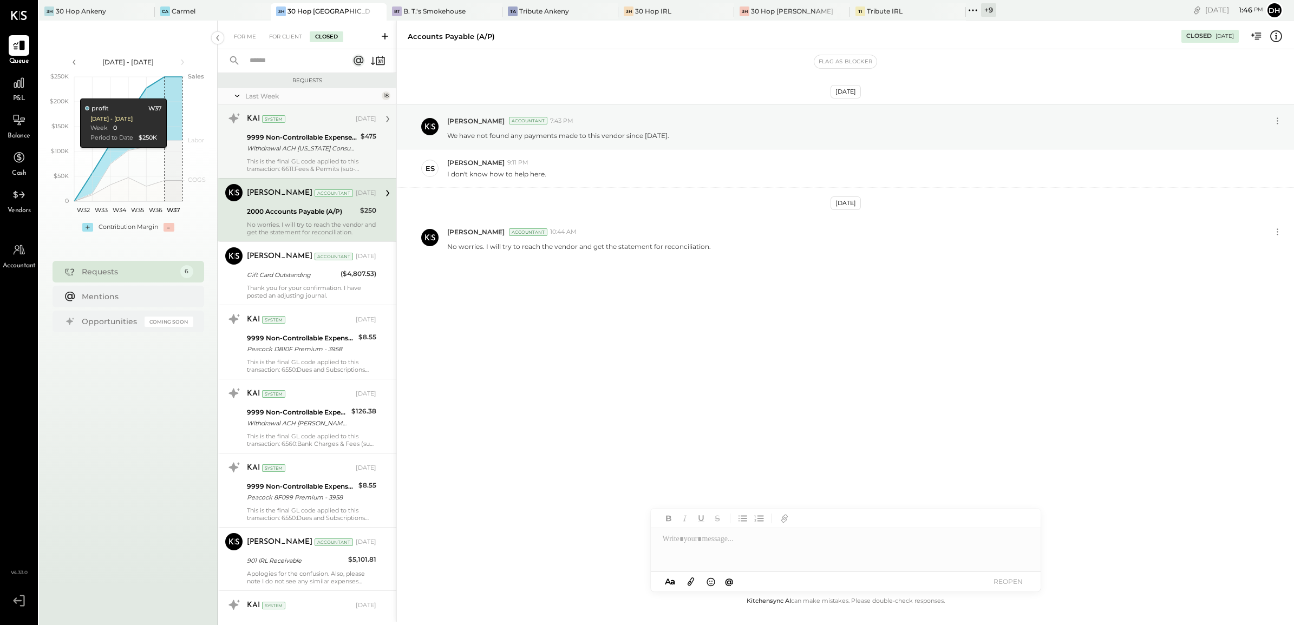
click at [310, 160] on div "This is the final GL code applied to this transaction: 6611:Fees & Permits (sub…" at bounding box center [311, 165] width 129 height 15
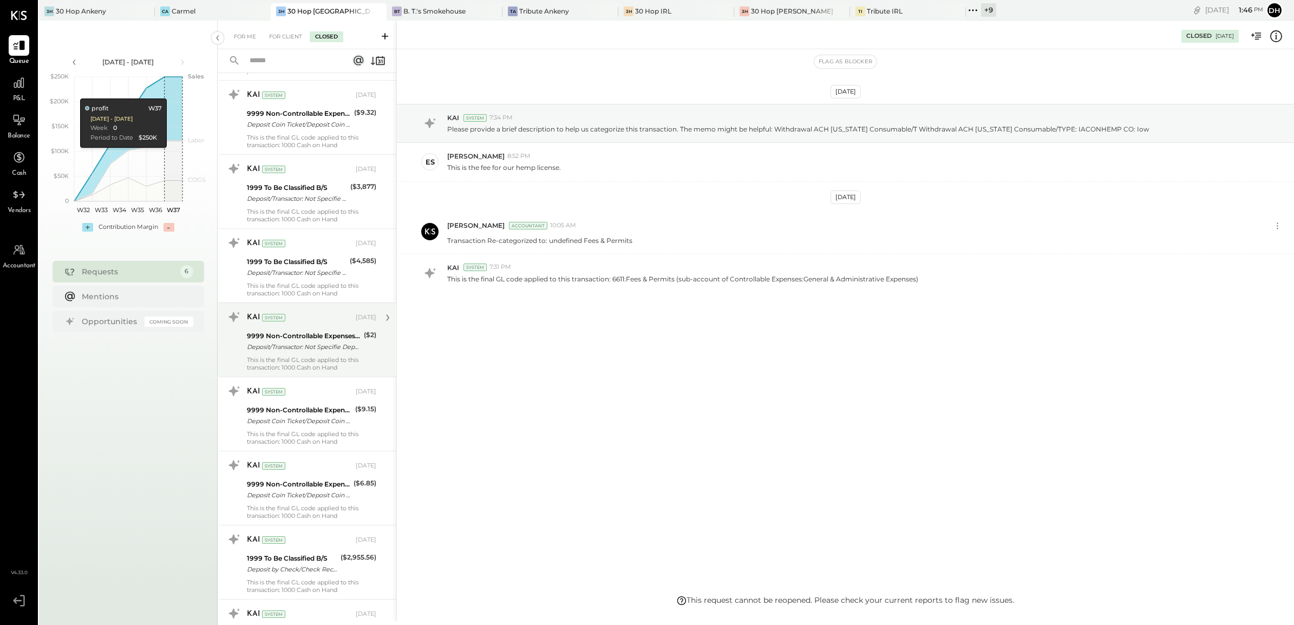
scroll to position [810, 0]
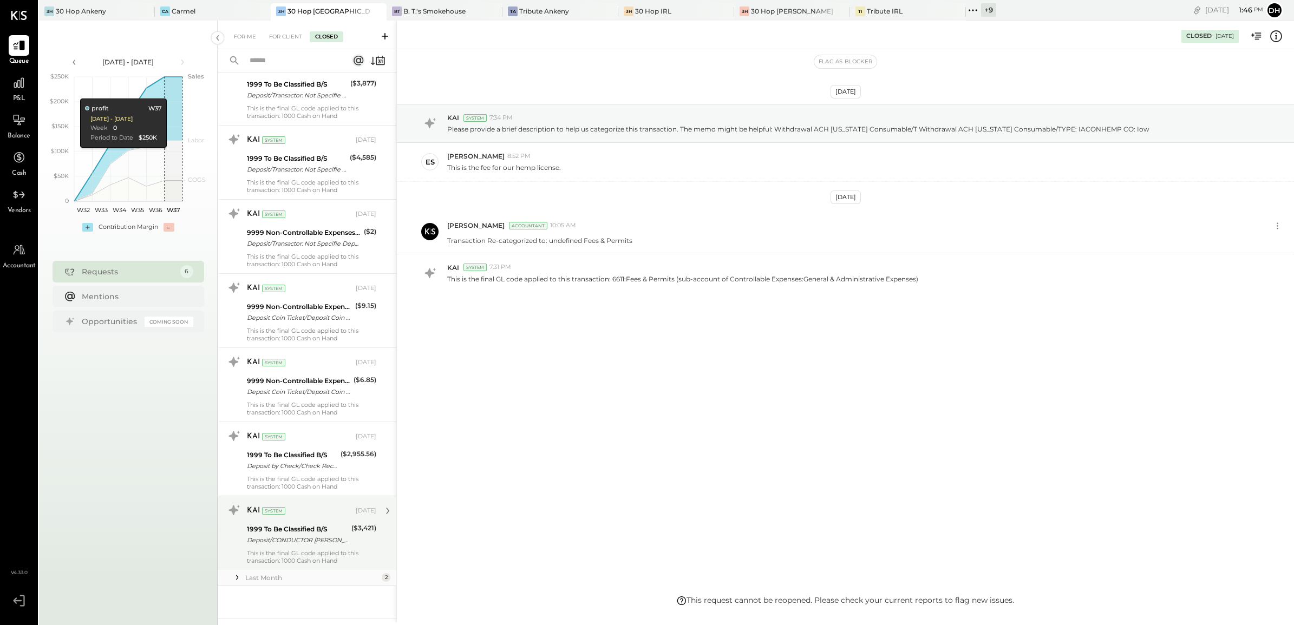
click at [305, 548] on div "KAI System [DATE] 1999 To Be Classified B/S Deposit/CONDUCTOR [PERSON_NAME] Dep…" at bounding box center [311, 533] width 129 height 63
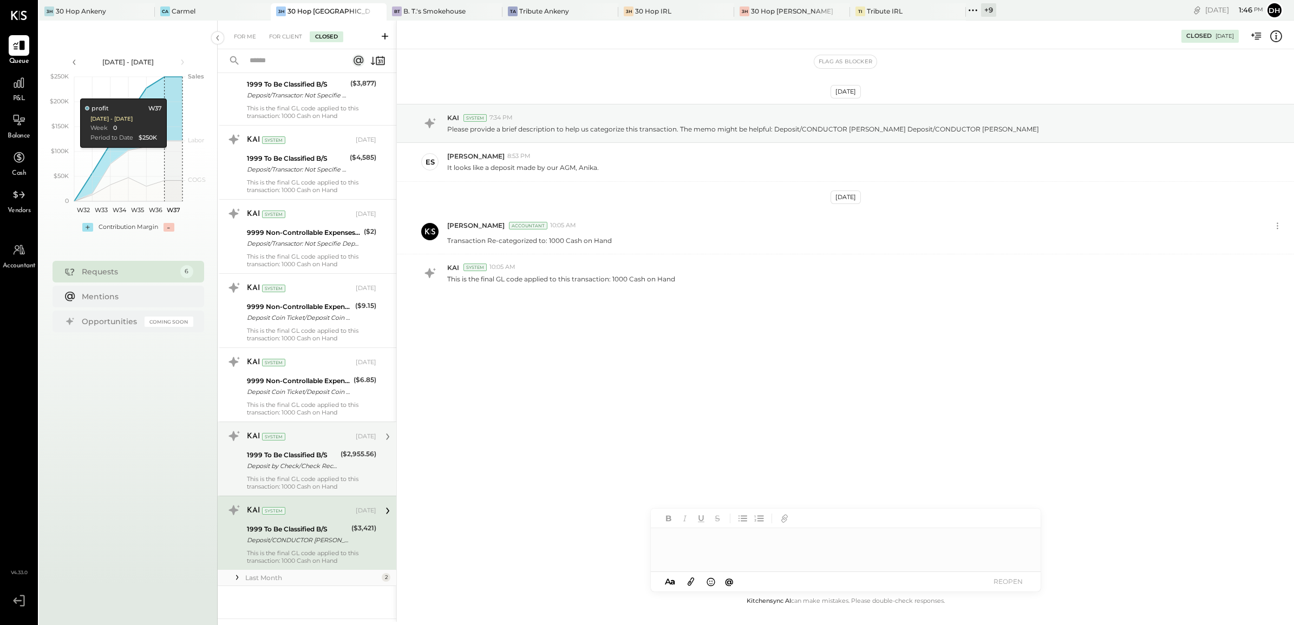
click at [304, 452] on div "1999 To Be Classified B/S" at bounding box center [292, 455] width 90 height 11
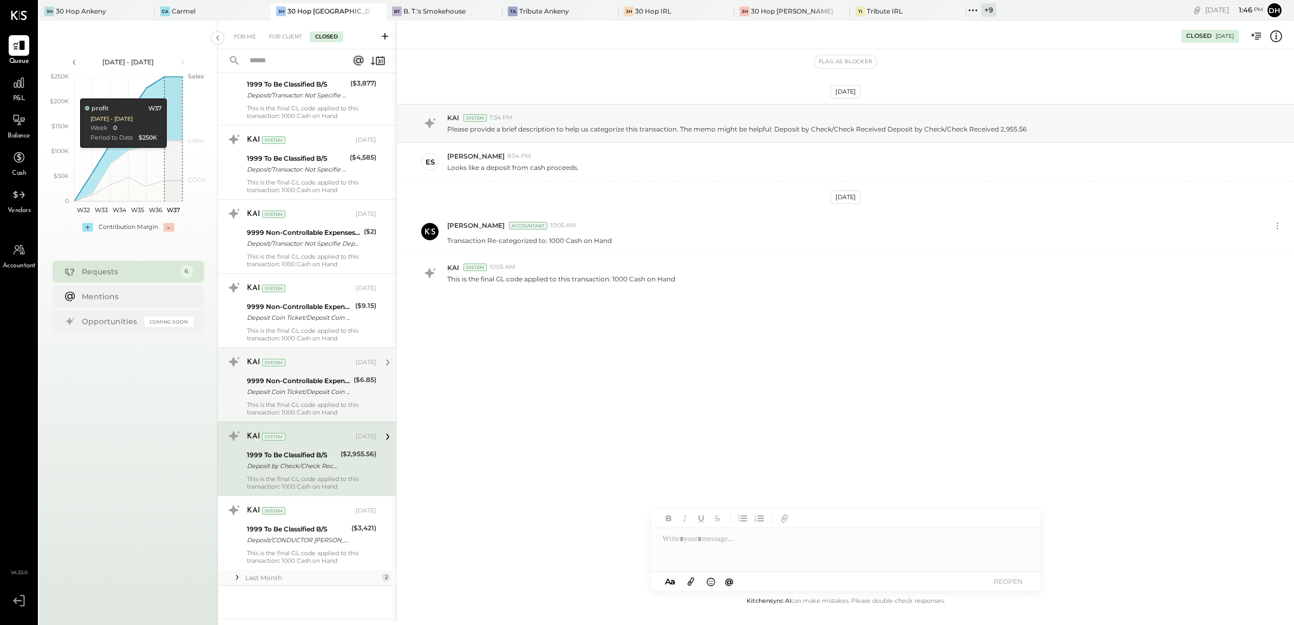
click at [302, 378] on div "9999 Non-Controllable Expenses:Other Income and Expenses:To Be Classified P&L" at bounding box center [298, 381] width 103 height 11
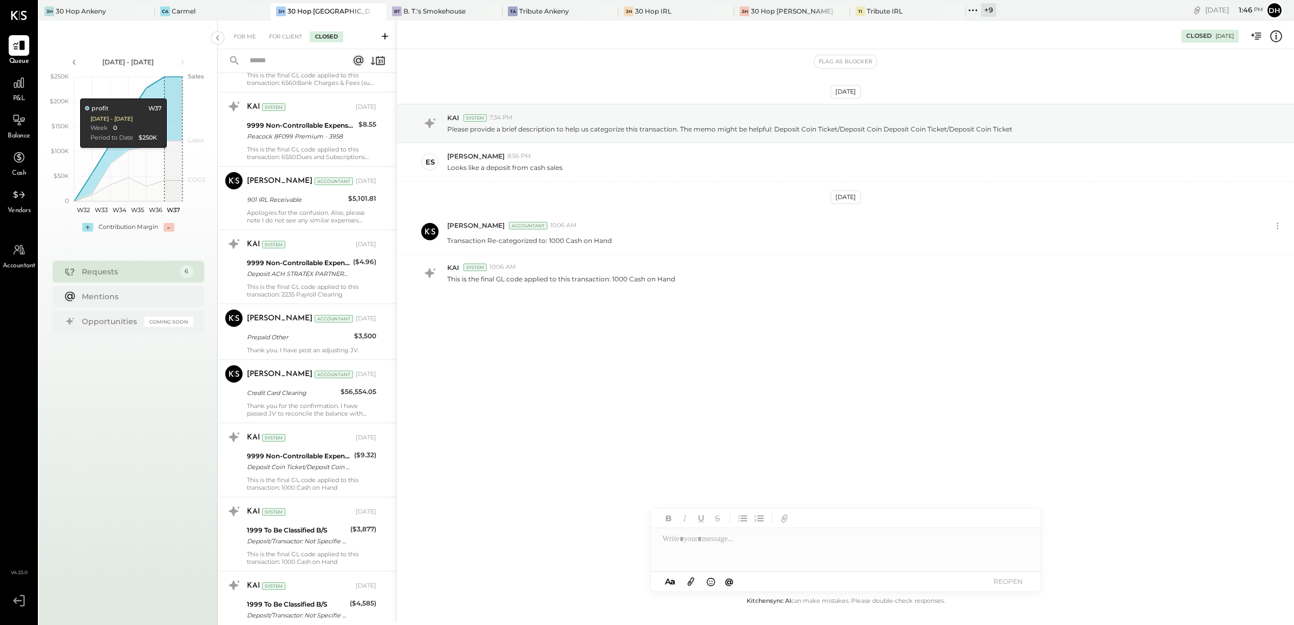
scroll to position [336, 0]
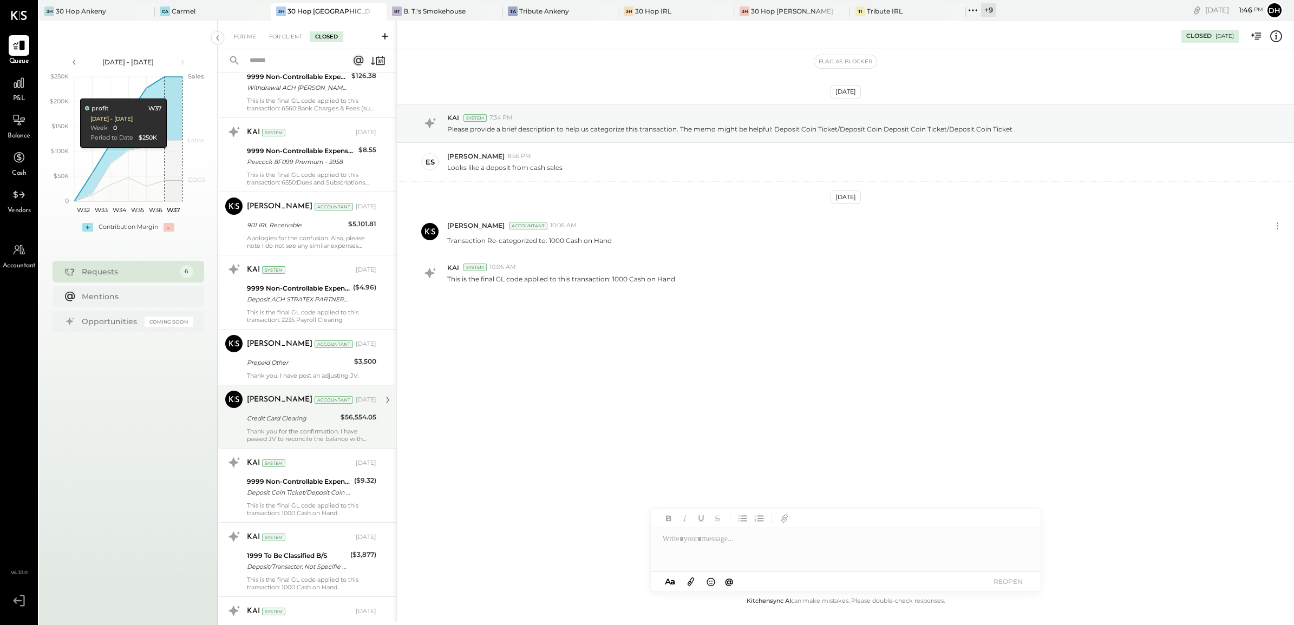
click at [320, 424] on div "Credit Card Clearing" at bounding box center [292, 418] width 90 height 11
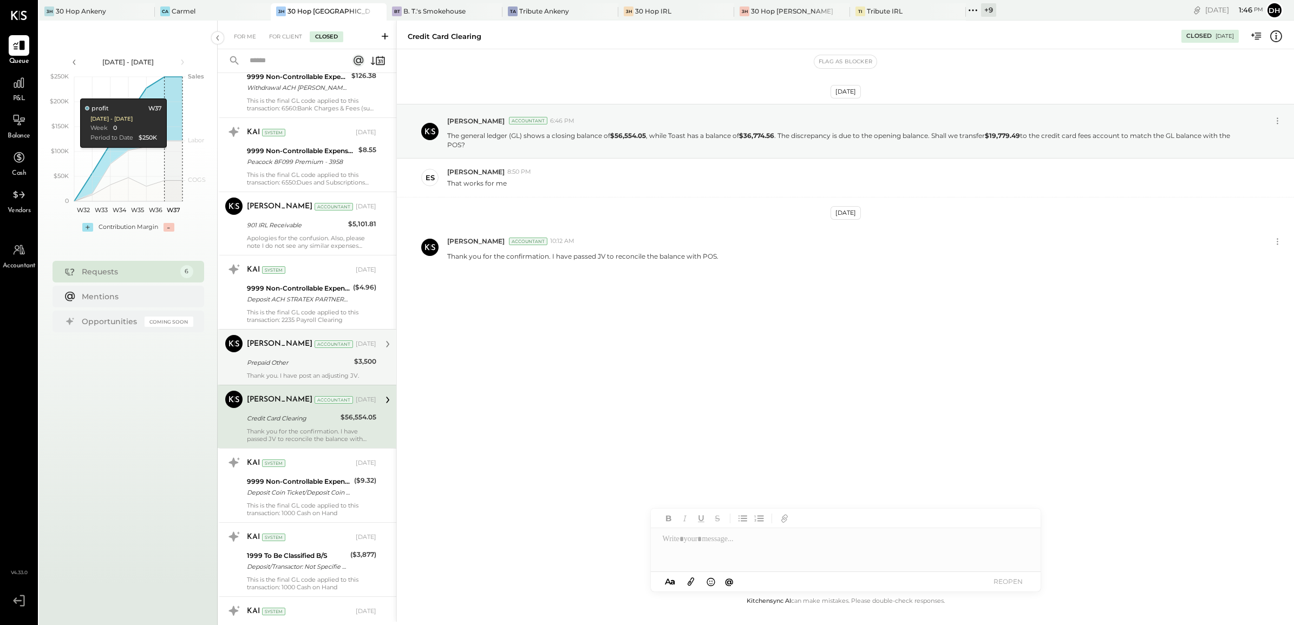
click at [289, 355] on div "[PERSON_NAME] Accountant [DATE] Prepaid Other $3,500 Thank you. I have post an …" at bounding box center [311, 357] width 129 height 44
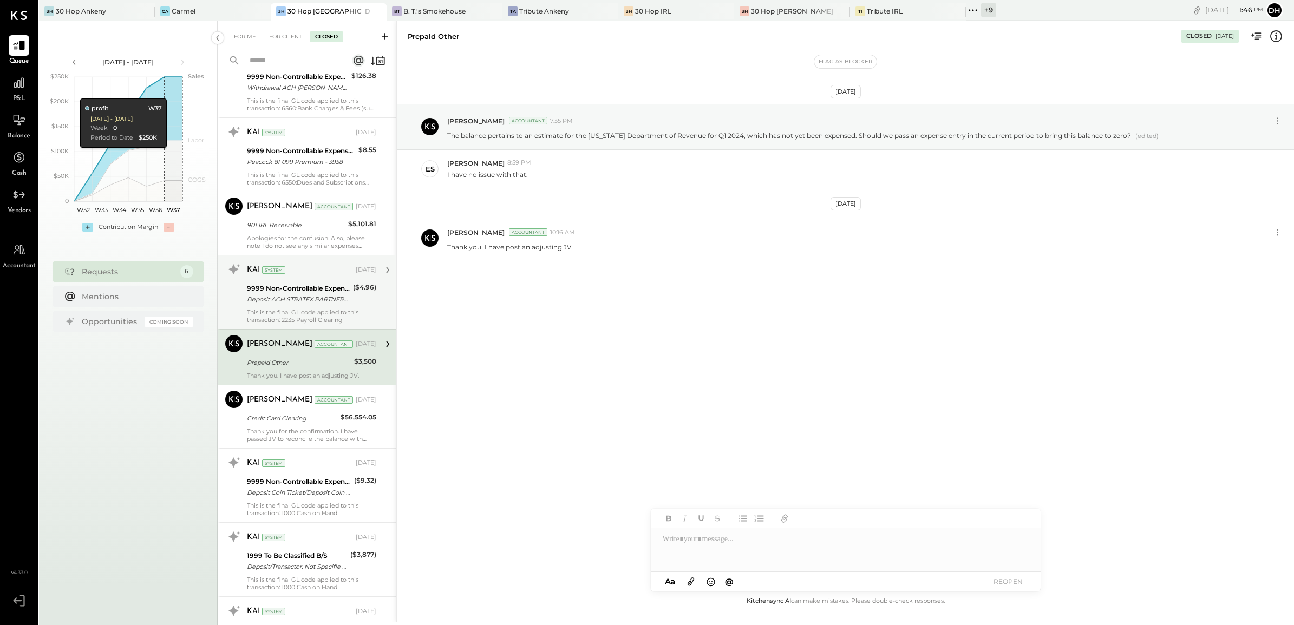
click at [280, 298] on div "Deposit ACH STRATEX PARTNERS/TYP Deposit ACH STRATEX PARTNERS/TYPE: ROF CO: STR…" at bounding box center [298, 299] width 103 height 11
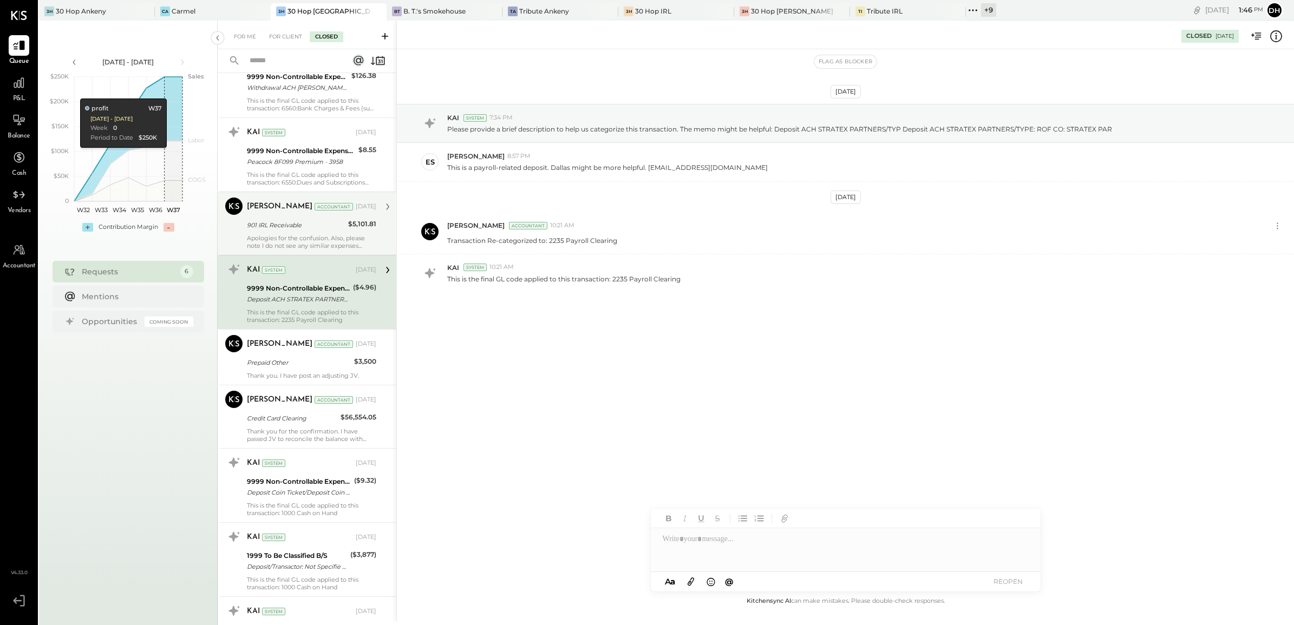
click at [271, 237] on div "Apologies for the confusion. Also, please note I do not see any similar expense…" at bounding box center [311, 241] width 129 height 15
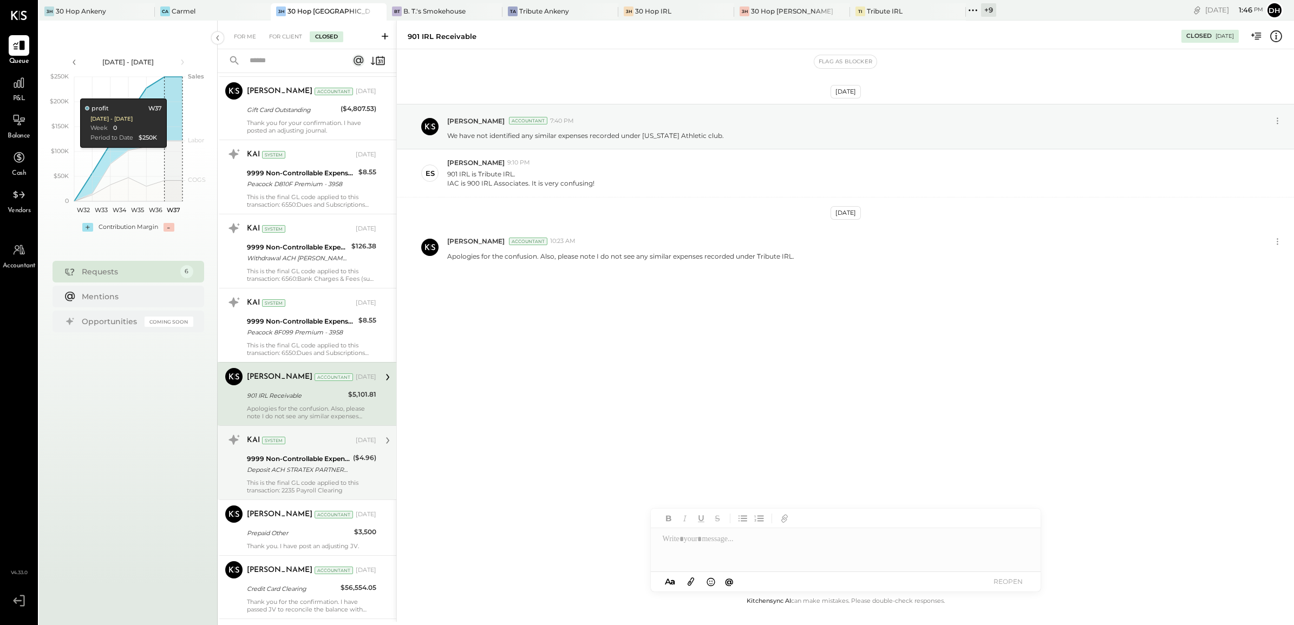
scroll to position [133, 0]
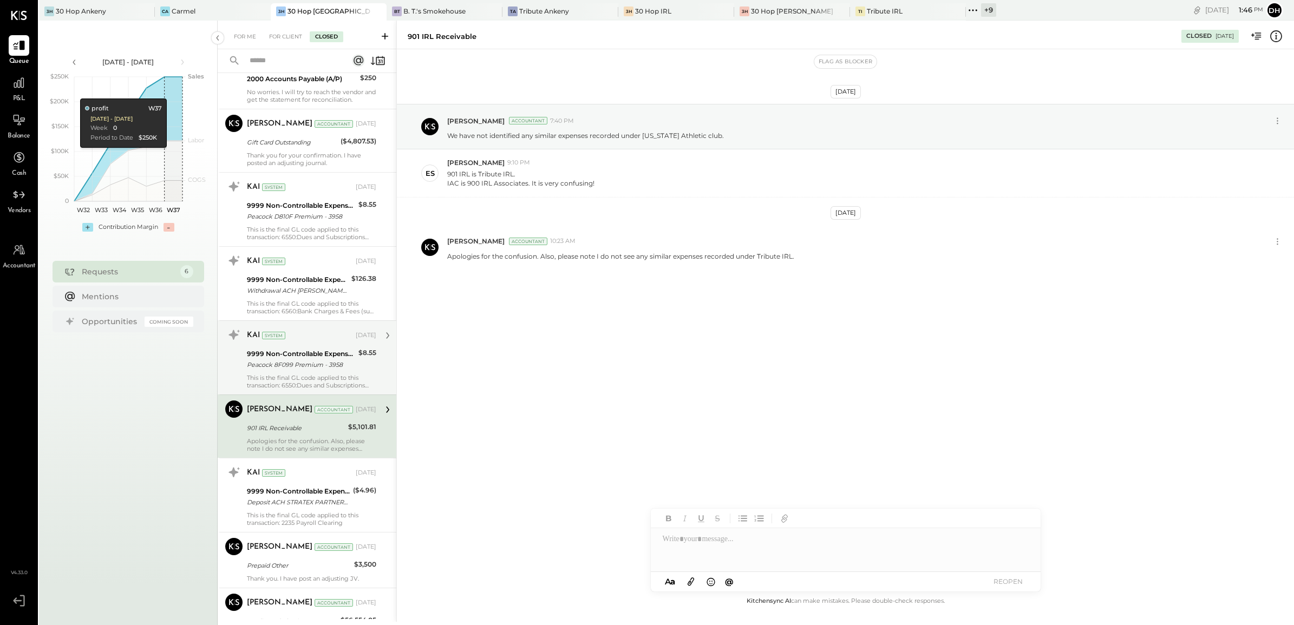
click at [298, 356] on div "9999 Non-Controllable Expenses:Other Income and Expenses:To Be Classified P&L" at bounding box center [301, 354] width 108 height 11
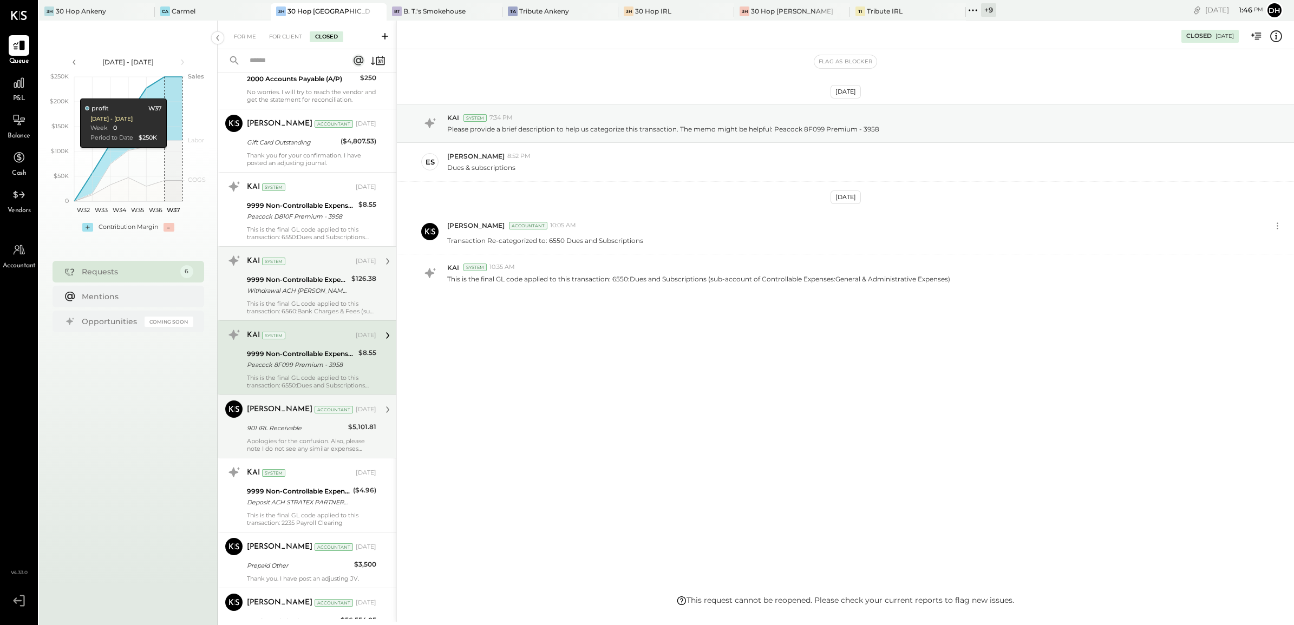
click at [284, 298] on div "KAI System [DATE] 9999 Non-Controllable Expenses:Other Income and Expenses:To B…" at bounding box center [311, 283] width 129 height 63
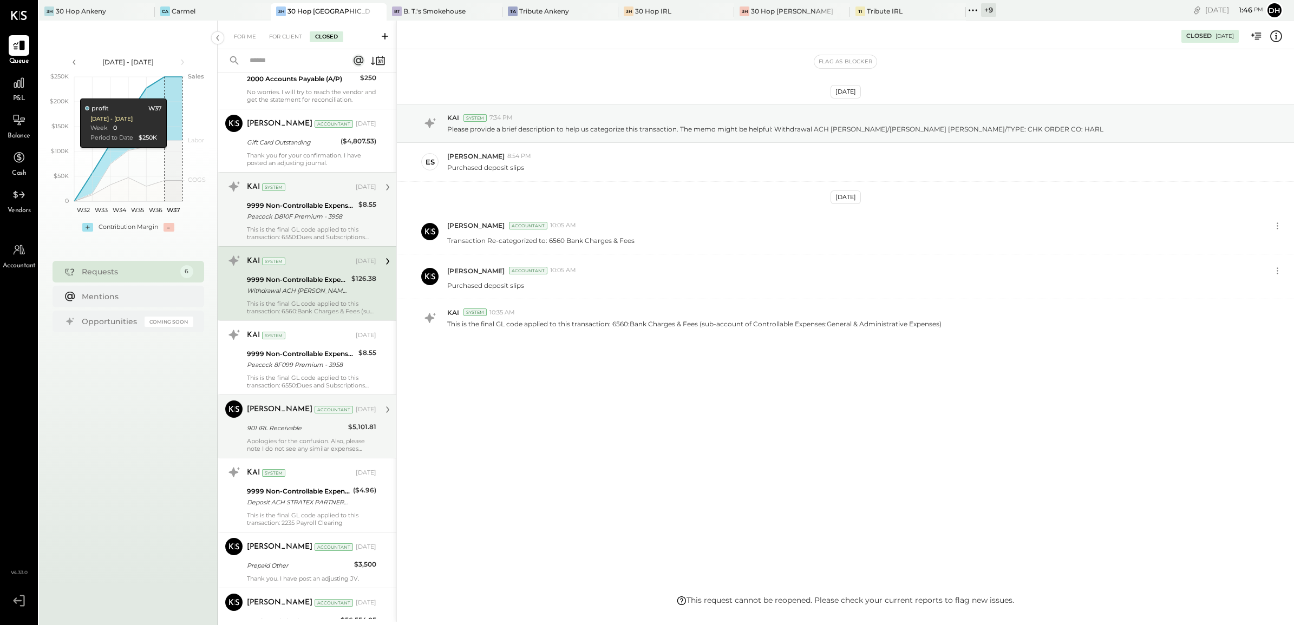
click at [279, 227] on div "This is the final GL code applied to this transaction: 6550:Dues and Subscripti…" at bounding box center [311, 233] width 129 height 15
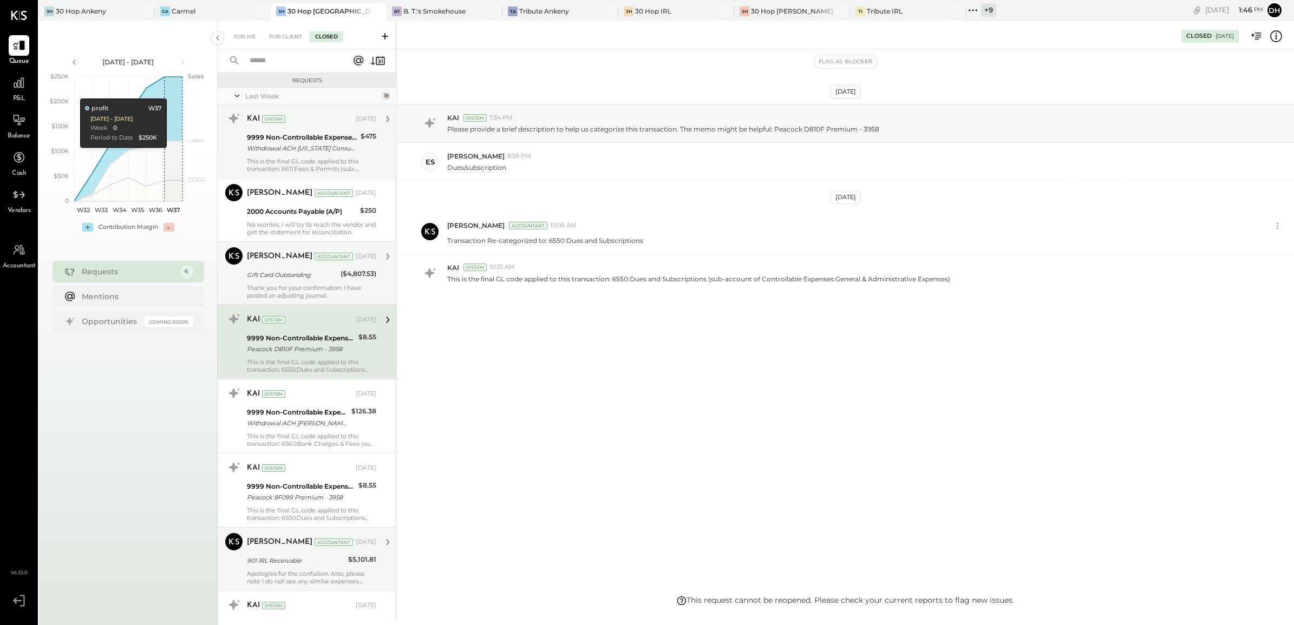
click at [307, 282] on div "Gift Card Outstanding" at bounding box center [292, 275] width 90 height 13
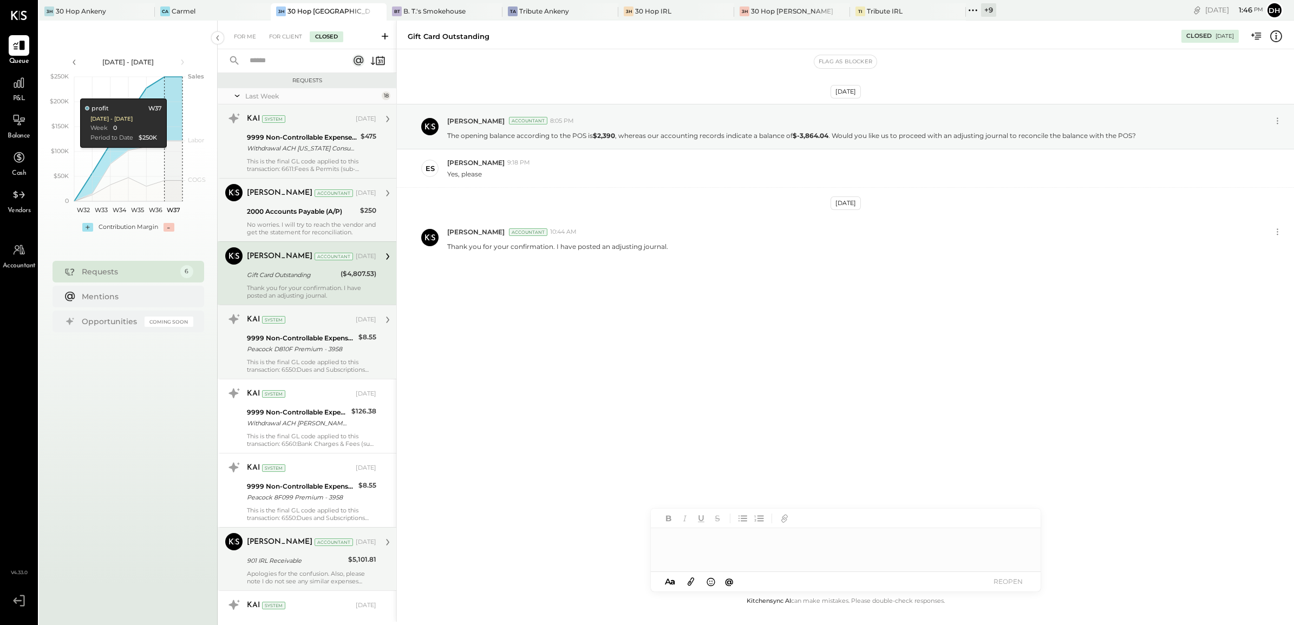
click at [286, 221] on div "No worries. I will try to reach the vendor and get the statement for reconcilia…" at bounding box center [311, 228] width 129 height 15
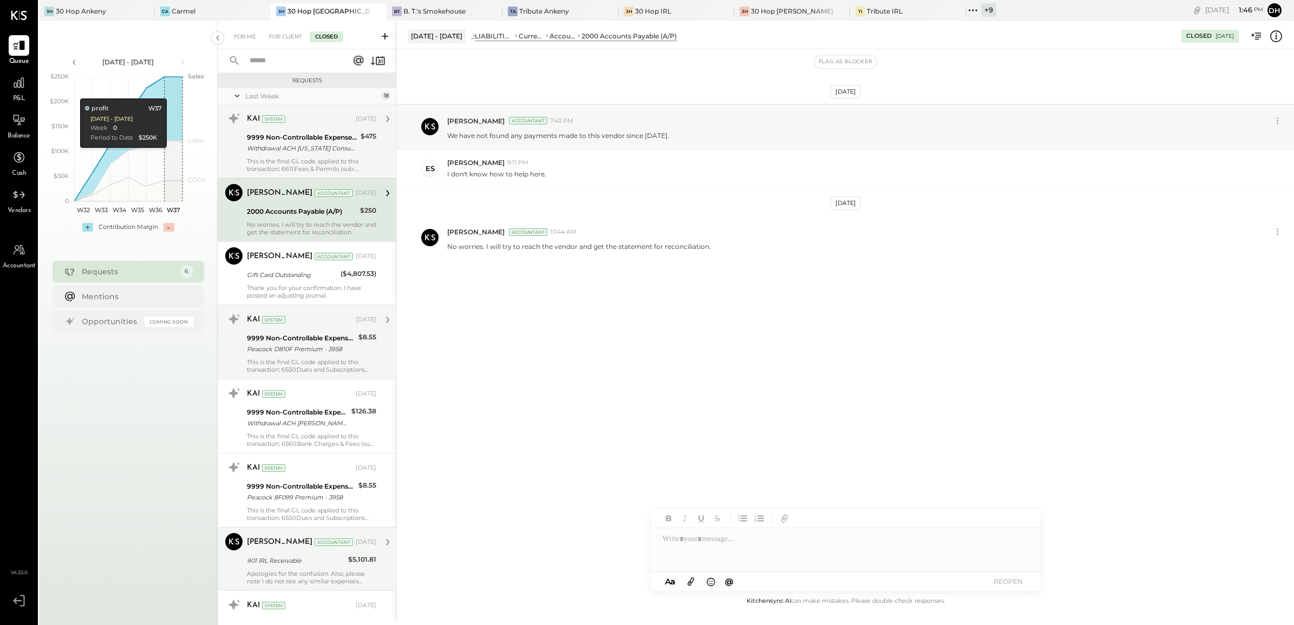
click at [285, 156] on div "KAI System [DATE] 9999 Non-Controllable Expenses:Other Income and Expenses:To B…" at bounding box center [311, 141] width 129 height 63
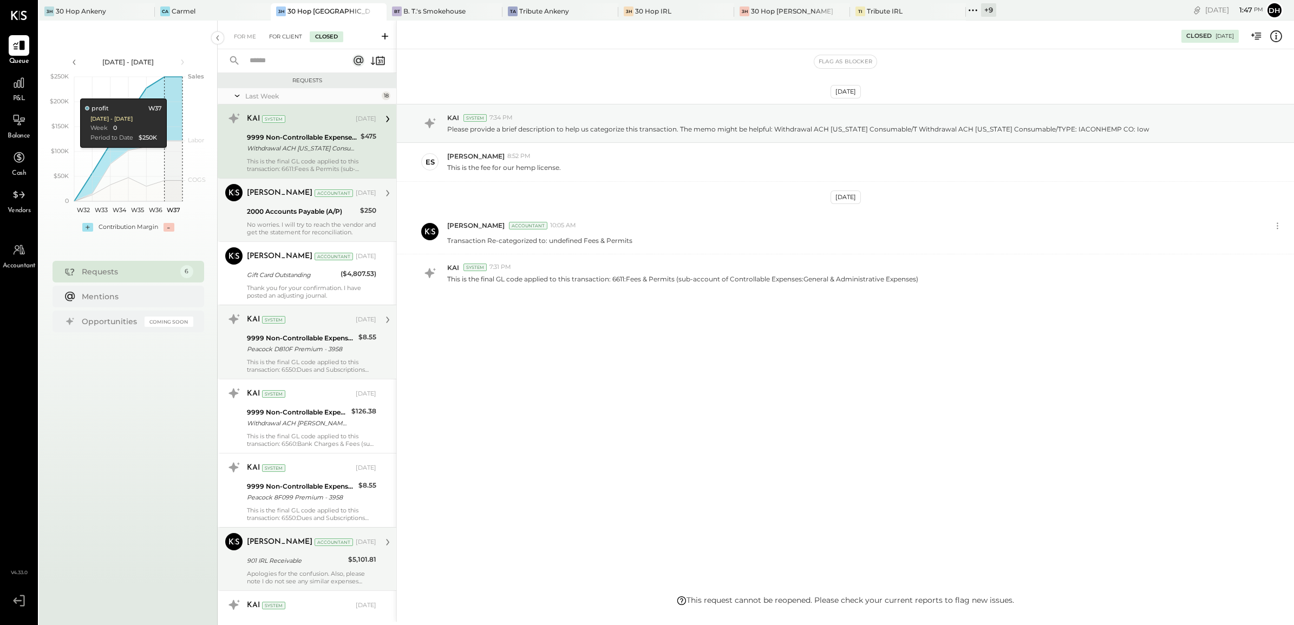
click at [292, 39] on div "For Client" at bounding box center [286, 36] width 44 height 11
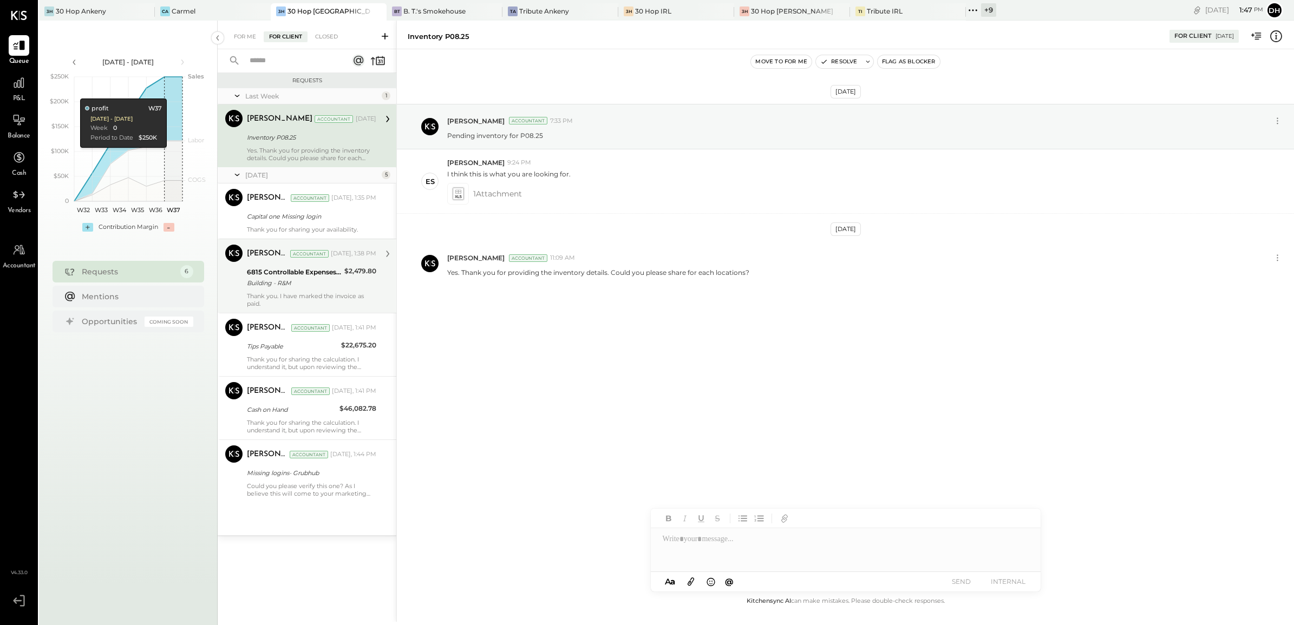
click at [285, 285] on div "Building - R&M" at bounding box center [294, 283] width 94 height 11
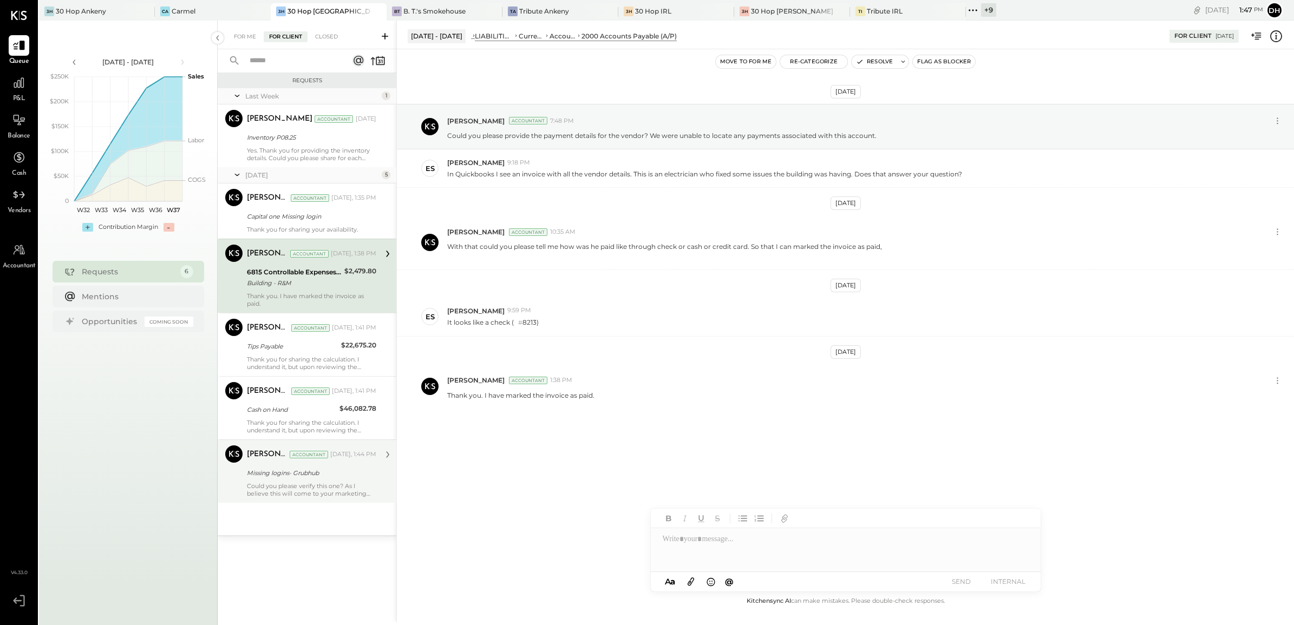
click at [272, 477] on div "Missing logins- Grubhub" at bounding box center [310, 473] width 126 height 11
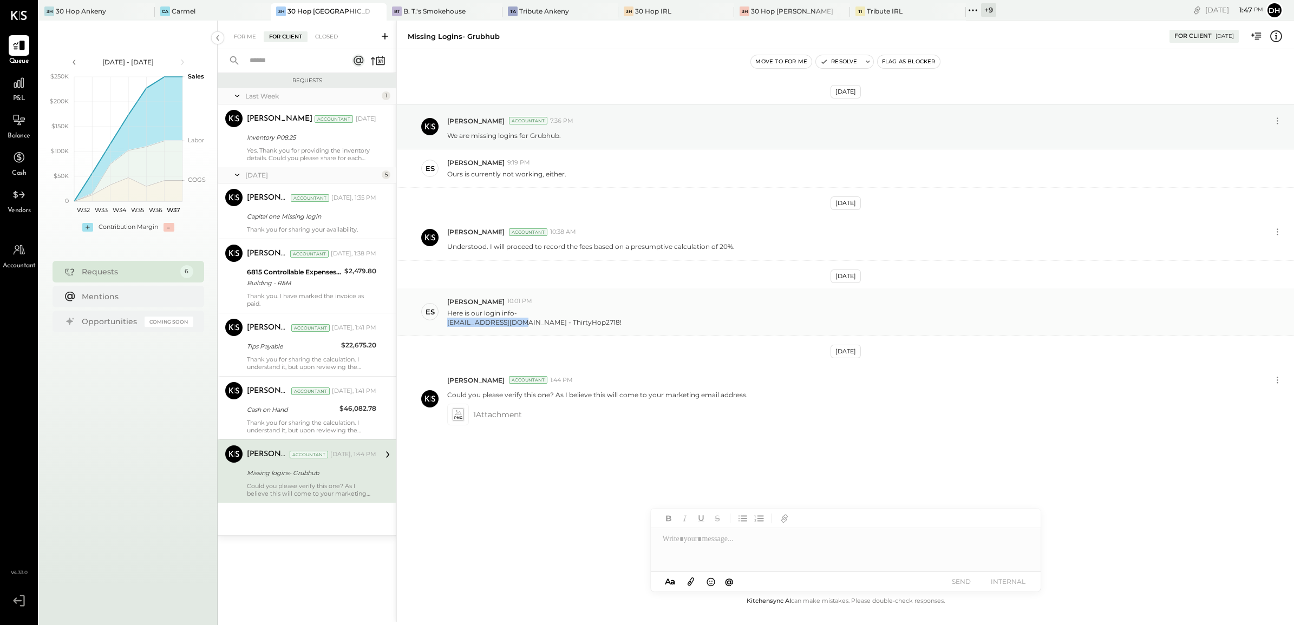
drag, startPoint x: 524, startPoint y: 324, endPoint x: 447, endPoint y: 325, distance: 76.9
click at [447, 325] on div "[EMAIL_ADDRESS][DOMAIN_NAME] - ThirtyHop2718!" at bounding box center [534, 322] width 174 height 9
copy div "[EMAIL_ADDRESS][DOMAIN_NAME]"
drag, startPoint x: 529, startPoint y: 320, endPoint x: 588, endPoint y: 327, distance: 59.4
click at [588, 327] on div "Here is our login info- [EMAIL_ADDRESS][DOMAIN_NAME] - ThirtyHop2718!" at bounding box center [866, 316] width 838 height 21
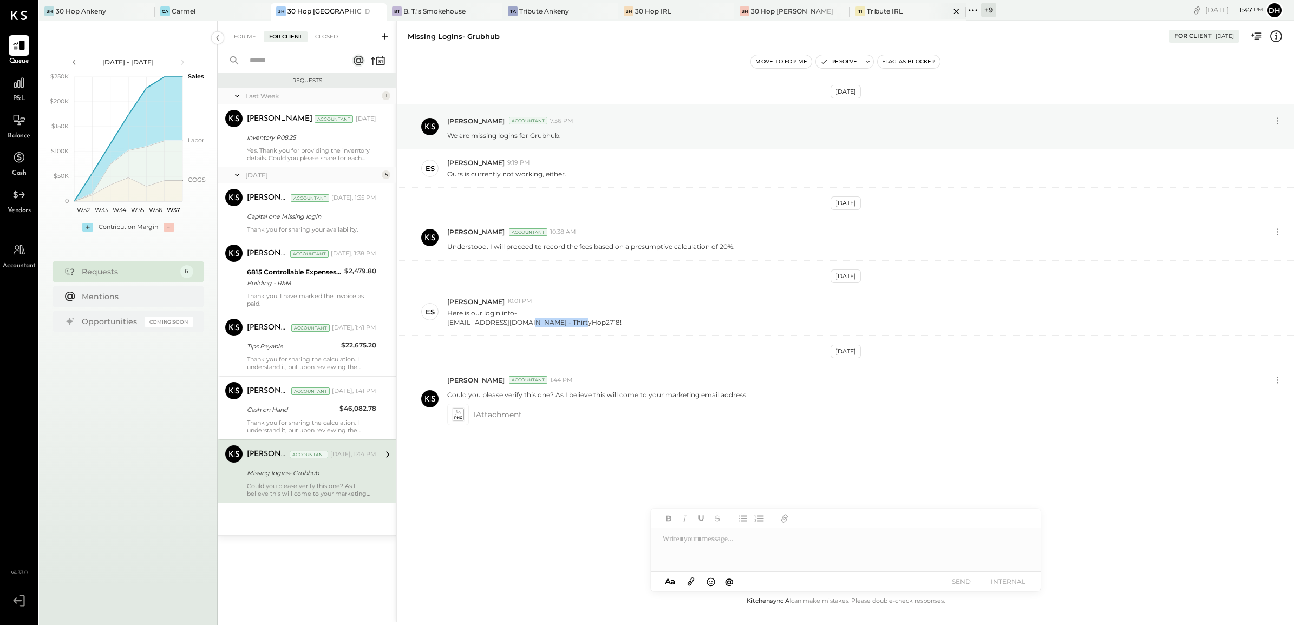
copy div "ThirtyHop2718!"
click at [245, 25] on div "For Me For Client Closed" at bounding box center [307, 35] width 179 height 29
click at [245, 34] on div "For Me" at bounding box center [245, 36] width 33 height 11
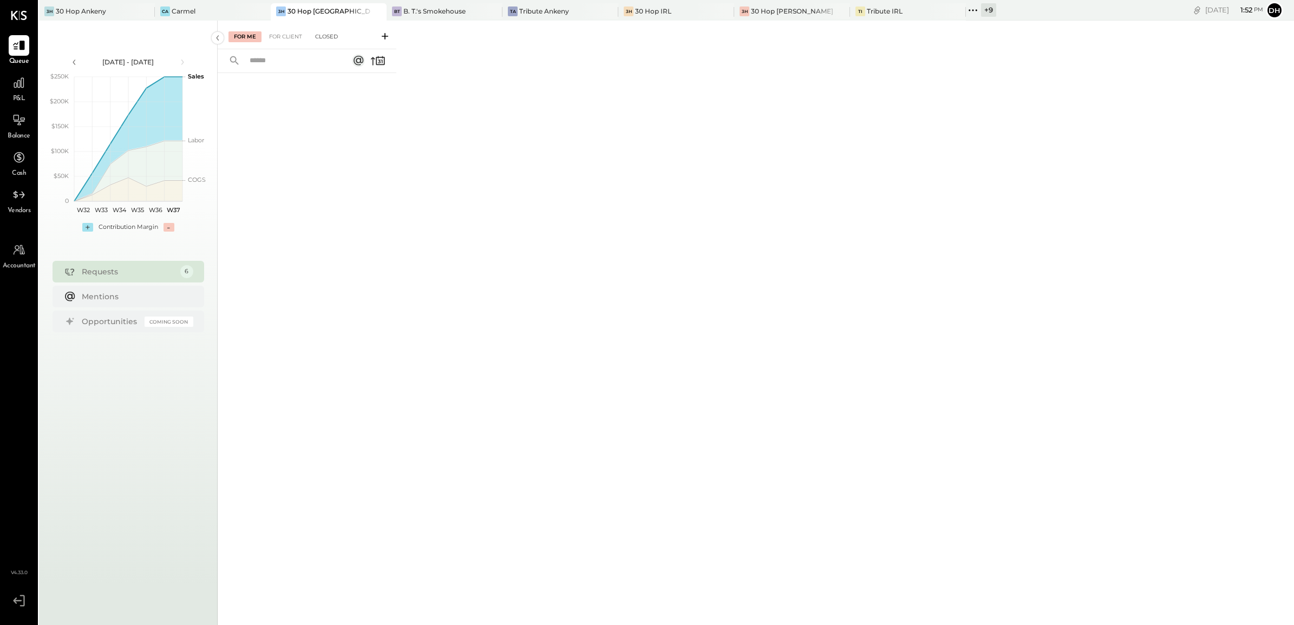
drag, startPoint x: 280, startPoint y: 36, endPoint x: 318, endPoint y: 35, distance: 37.9
click at [280, 36] on div "For Client" at bounding box center [286, 36] width 44 height 11
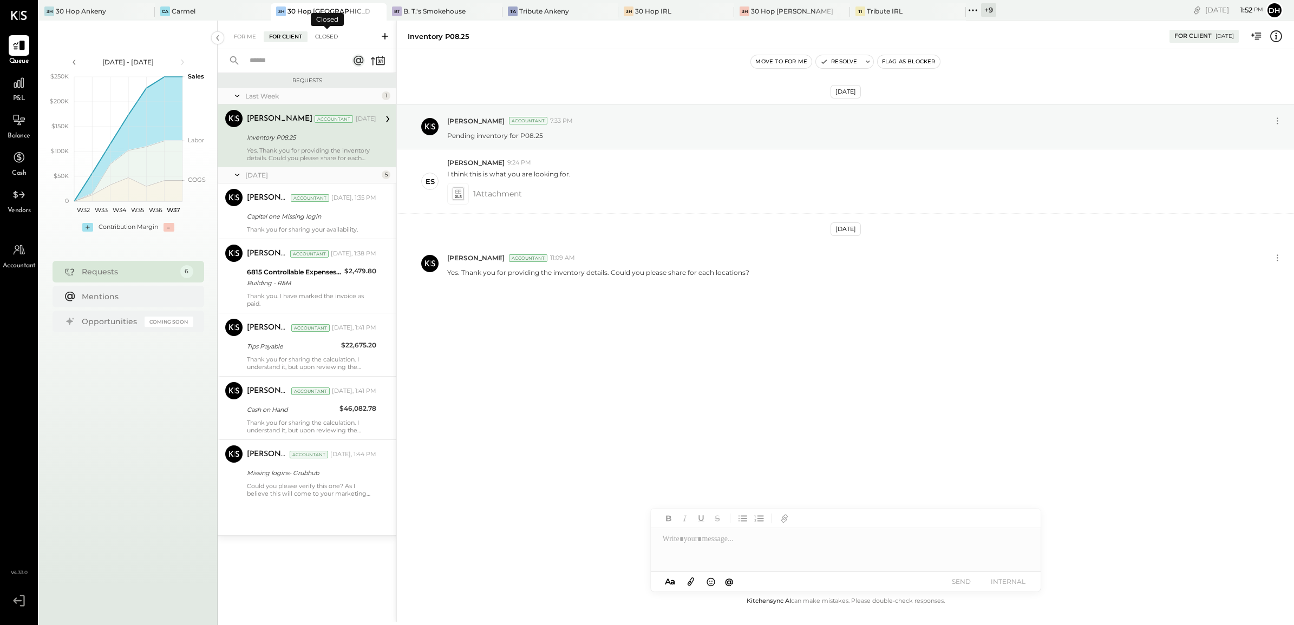
click at [320, 34] on div "Closed" at bounding box center [327, 36] width 34 height 11
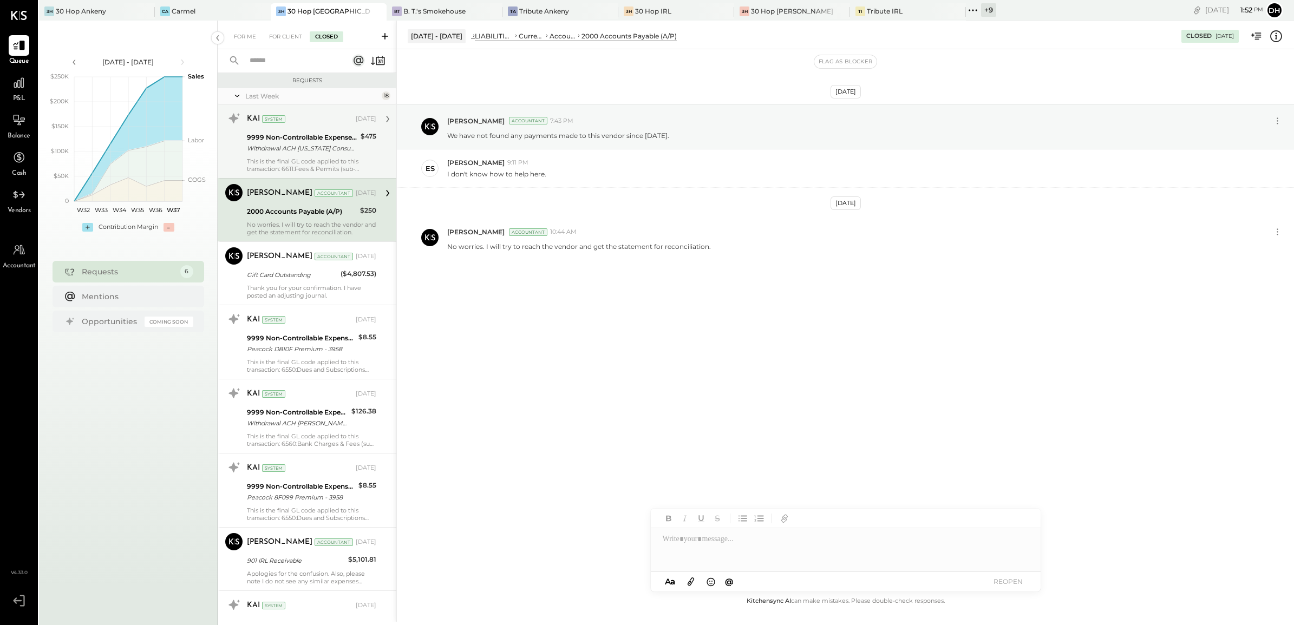
click at [297, 153] on div "Withdrawal ACH [US_STATE] Consumable/T Withdrawal ACH [US_STATE] Consumable/TYP…" at bounding box center [302, 148] width 110 height 11
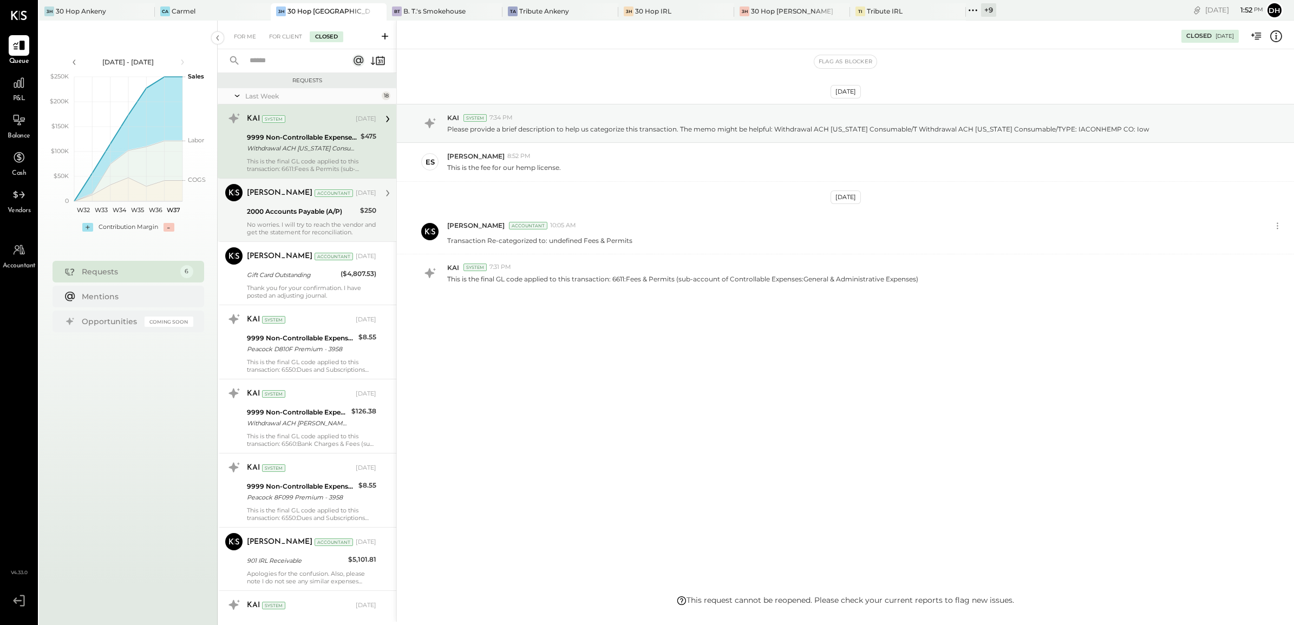
click at [289, 221] on div "No worries. I will try to reach the vendor and get the statement for reconcilia…" at bounding box center [311, 228] width 129 height 15
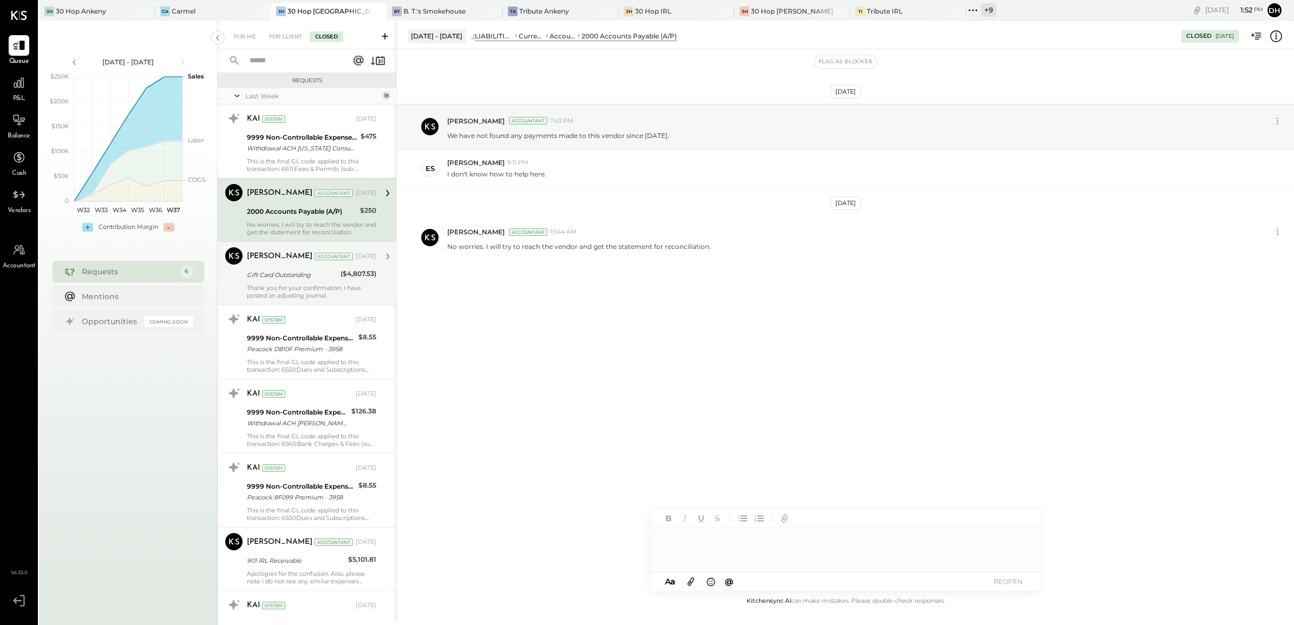
click at [278, 277] on div "Gift Card Outstanding" at bounding box center [292, 275] width 90 height 11
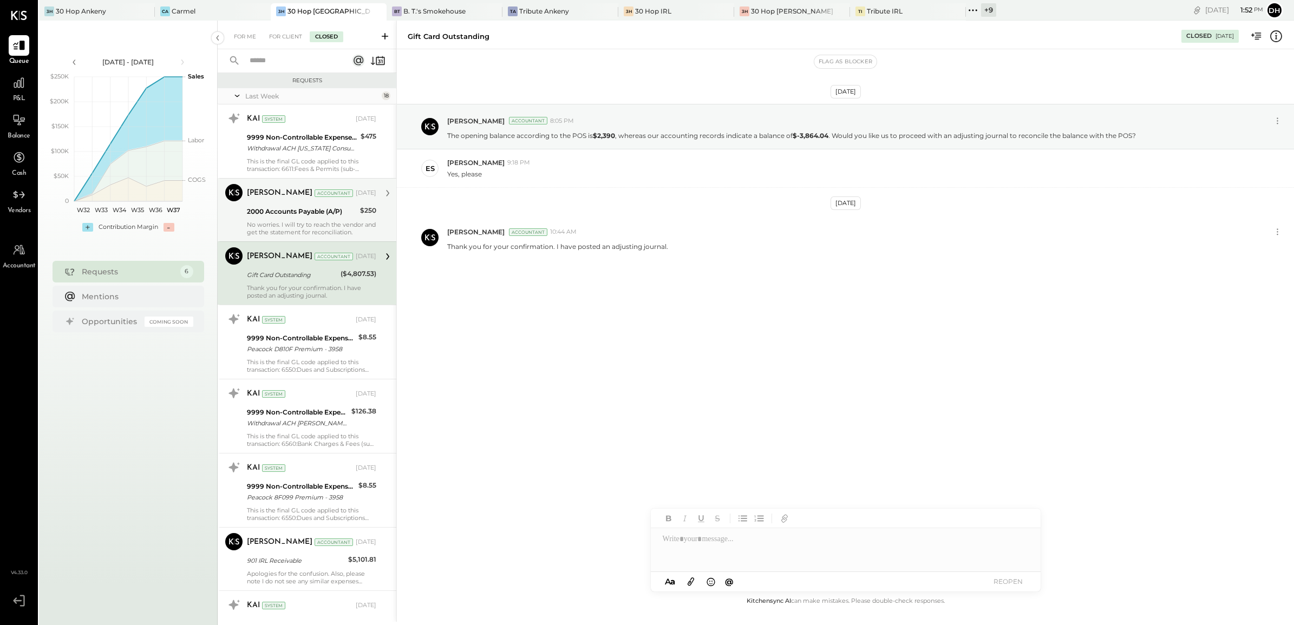
click at [275, 223] on div "No worries. I will try to reach the vendor and get the statement for reconcilia…" at bounding box center [311, 228] width 129 height 15
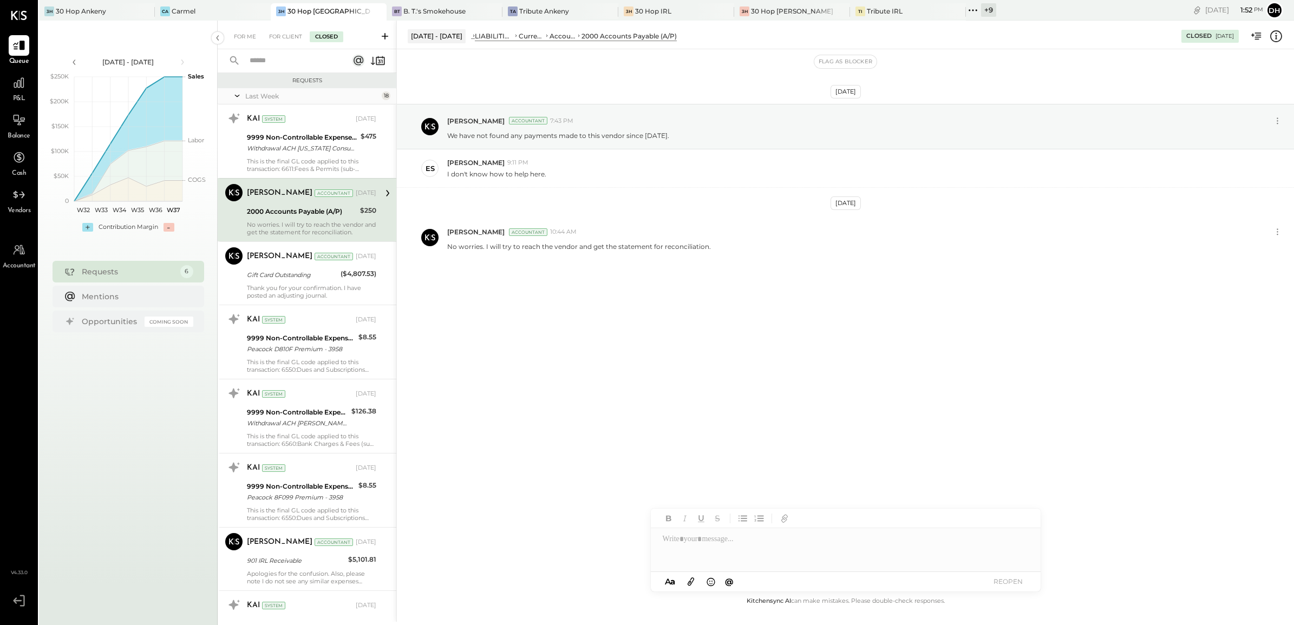
click at [278, 63] on input "text" at bounding box center [292, 61] width 98 height 18
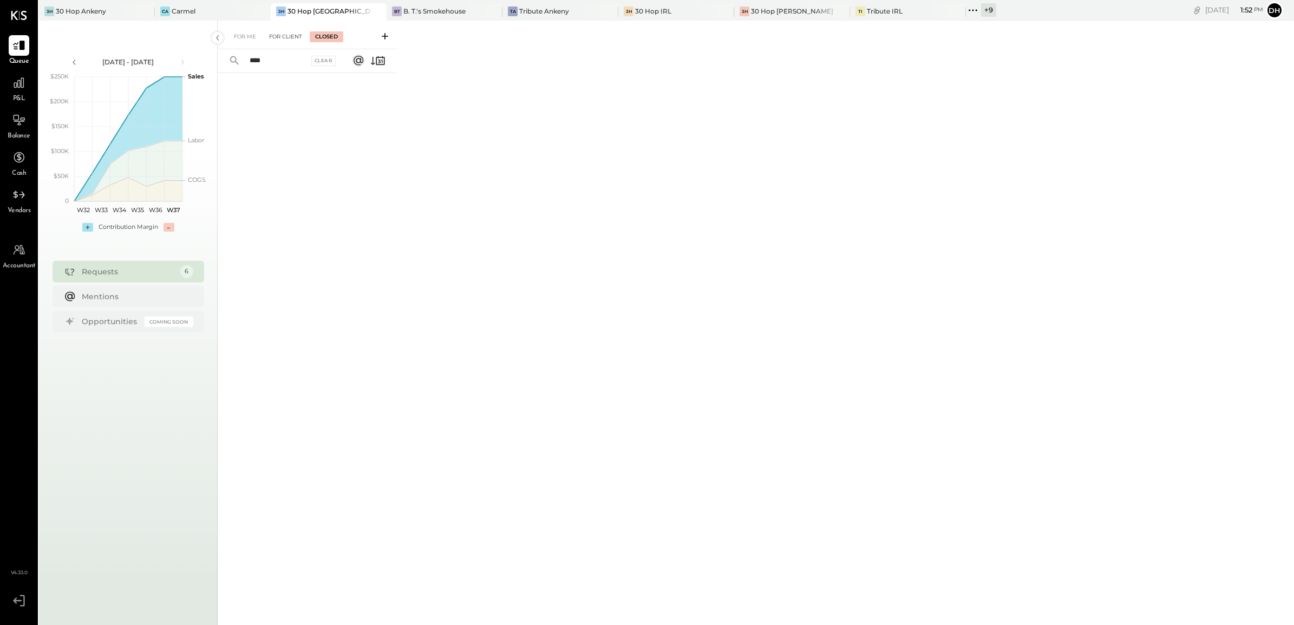
click at [291, 39] on div "For Client" at bounding box center [286, 36] width 44 height 11
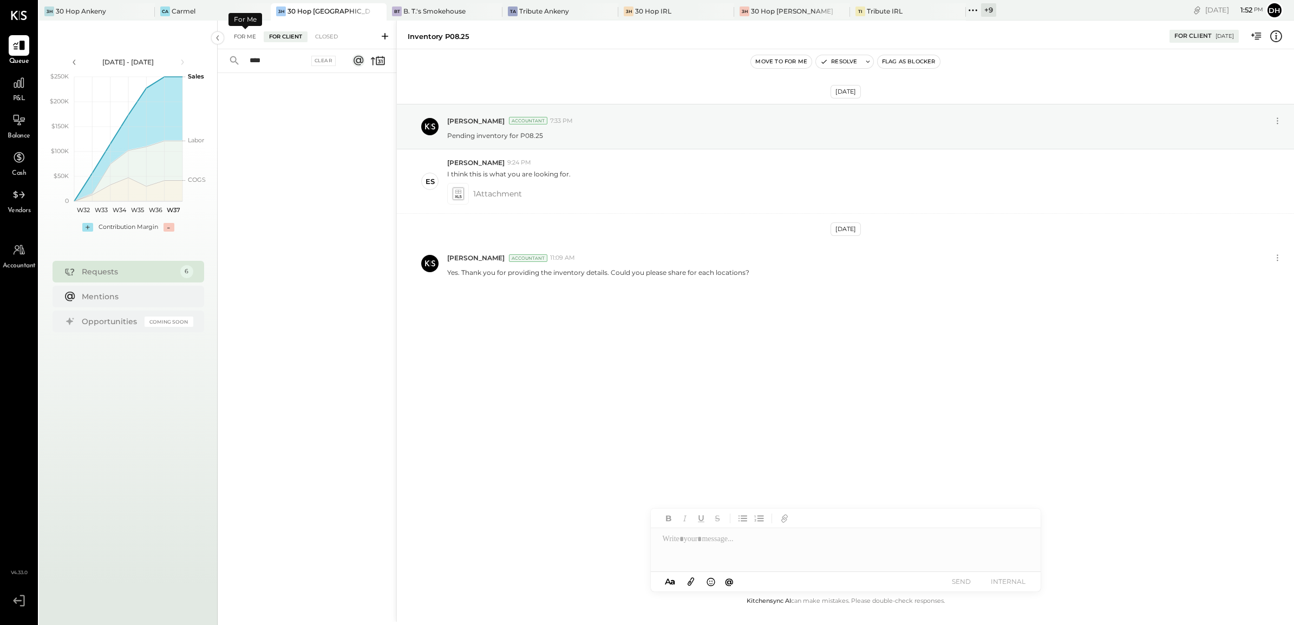
click at [249, 34] on div "For Me" at bounding box center [245, 36] width 33 height 11
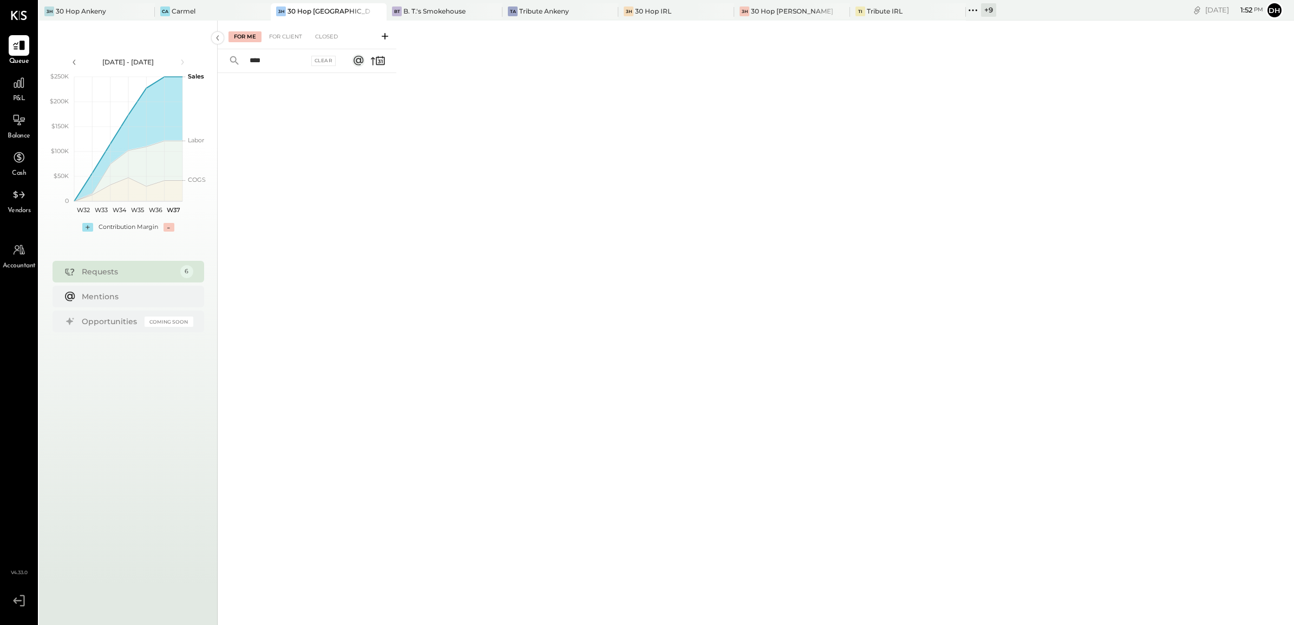
click at [278, 60] on input "****" at bounding box center [276, 61] width 66 height 18
type input "*"
click at [381, 34] on icon at bounding box center [385, 36] width 11 height 11
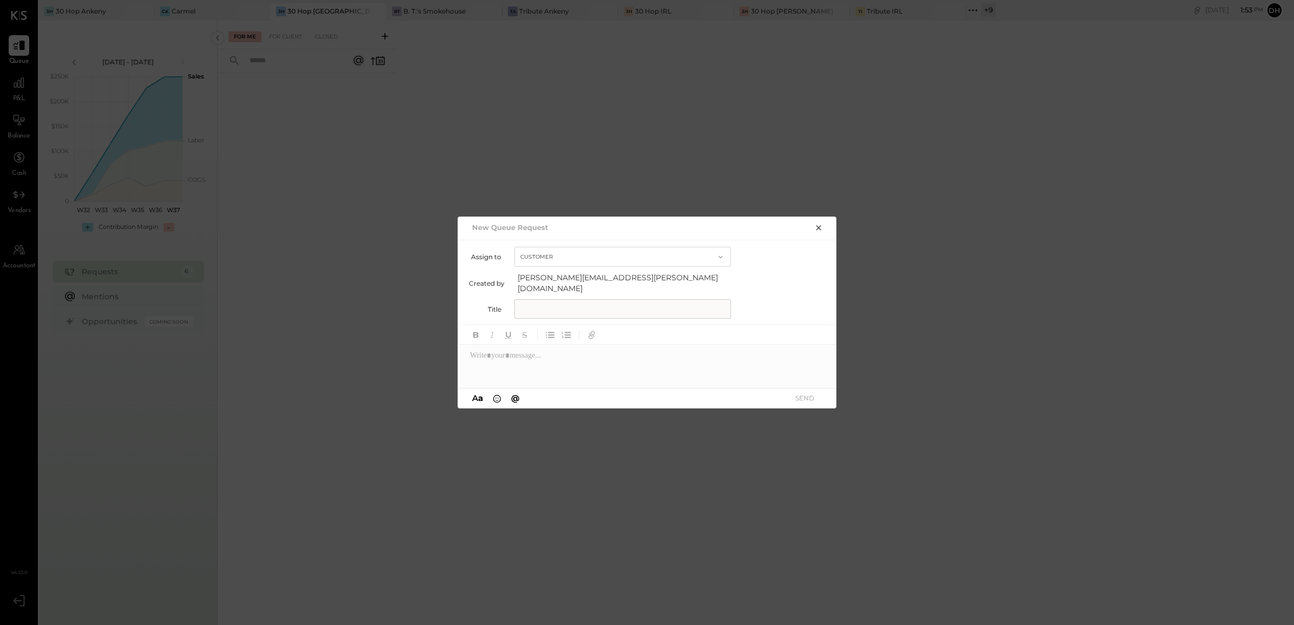
click at [584, 301] on input "text" at bounding box center [622, 308] width 217 height 19
type input "**********"
click at [608, 367] on div at bounding box center [647, 366] width 379 height 43
paste div
click at [811, 394] on button "SEND" at bounding box center [804, 398] width 43 height 15
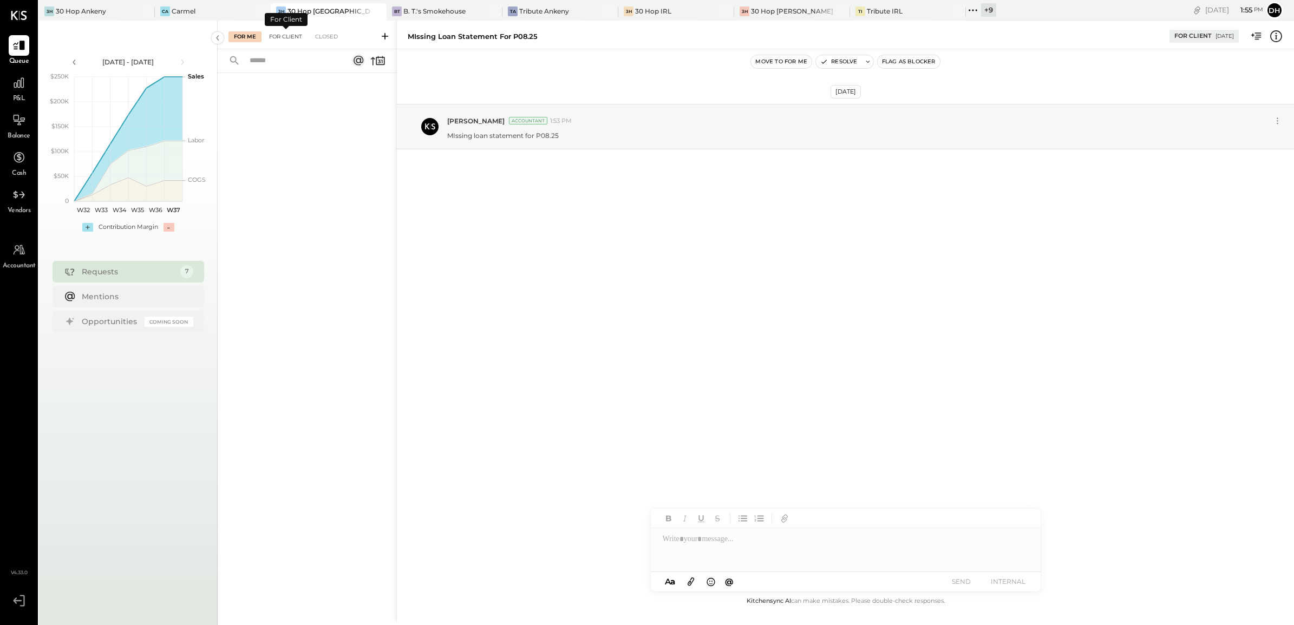
click at [283, 32] on div "For Client" at bounding box center [286, 36] width 44 height 11
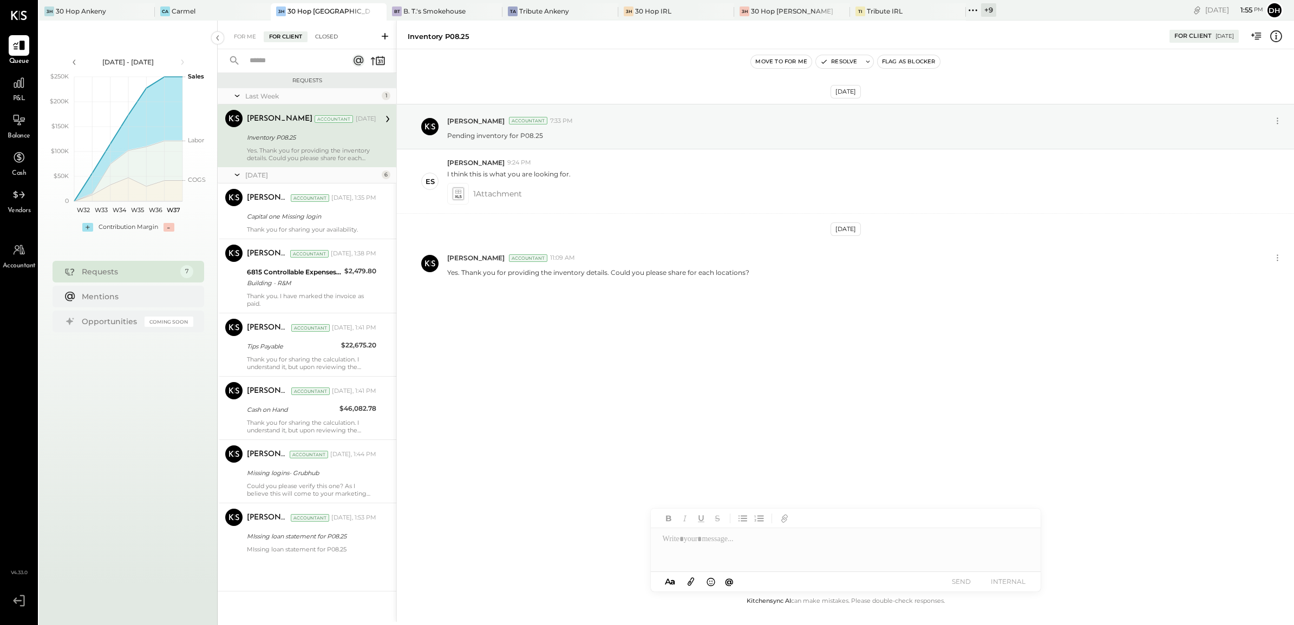
click at [330, 31] on div "Closed" at bounding box center [327, 36] width 34 height 11
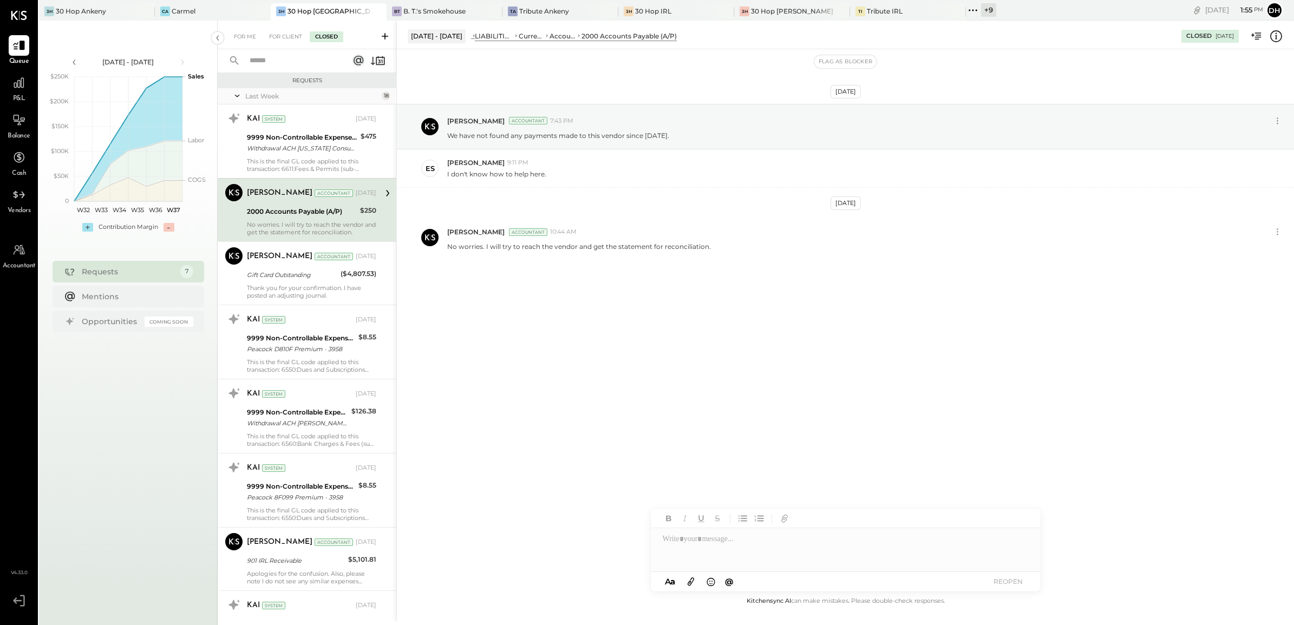
click at [304, 60] on input "text" at bounding box center [292, 61] width 98 height 18
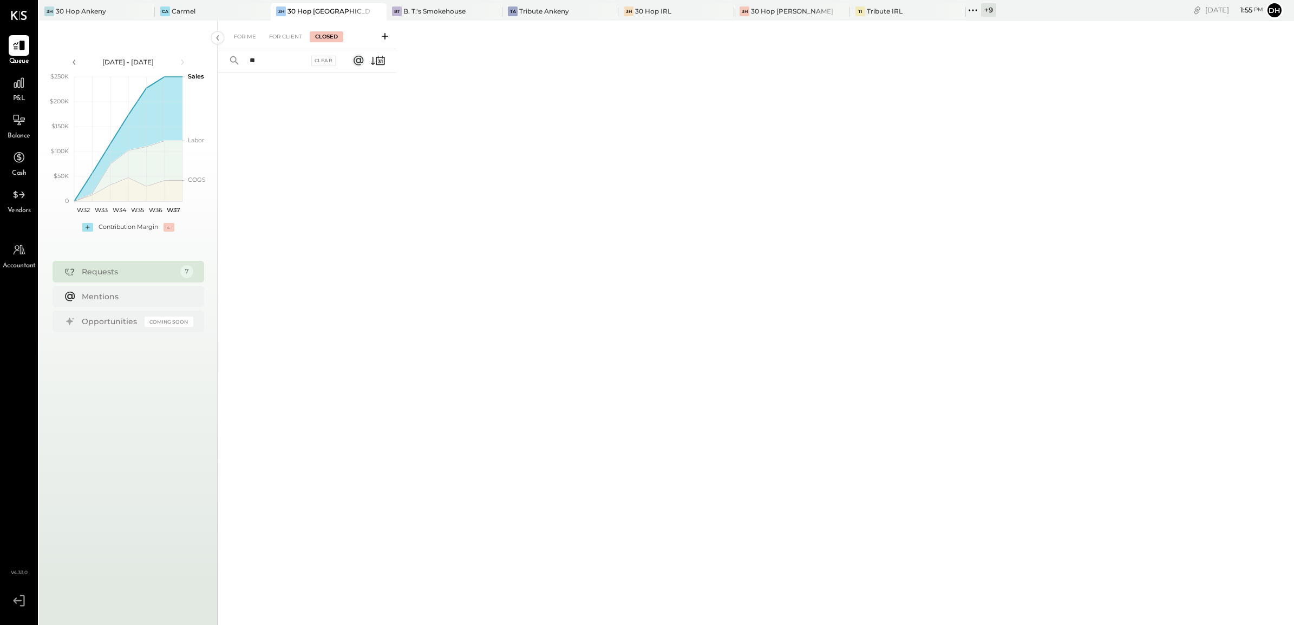
type input "*"
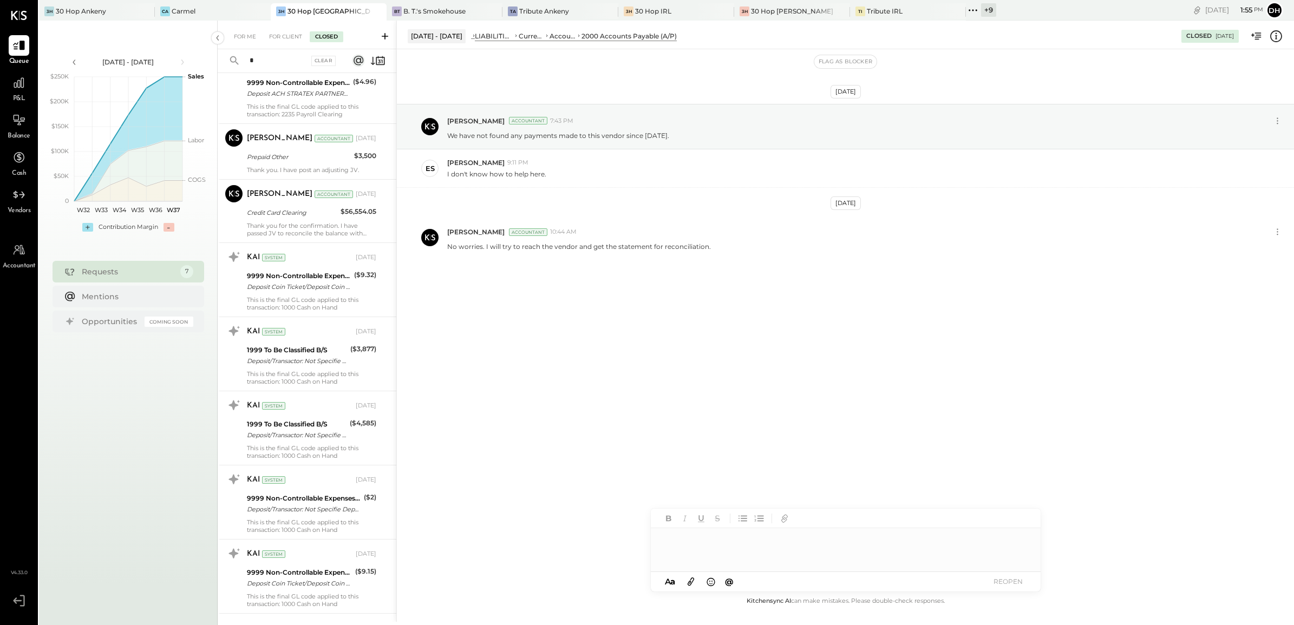
scroll to position [609, 0]
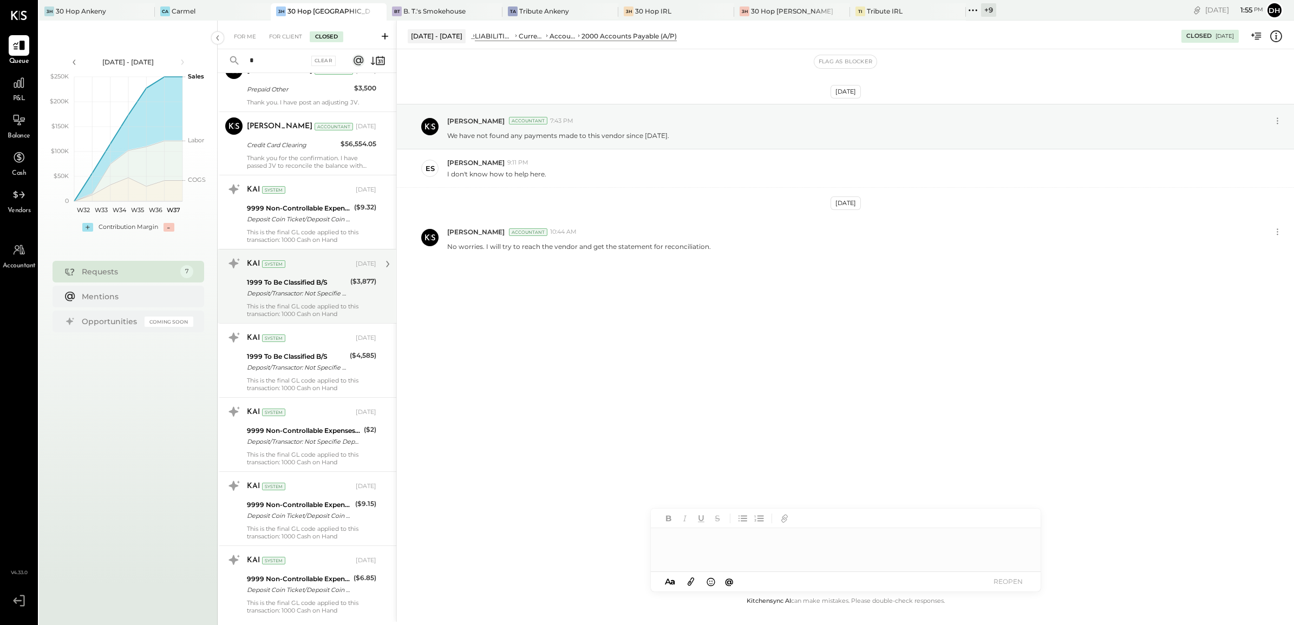
click at [279, 288] on div "1999 To Be Classified B/S" at bounding box center [297, 282] width 100 height 11
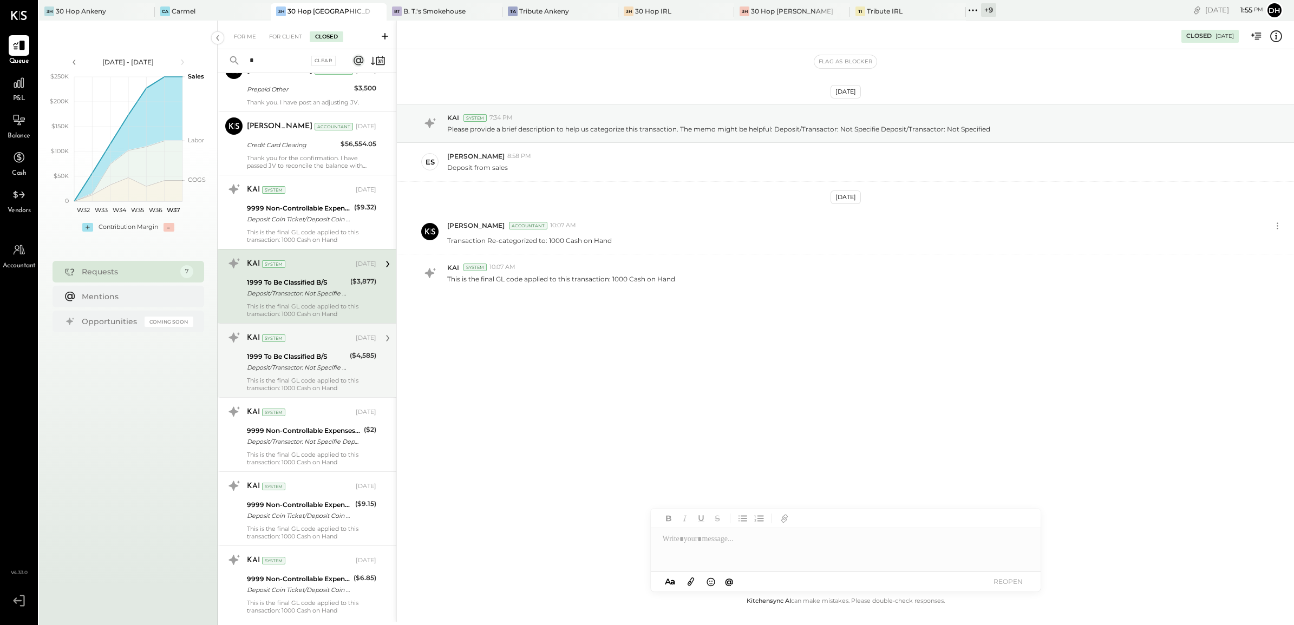
click at [302, 371] on div "Deposit/Transactor: Not Specifie Deposit/Transactor: Not Specified" at bounding box center [297, 367] width 100 height 11
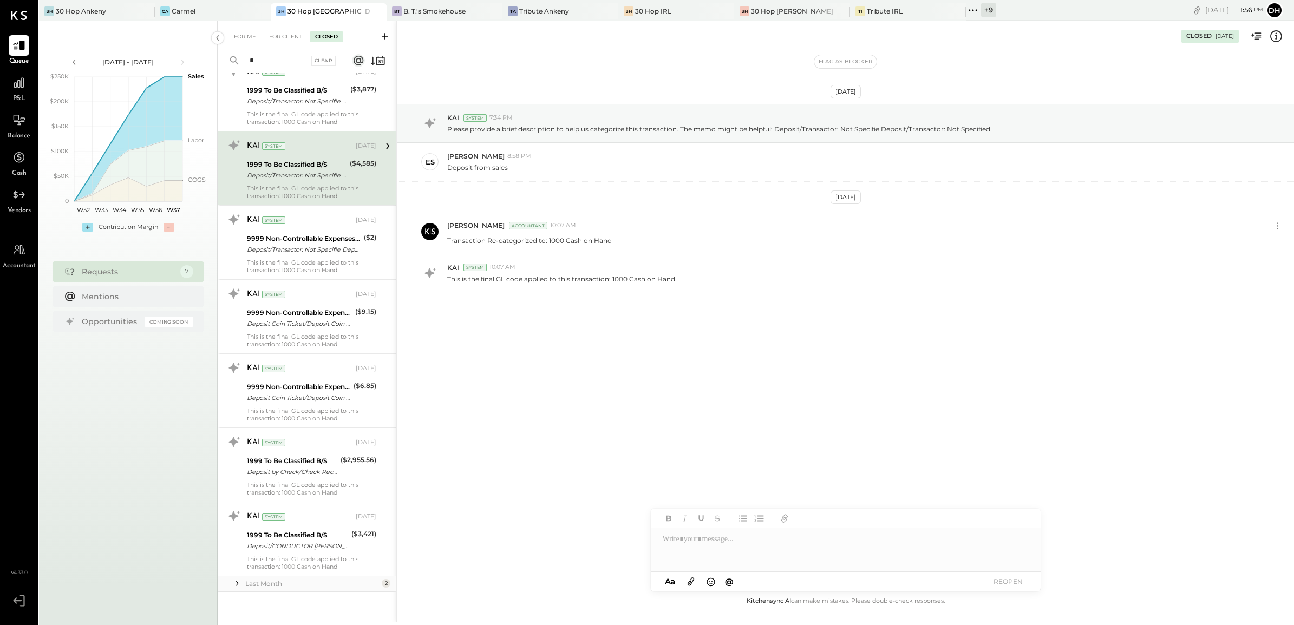
scroll to position [810, 0]
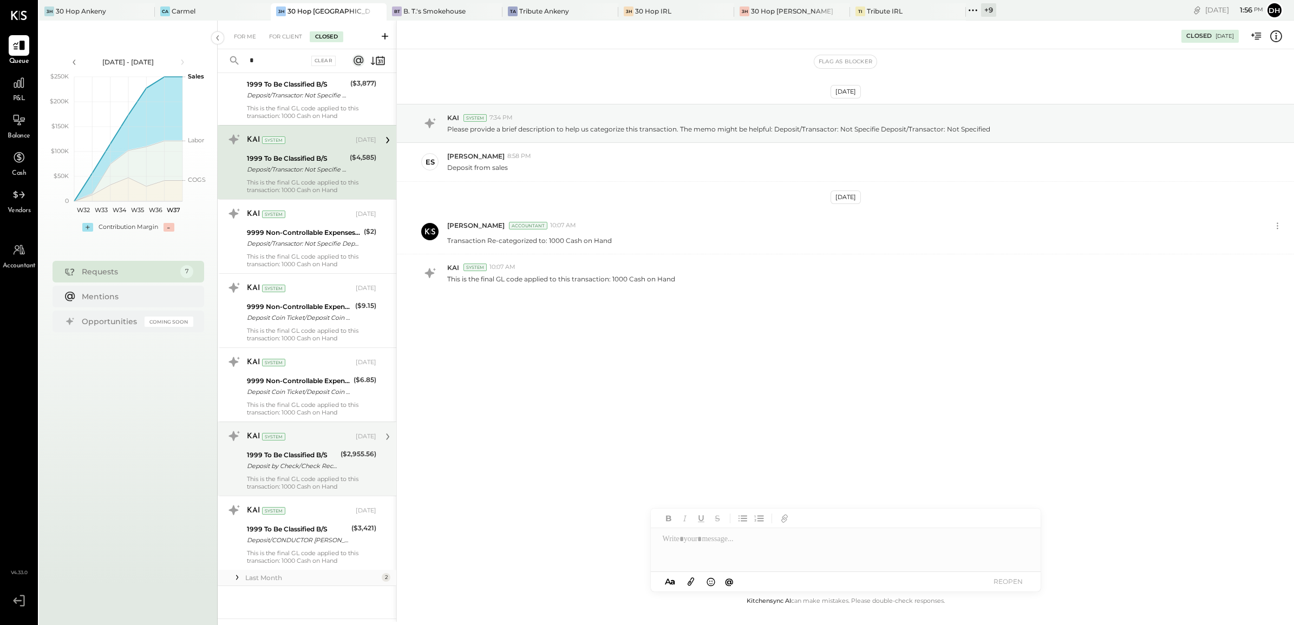
click at [295, 451] on div "1999 To Be Classified B/S" at bounding box center [292, 455] width 90 height 11
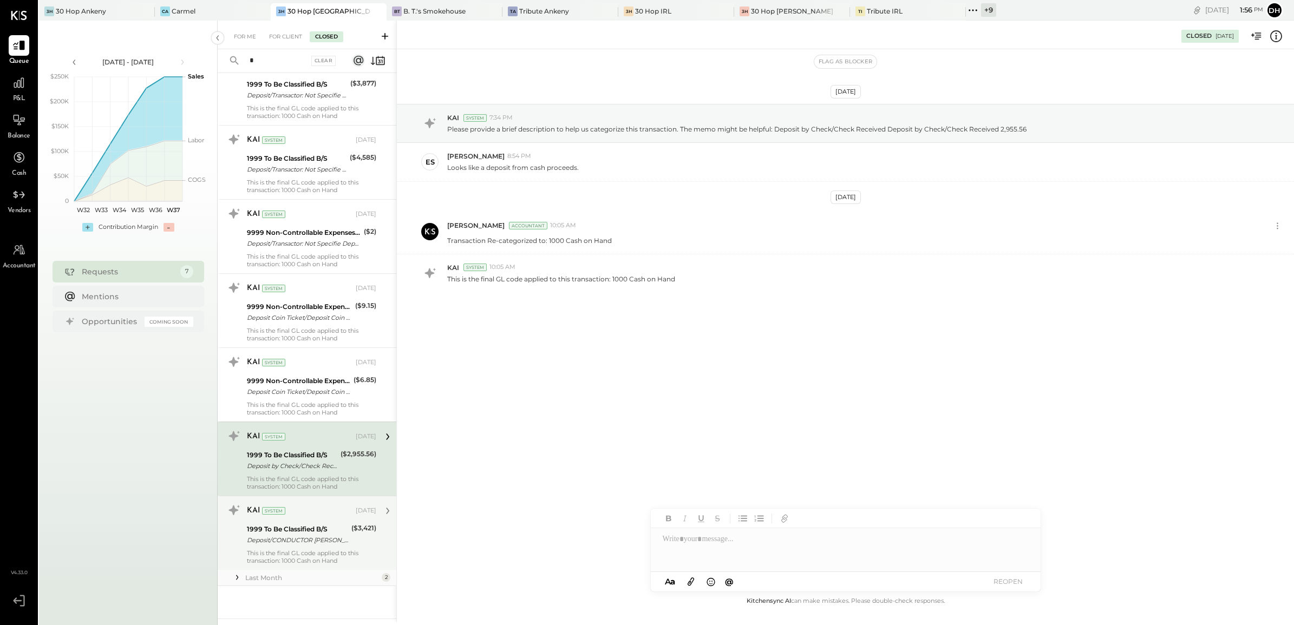
click at [313, 547] on div "KAI System [DATE] 1999 To Be Classified B/S Deposit/CONDUCTOR [PERSON_NAME] Dep…" at bounding box center [311, 533] width 129 height 63
